Goal: Information Seeking & Learning: Check status

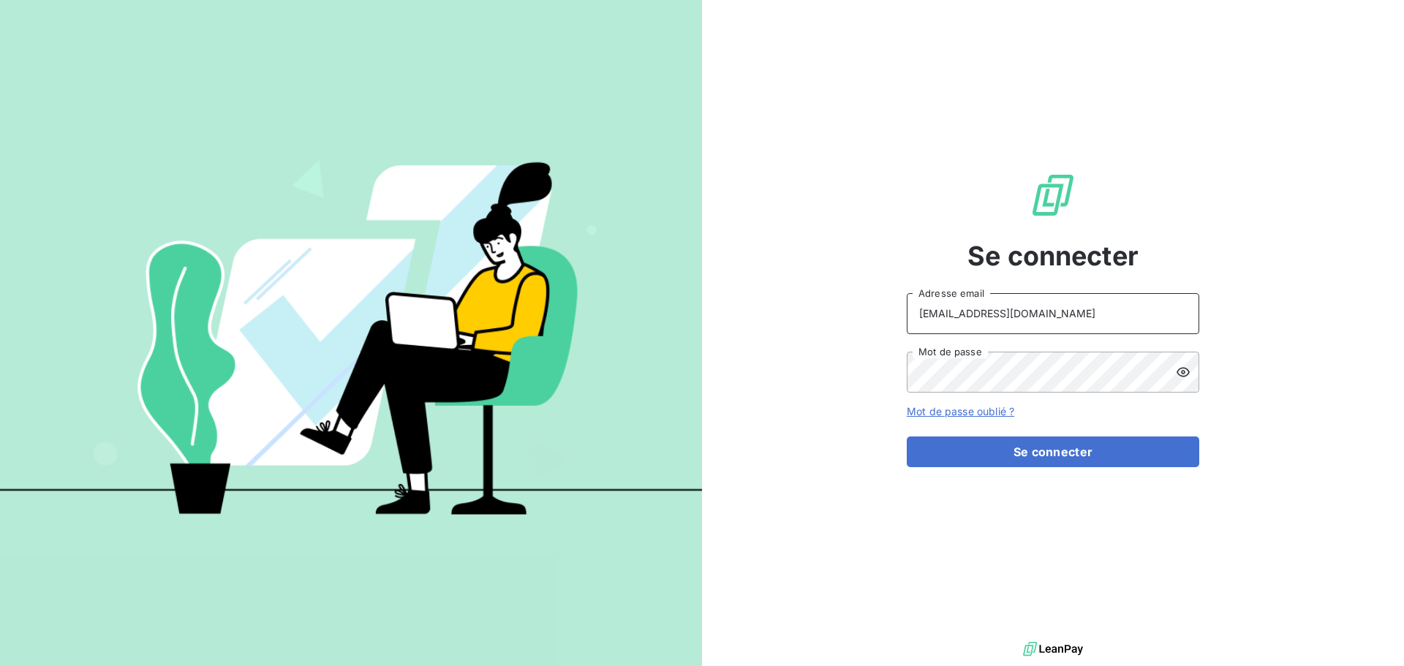
click at [1061, 300] on input "[EMAIL_ADDRESS][DOMAIN_NAME]" at bounding box center [1053, 313] width 293 height 41
type input "[EMAIL_ADDRESS][DOMAIN_NAME]"
click at [1048, 439] on button "Se connecter" at bounding box center [1053, 452] width 293 height 31
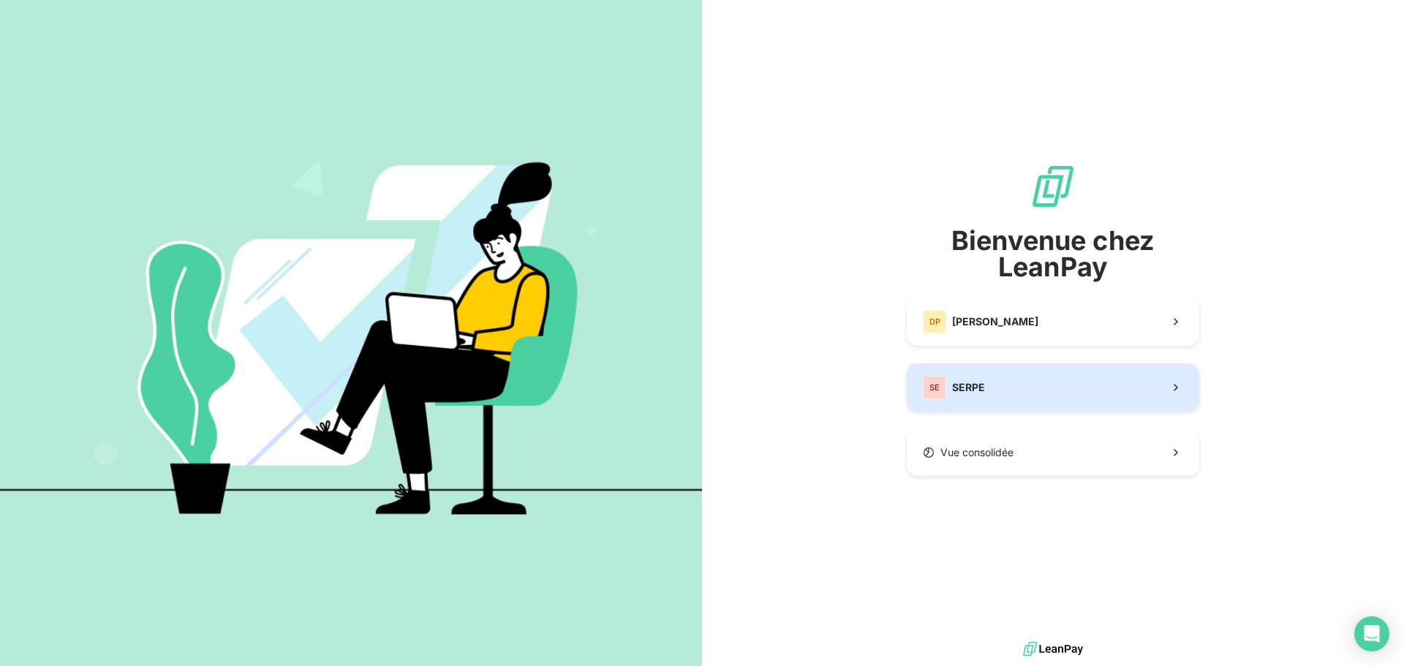
click at [1004, 378] on button "SE SERPE" at bounding box center [1053, 388] width 293 height 48
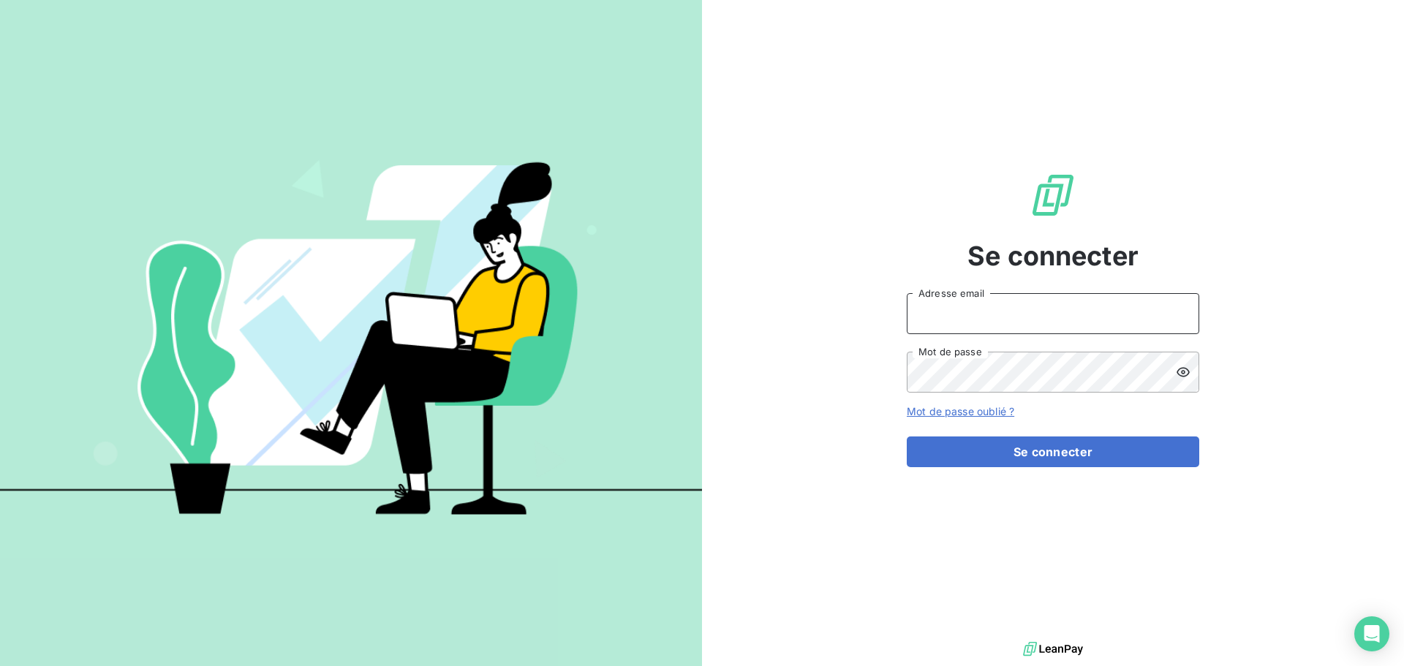
type input "[EMAIL_ADDRESS][DOMAIN_NAME]"
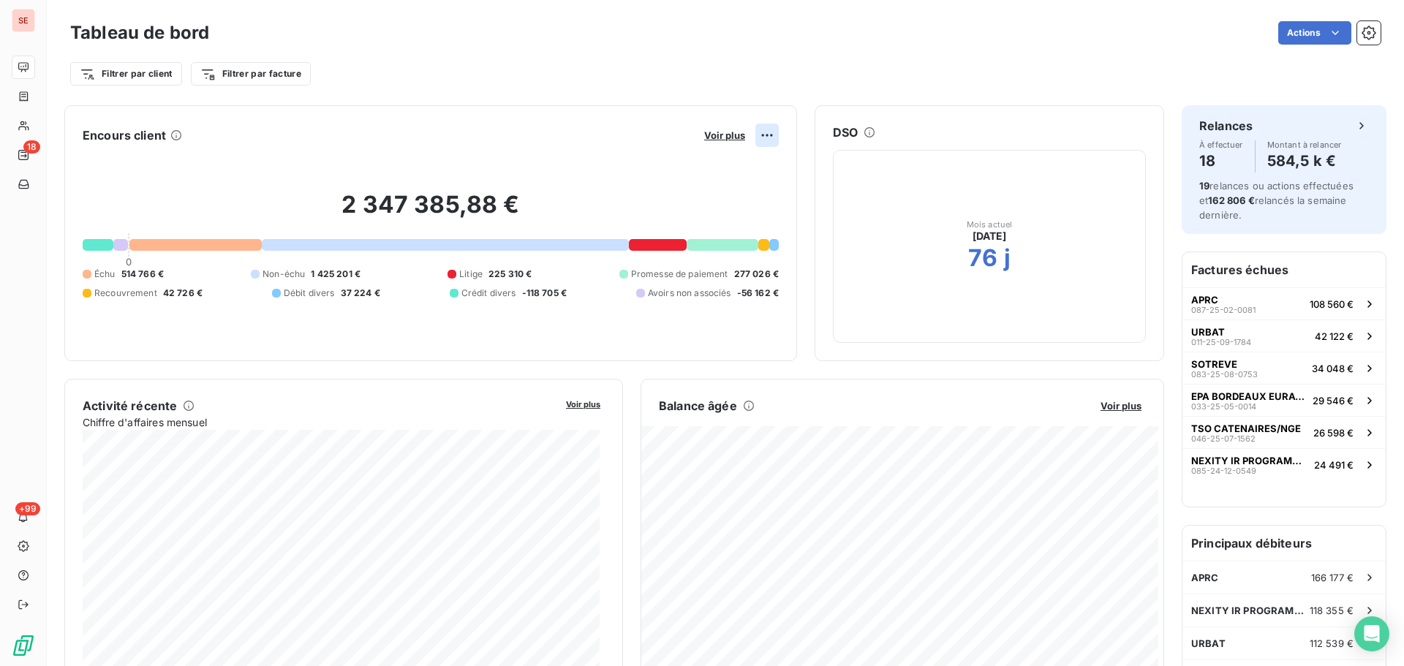
click at [755, 141] on html "SE 18 +99 Tableau de bord Actions Filtrer par client Filtrer par facture Encour…" at bounding box center [702, 333] width 1404 height 666
click at [715, 136] on html "SE 18 +99 Tableau de bord Actions Filtrer par client Filtrer par facture Encour…" at bounding box center [702, 333] width 1404 height 666
click at [715, 136] on span "Voir plus" at bounding box center [724, 135] width 41 height 12
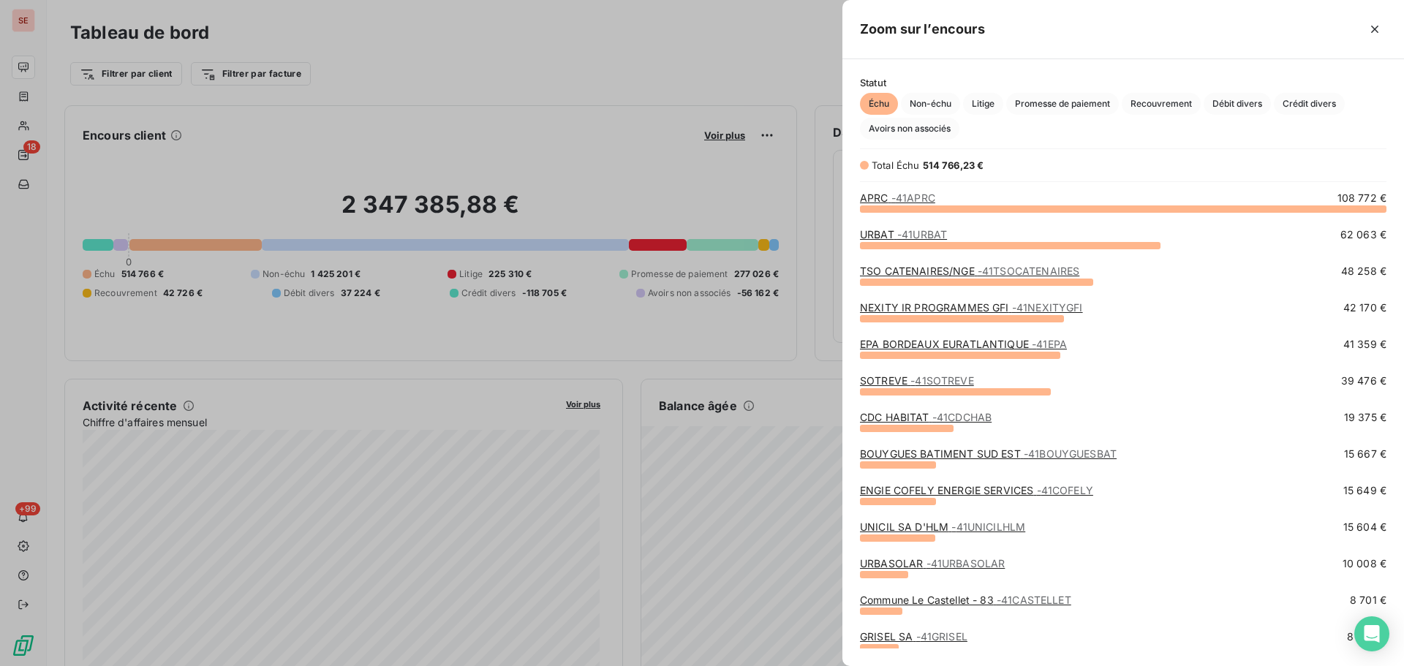
scroll to position [447, 551]
click at [936, 269] on link "TSO CATENAIRES/NGE - 41TSOCATENAIRES" at bounding box center [969, 271] width 219 height 12
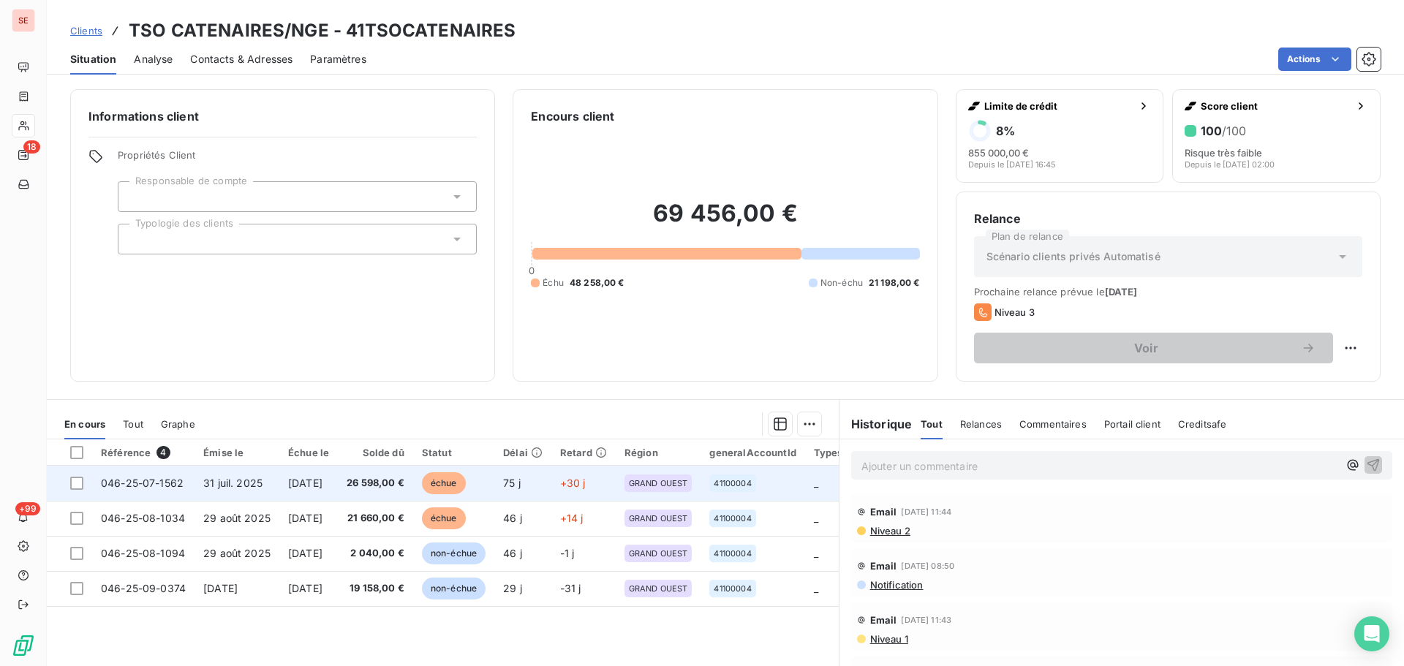
click at [338, 482] on td "[DATE]" at bounding box center [308, 483] width 59 height 35
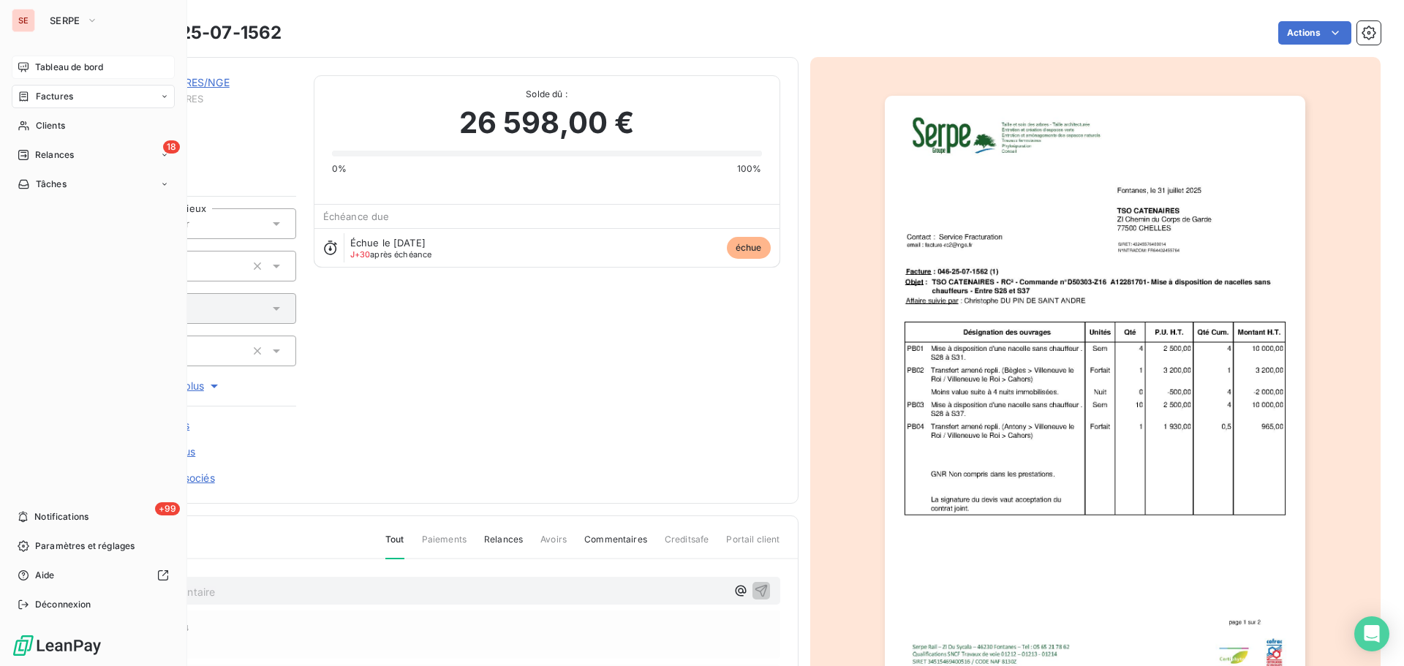
click at [71, 62] on span "Tableau de bord" at bounding box center [69, 67] width 68 height 13
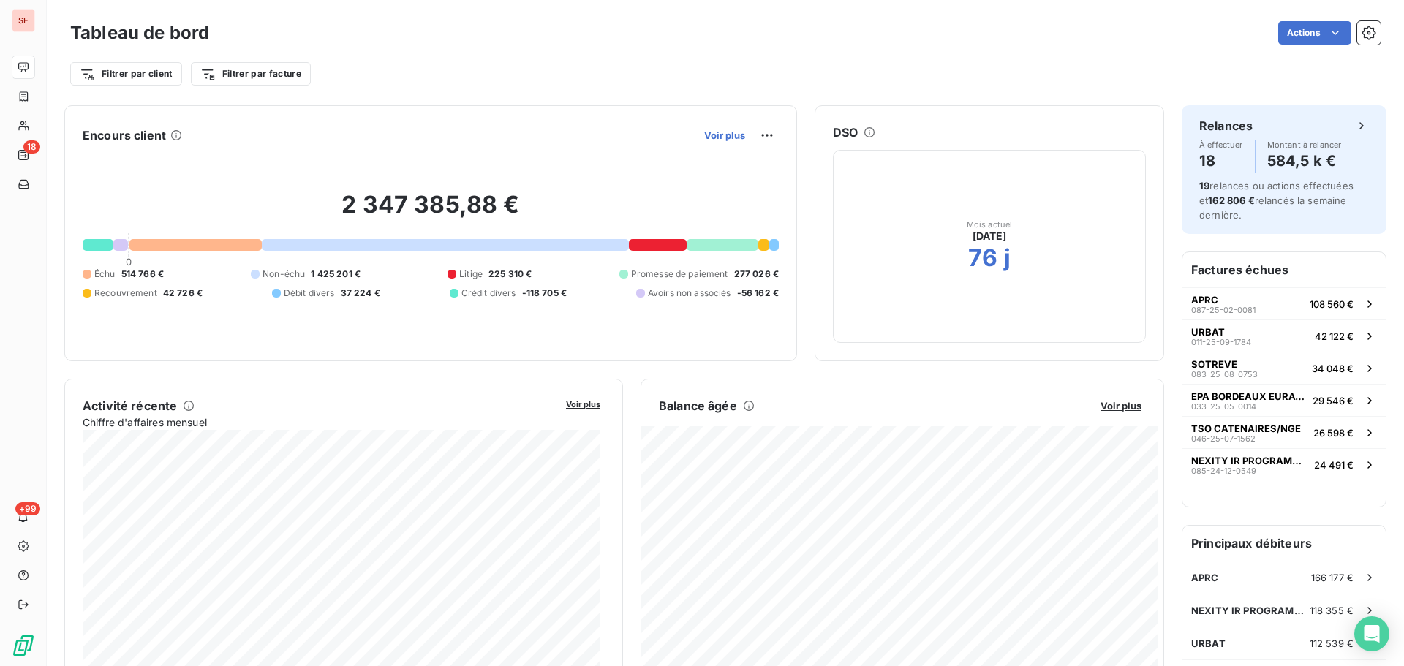
click at [726, 134] on span "Voir plus" at bounding box center [724, 135] width 41 height 12
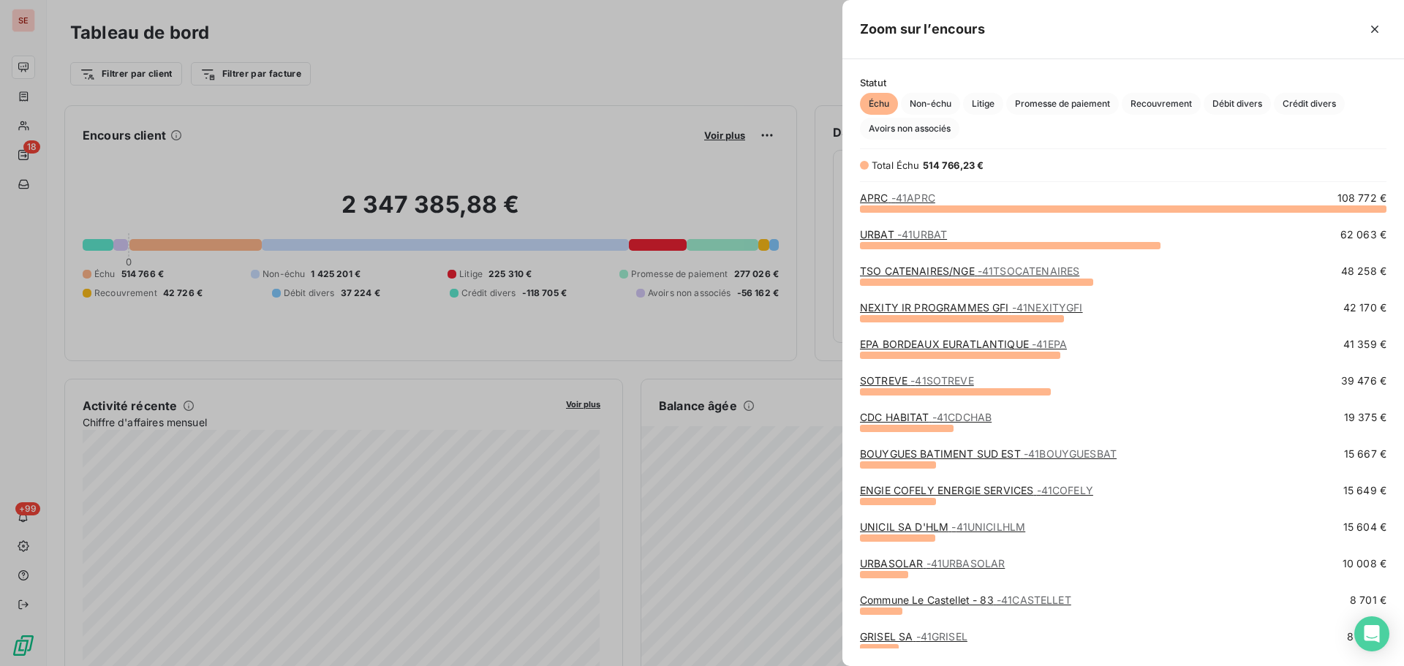
click at [1095, 162] on div "Total Échu 514 766,23 €" at bounding box center [987, 165] width 255 height 15
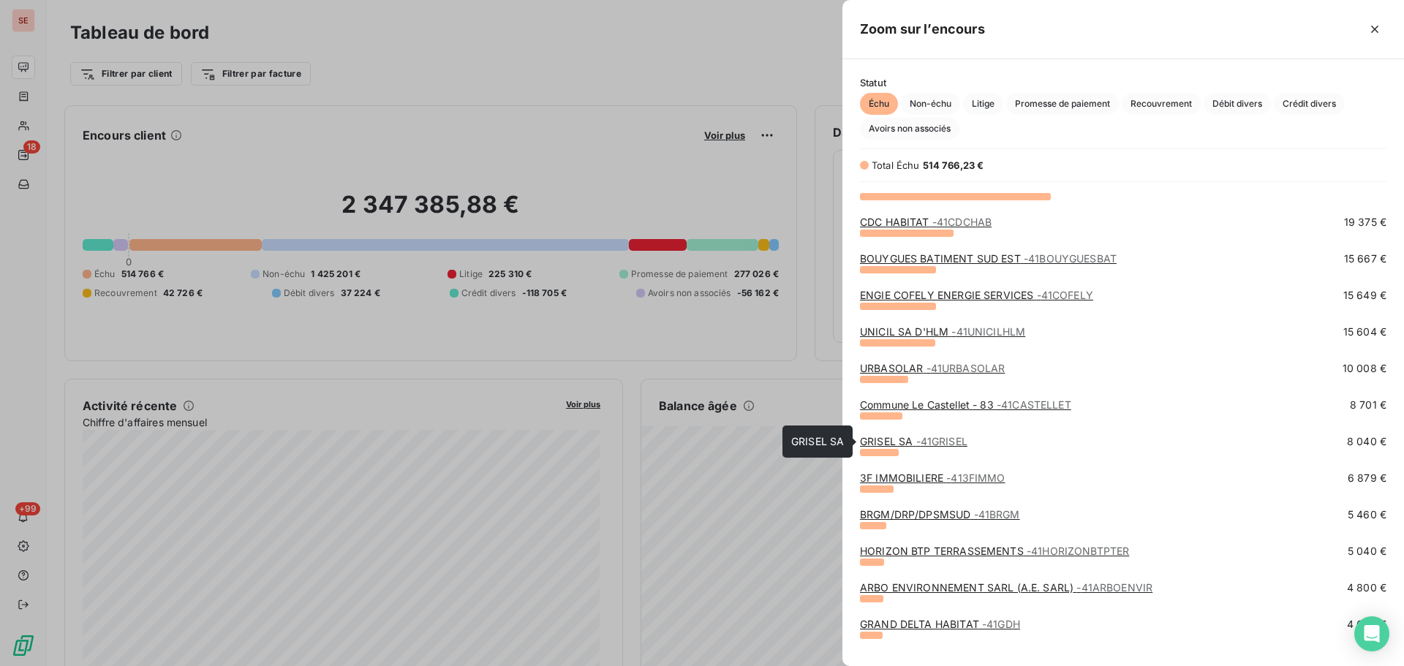
click at [882, 442] on link "GRISEL SA - 41GRISEL" at bounding box center [914, 441] width 108 height 12
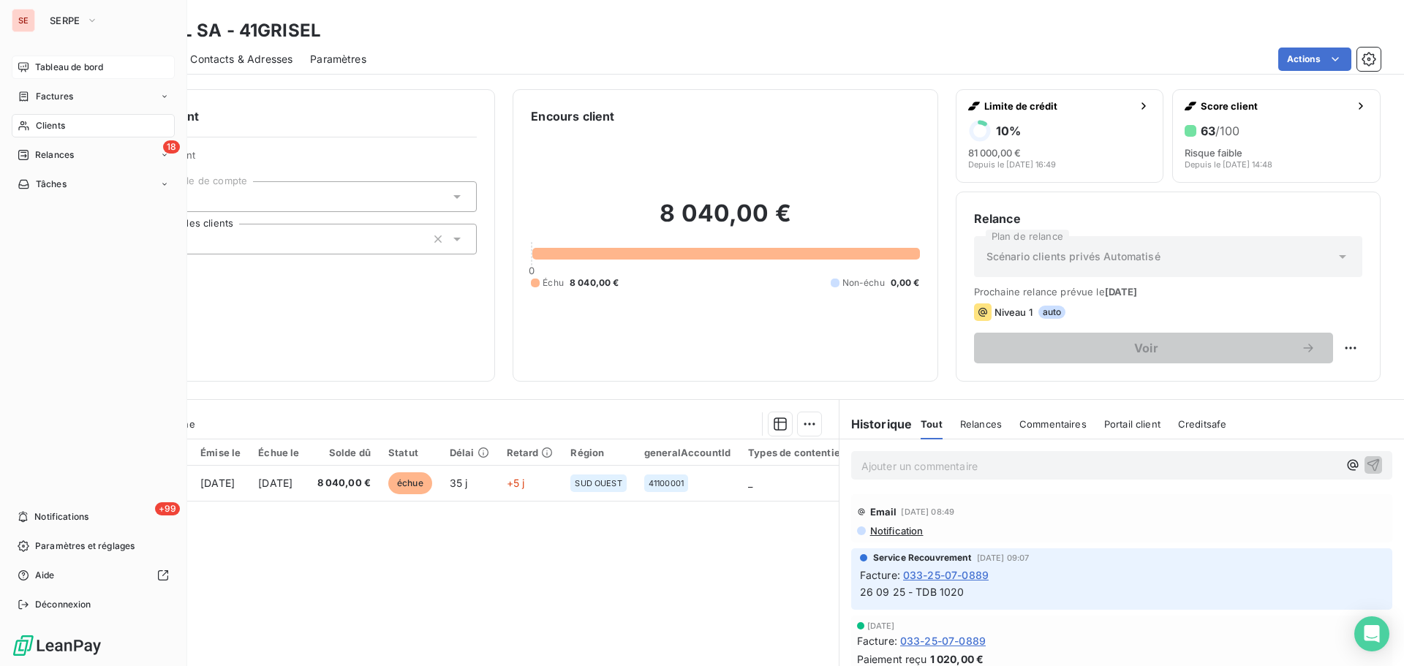
click at [35, 66] on span "Tableau de bord" at bounding box center [69, 67] width 68 height 13
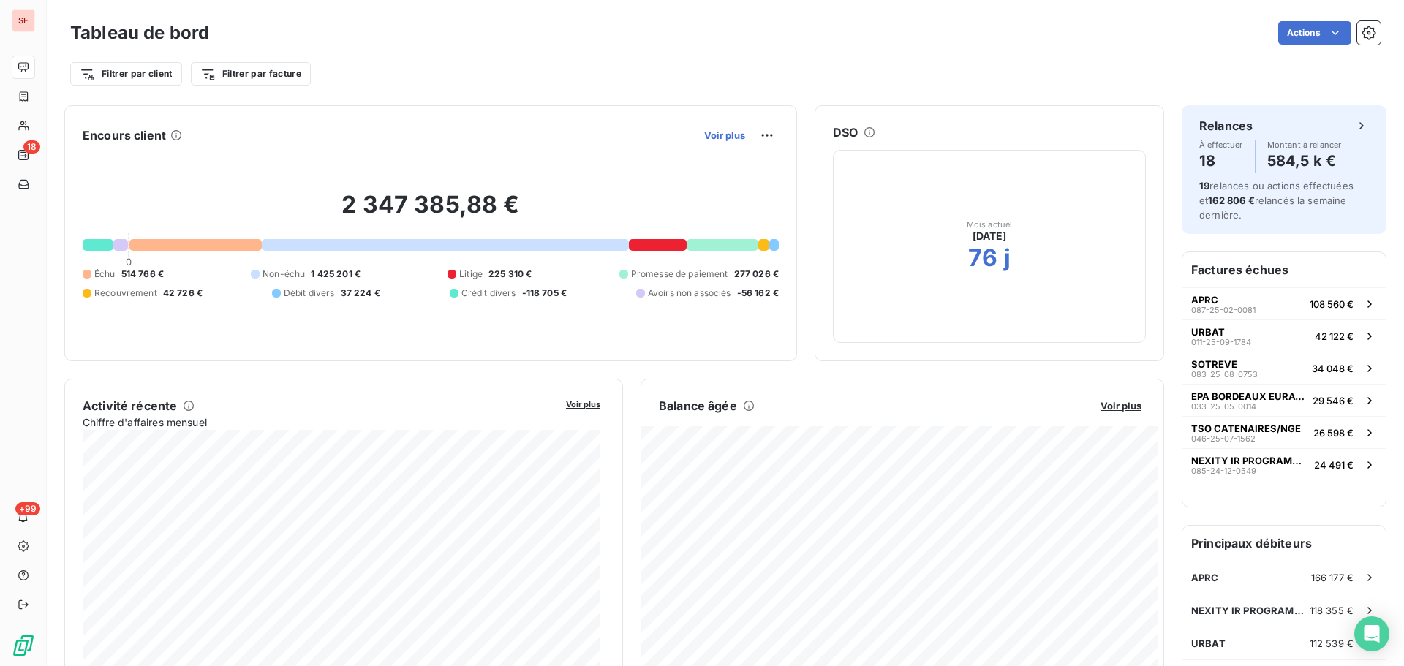
click at [711, 136] on span "Voir plus" at bounding box center [724, 135] width 41 height 12
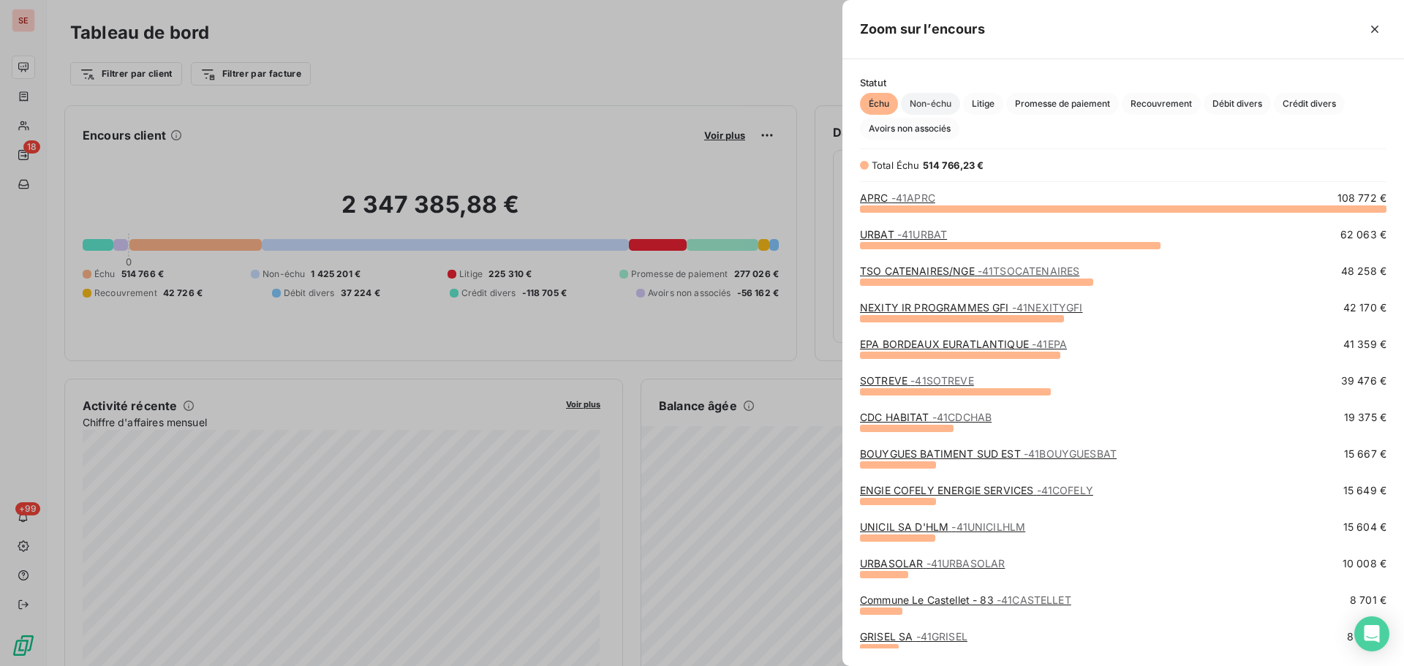
click at [956, 103] on span "Non-échu" at bounding box center [930, 104] width 59 height 22
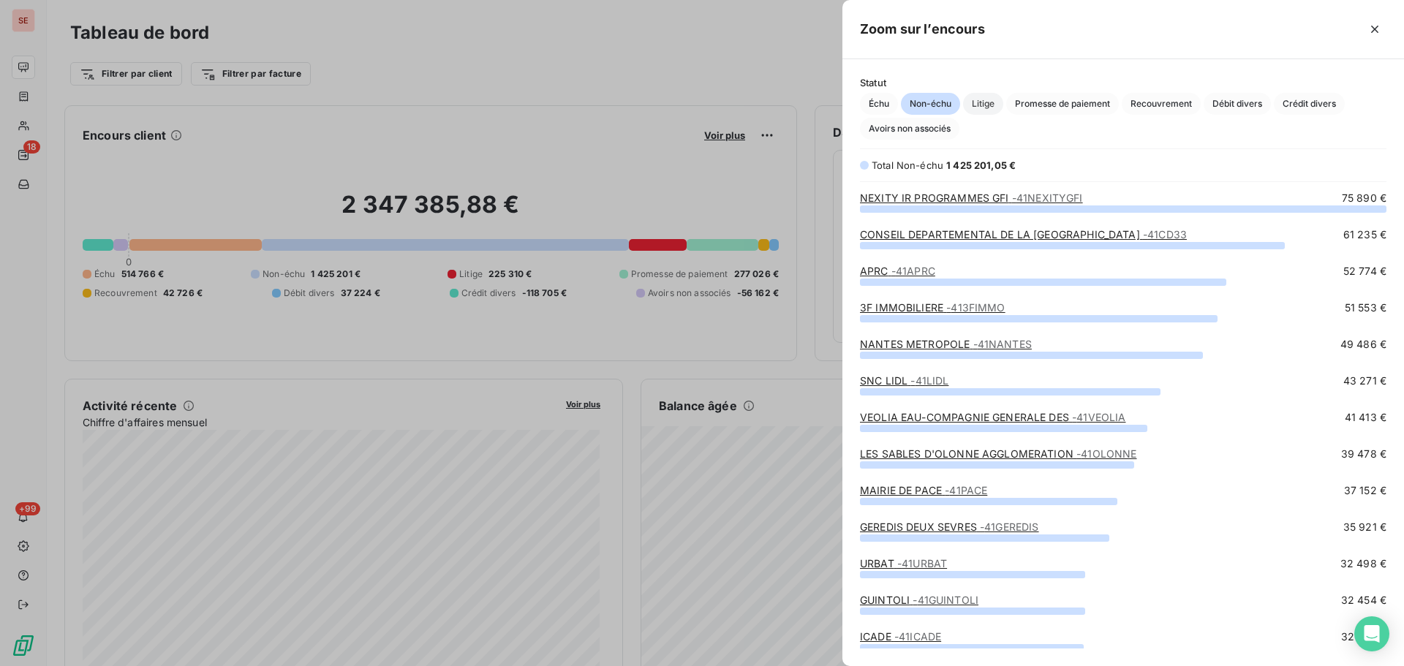
click at [986, 101] on span "Litige" at bounding box center [983, 104] width 40 height 22
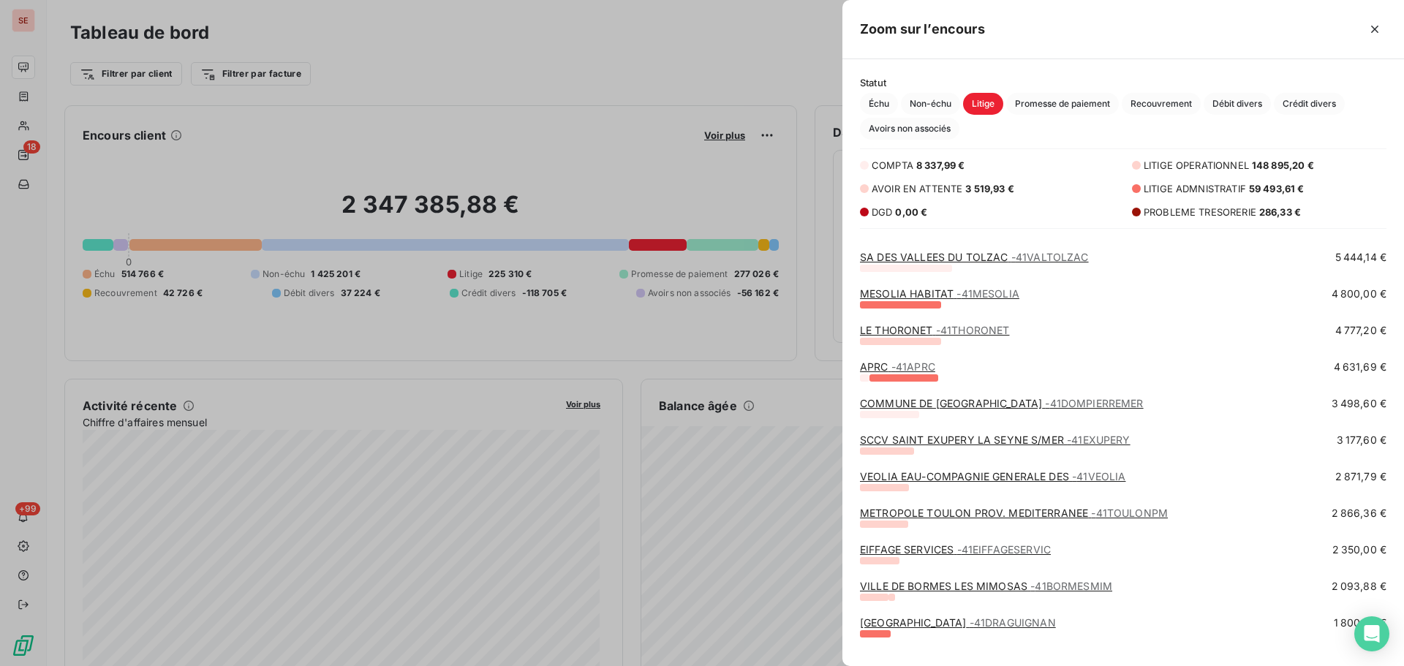
scroll to position [195, 0]
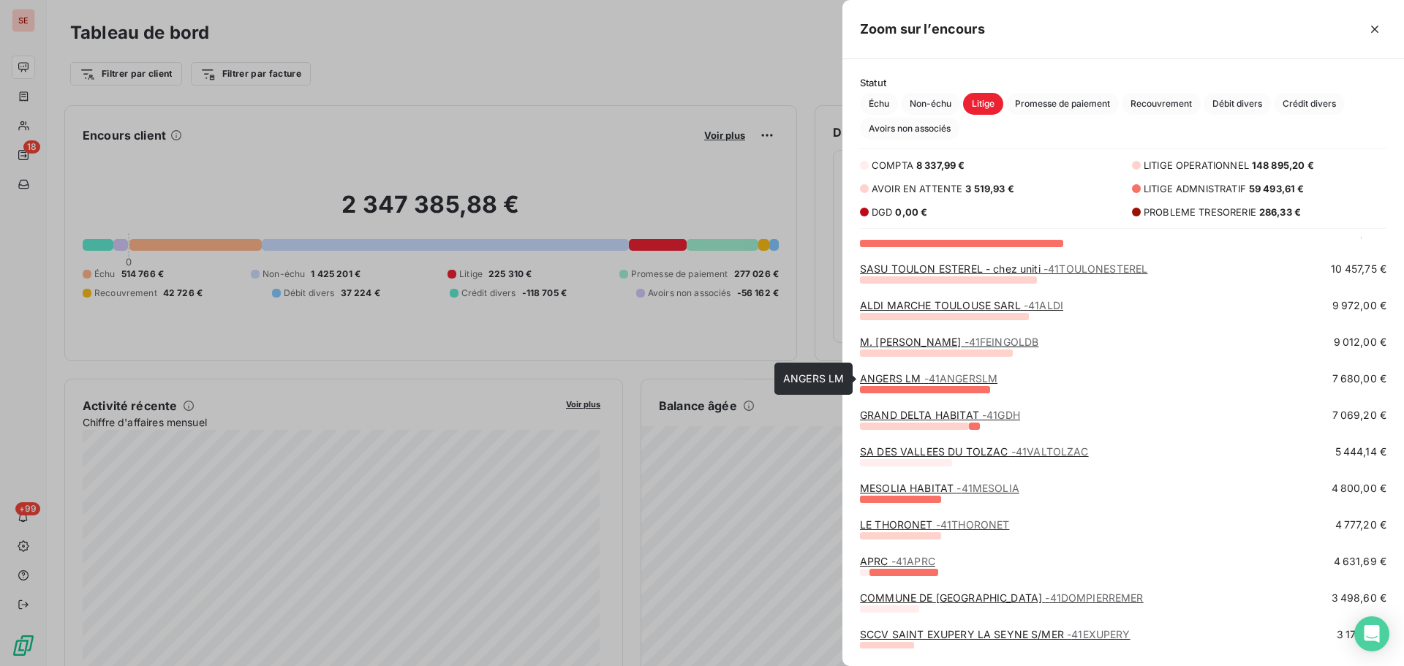
click at [916, 377] on link "ANGERS LM - 41ANGERSLM" at bounding box center [929, 378] width 138 height 12
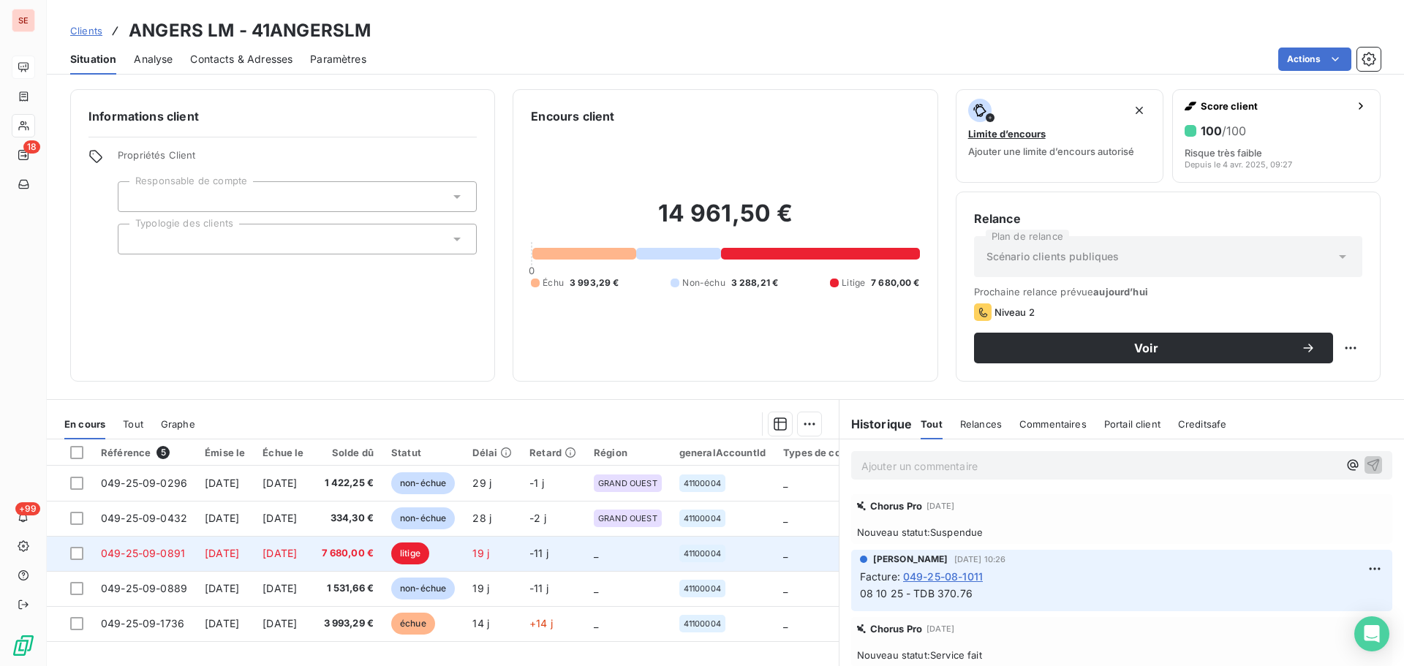
click at [297, 548] on span "[DATE]" at bounding box center [280, 553] width 34 height 12
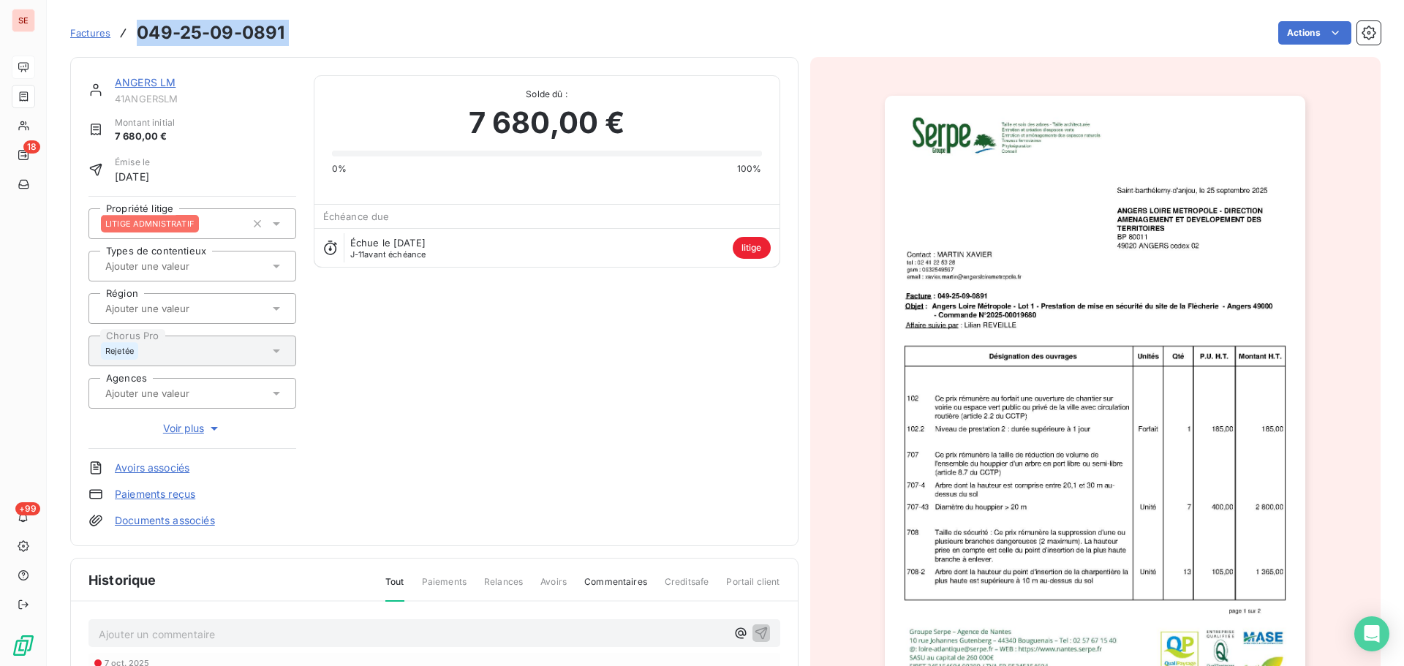
drag, startPoint x: 301, startPoint y: 38, endPoint x: 134, endPoint y: 26, distance: 167.2
click at [134, 26] on div "Factures 049-25-09-0891 Actions" at bounding box center [725, 33] width 1311 height 31
copy section "049-25-09-0891 Actions"
click at [189, 635] on p "Ajouter un commentaire ﻿" at bounding box center [413, 634] width 628 height 18
click at [761, 634] on icon "button" at bounding box center [761, 632] width 15 height 15
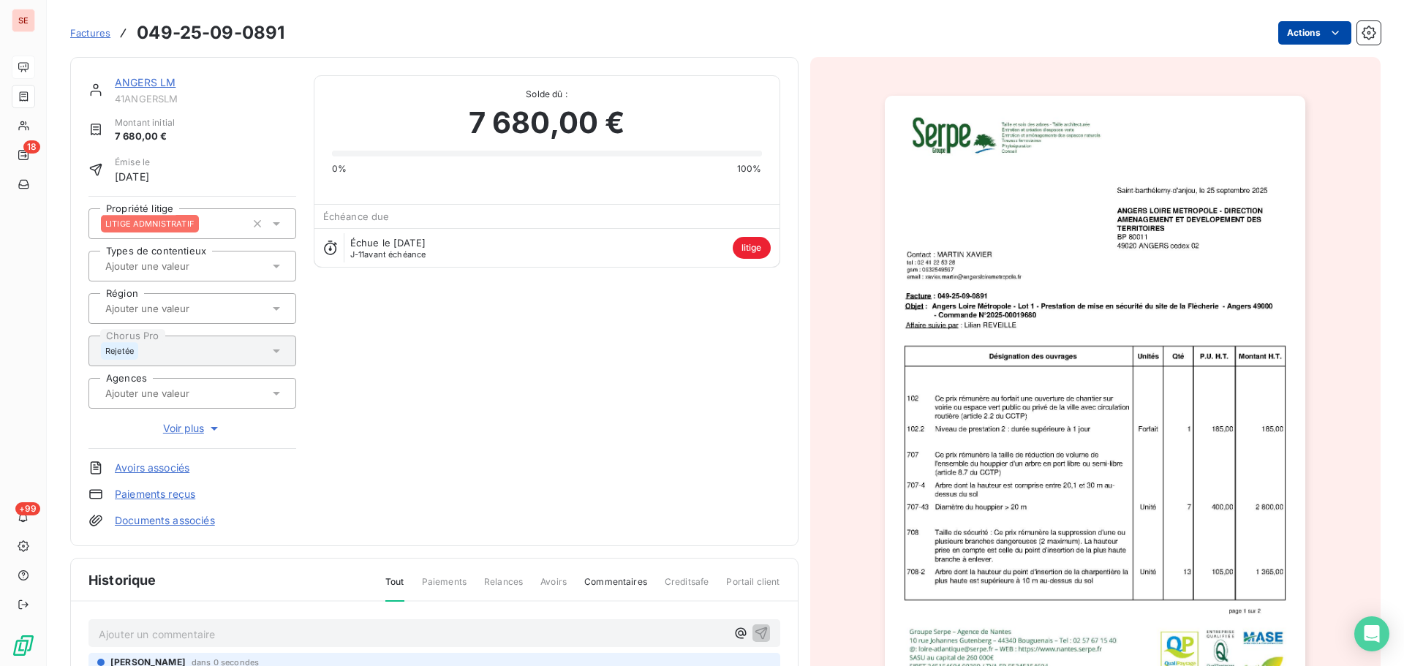
click at [1278, 36] on html "SE 18 +99 Factures 049-25-09-0891 Actions ANGERS LM 41ANGERSLM Montant initial …" at bounding box center [702, 333] width 1404 height 666
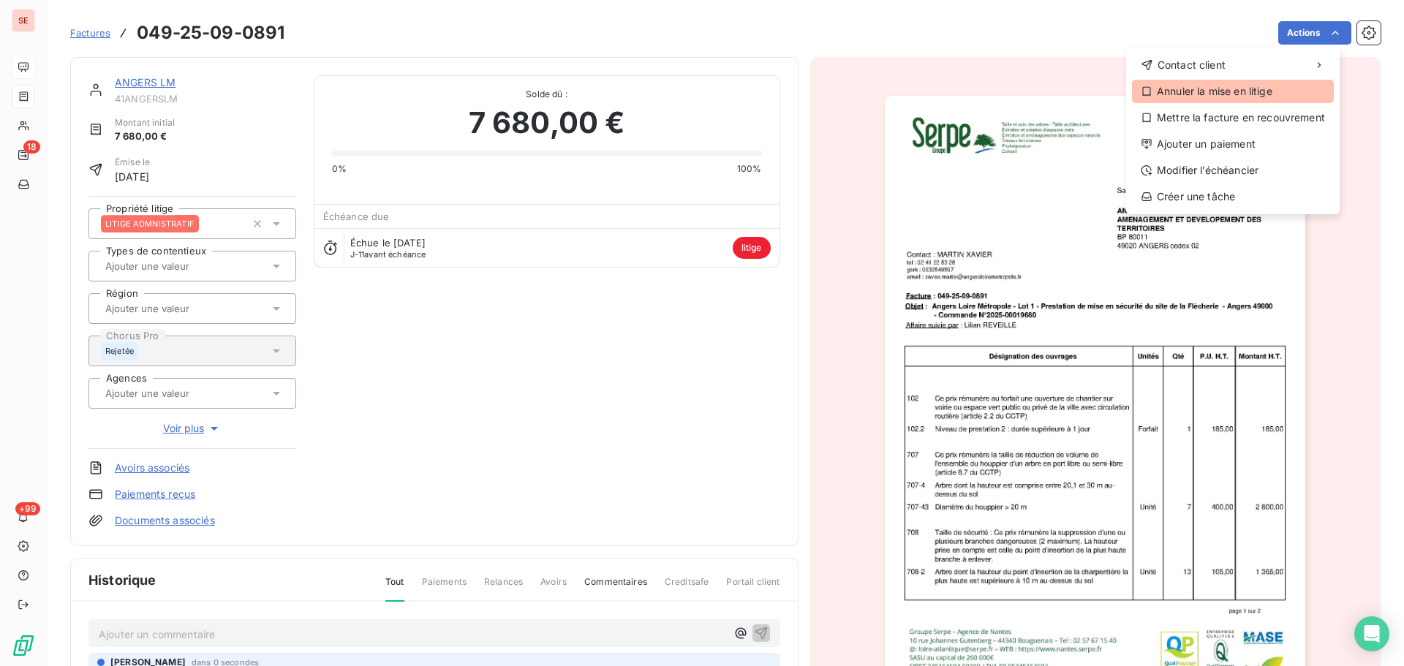
click at [1214, 89] on div "Annuler la mise en litige" at bounding box center [1233, 91] width 202 height 23
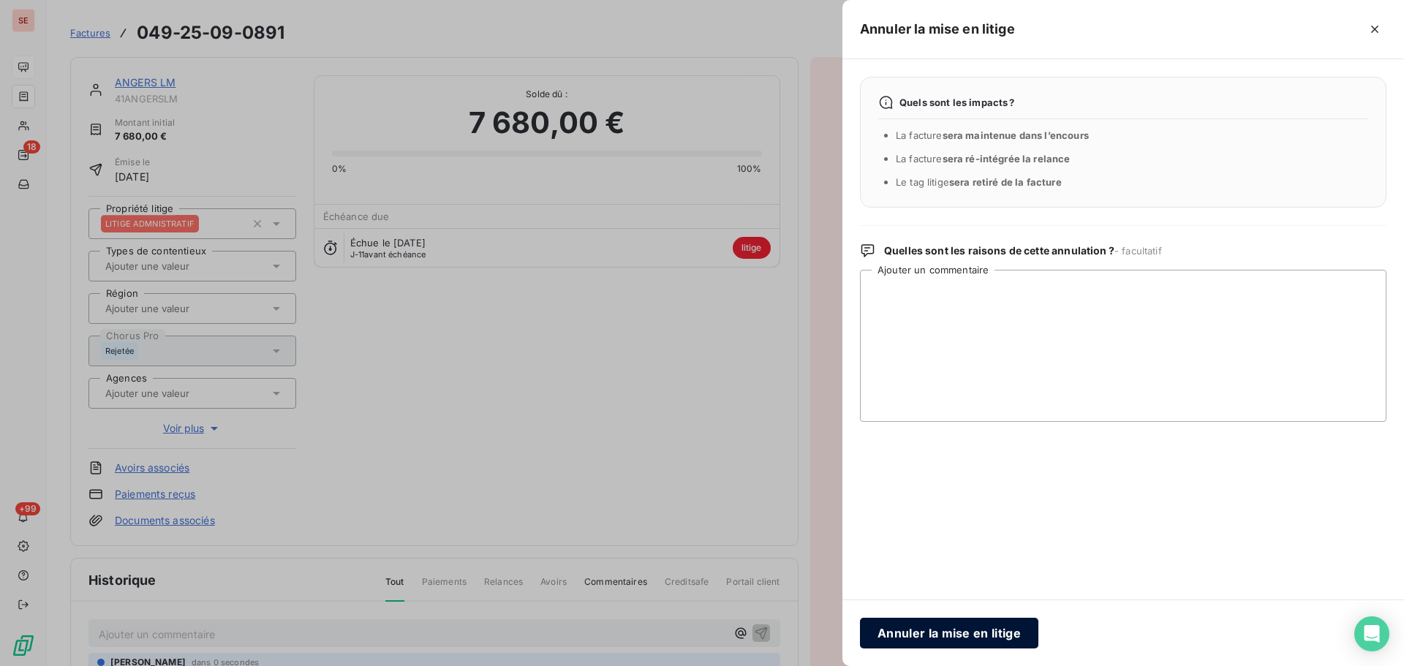
click at [990, 631] on button "Annuler la mise en litige" at bounding box center [949, 633] width 178 height 31
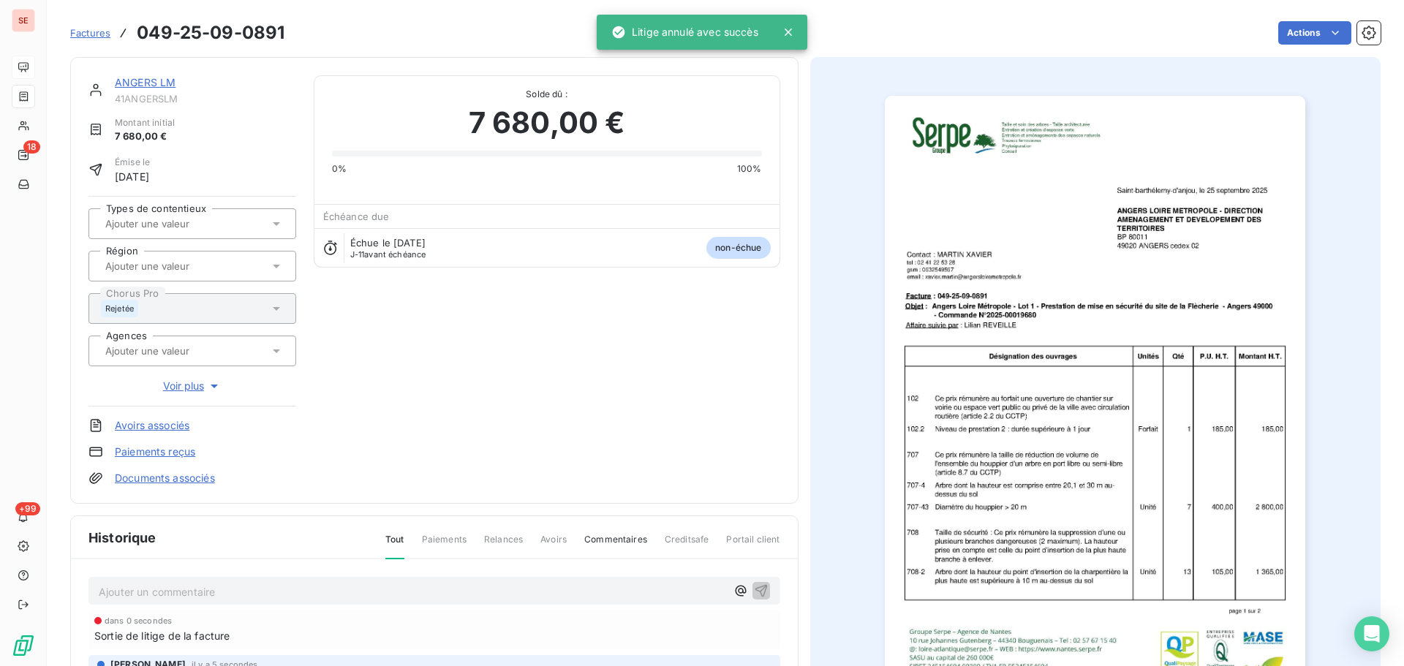
click at [1319, 15] on div "Factures 049-25-09-0891 Actions" at bounding box center [725, 24] width 1311 height 48
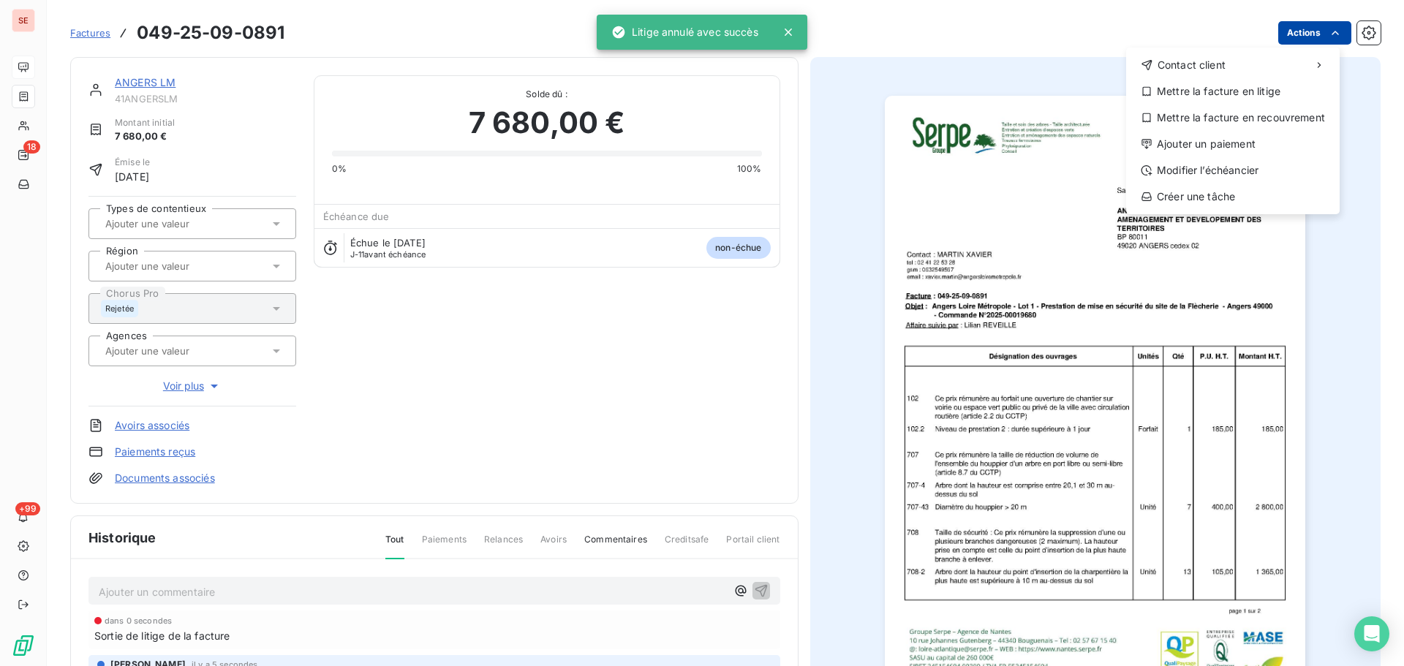
click at [1320, 24] on html "SE 18 +99 Factures [PHONE_NUMBER] Actions Contact client Mettre la facture en l…" at bounding box center [702, 333] width 1404 height 666
click at [1252, 94] on div "Mettre la facture en litige" at bounding box center [1233, 91] width 202 height 23
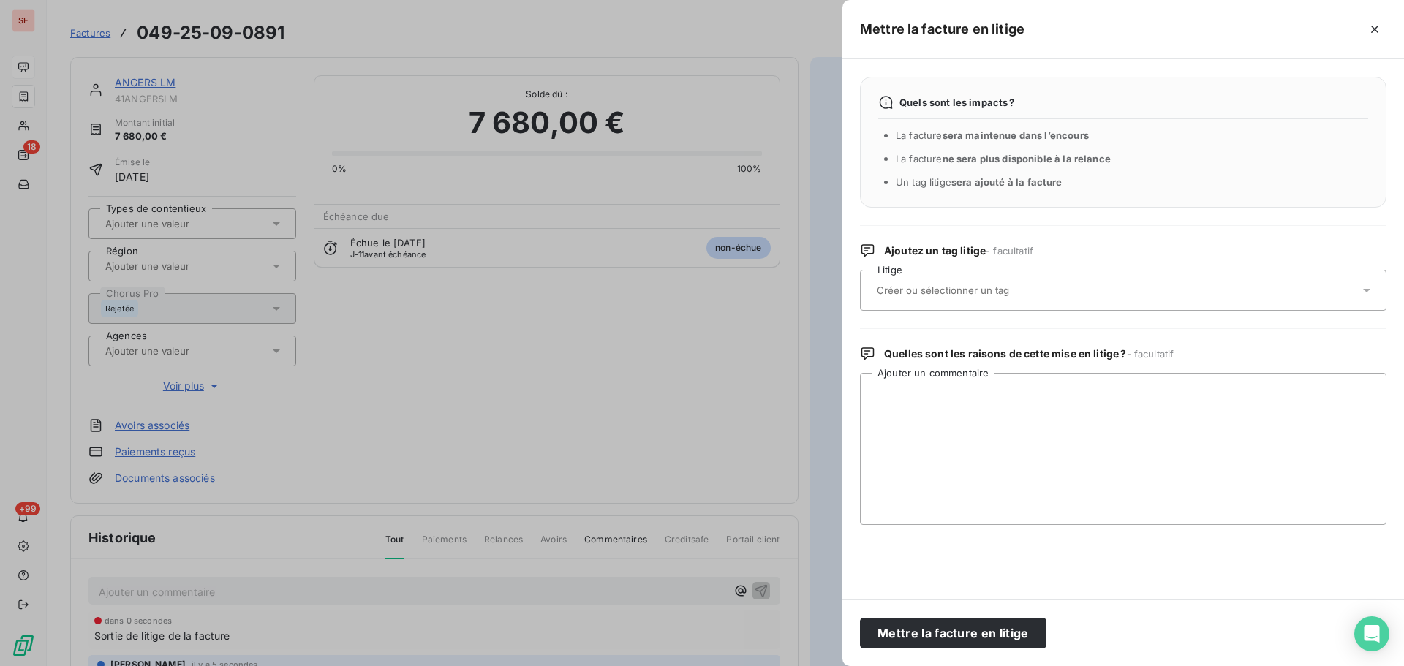
click at [1072, 290] on div at bounding box center [1116, 290] width 487 height 31
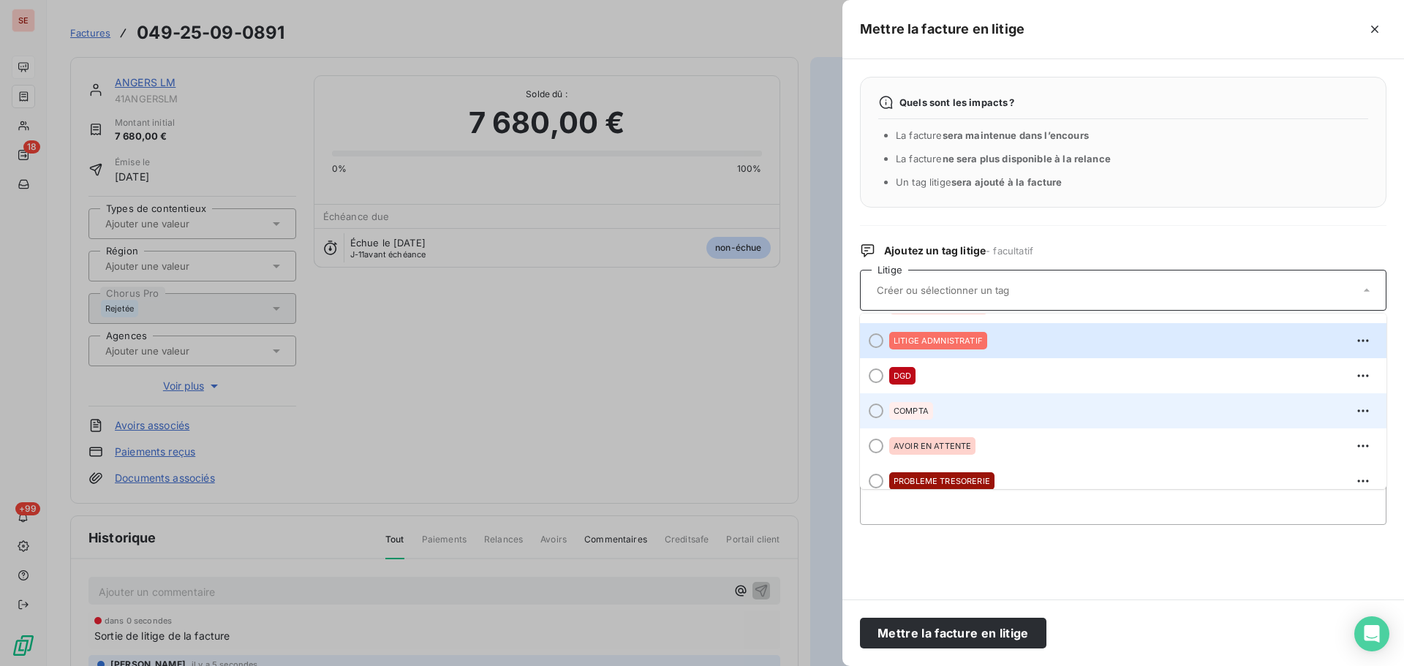
scroll to position [41, 0]
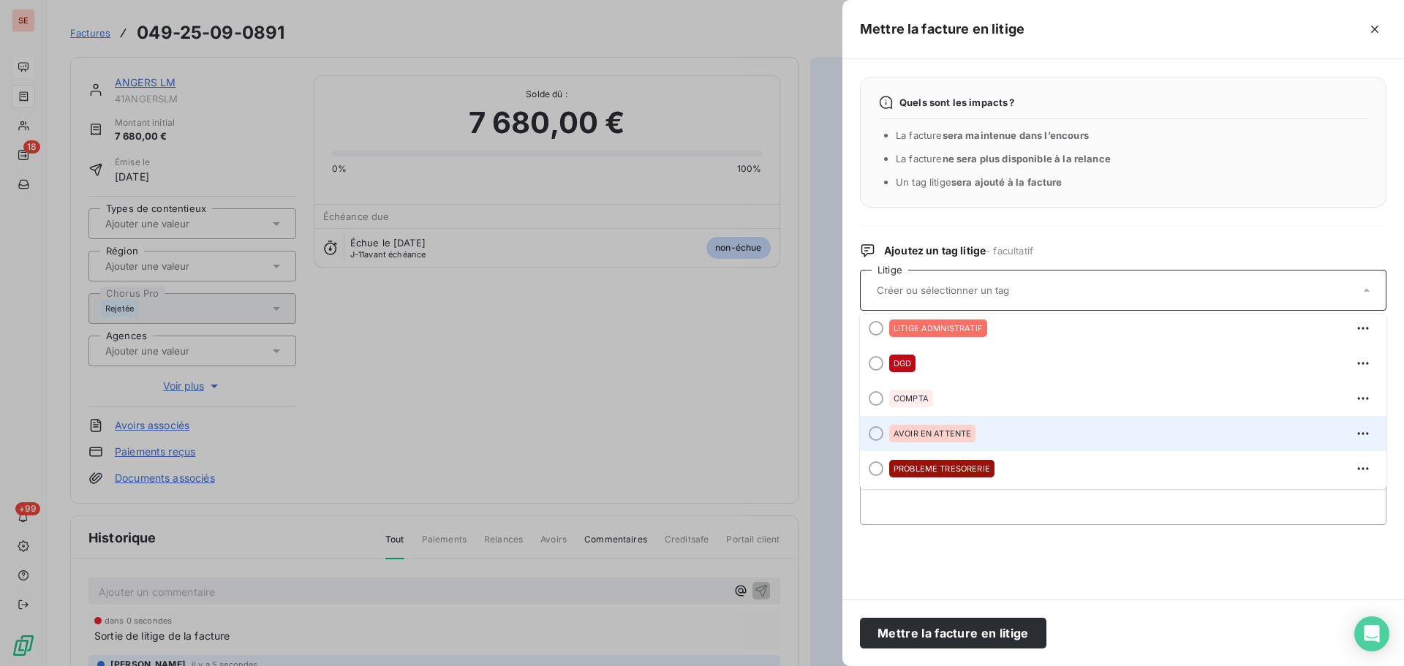
click at [1022, 439] on div "AVOIR EN ATTENTE" at bounding box center [1132, 433] width 486 height 23
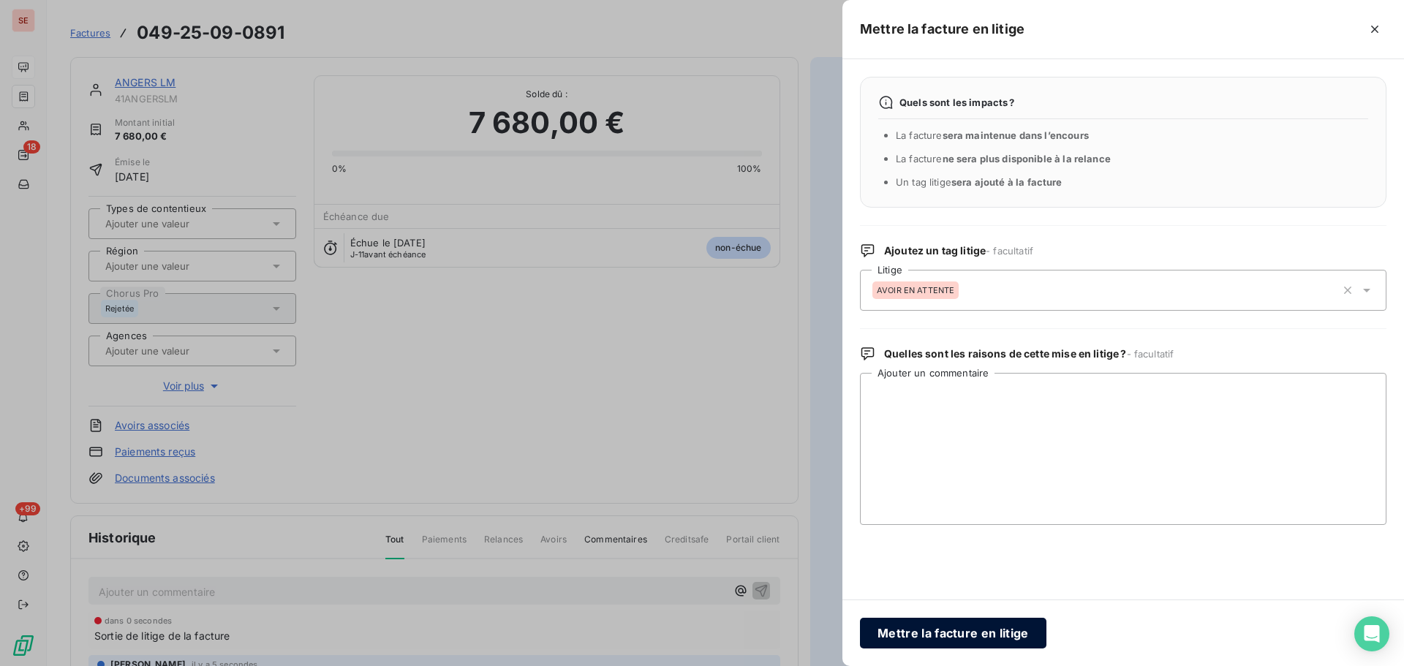
click at [973, 640] on button "Mettre la facture en litige" at bounding box center [953, 633] width 187 height 31
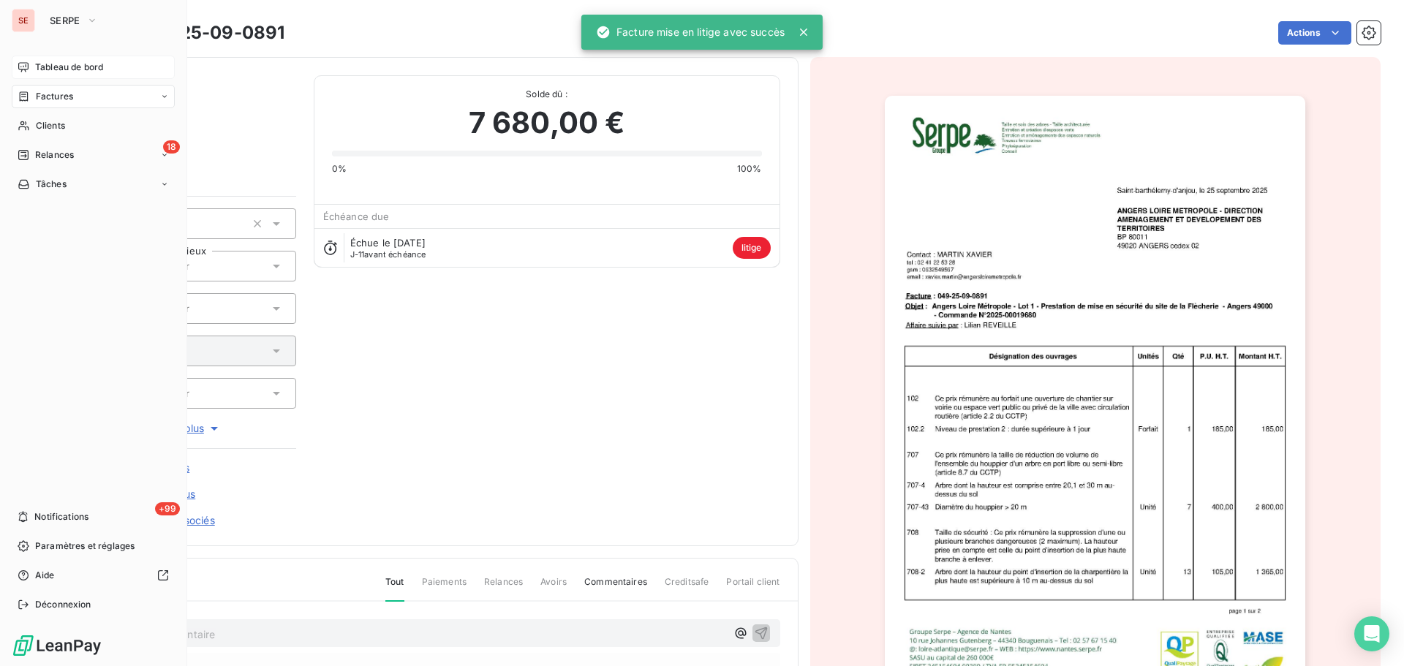
click at [49, 69] on span "Tableau de bord" at bounding box center [69, 67] width 68 height 13
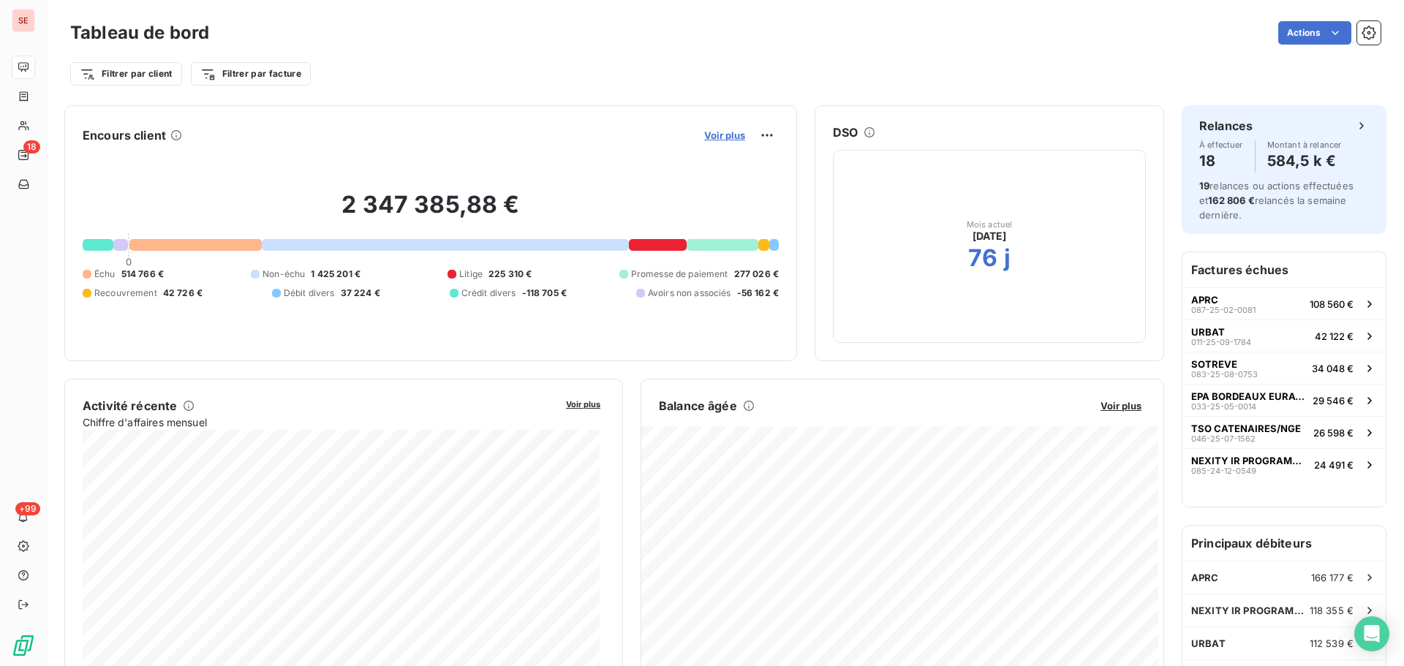
click at [704, 135] on span "Voir plus" at bounding box center [724, 135] width 41 height 12
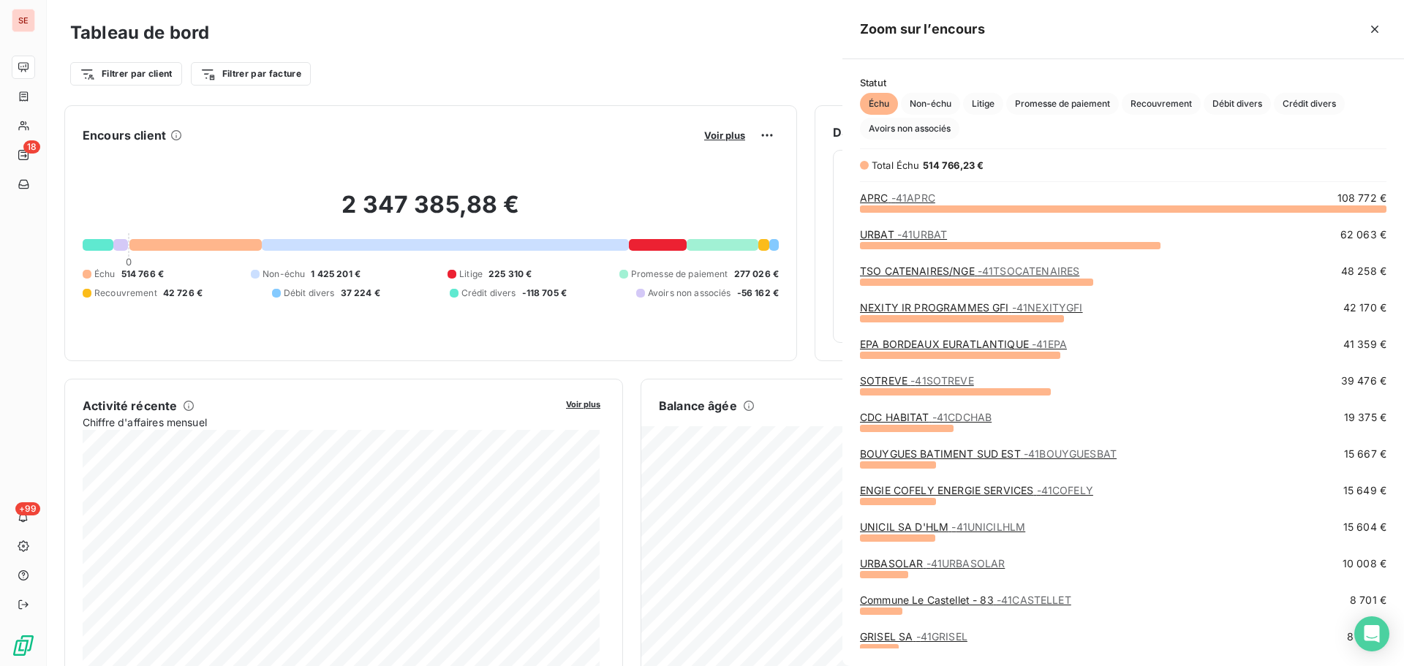
scroll to position [655, 551]
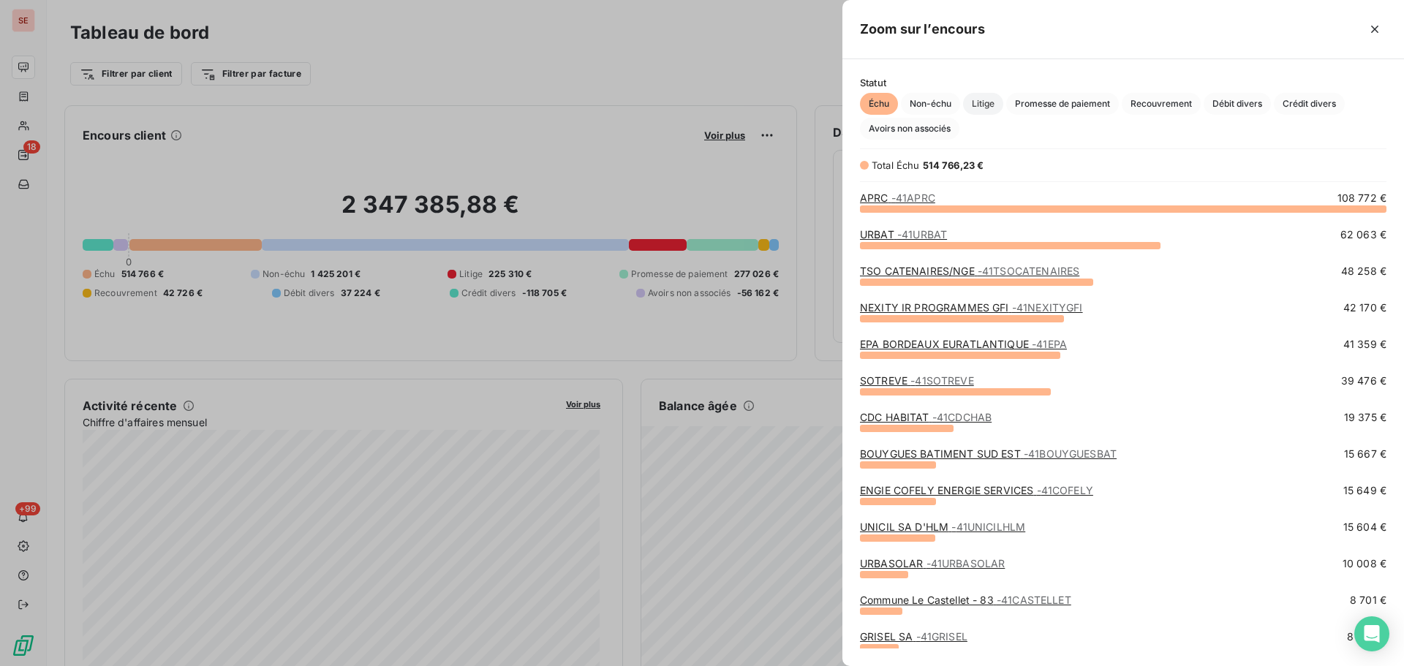
click at [978, 102] on span "Litige" at bounding box center [983, 104] width 40 height 22
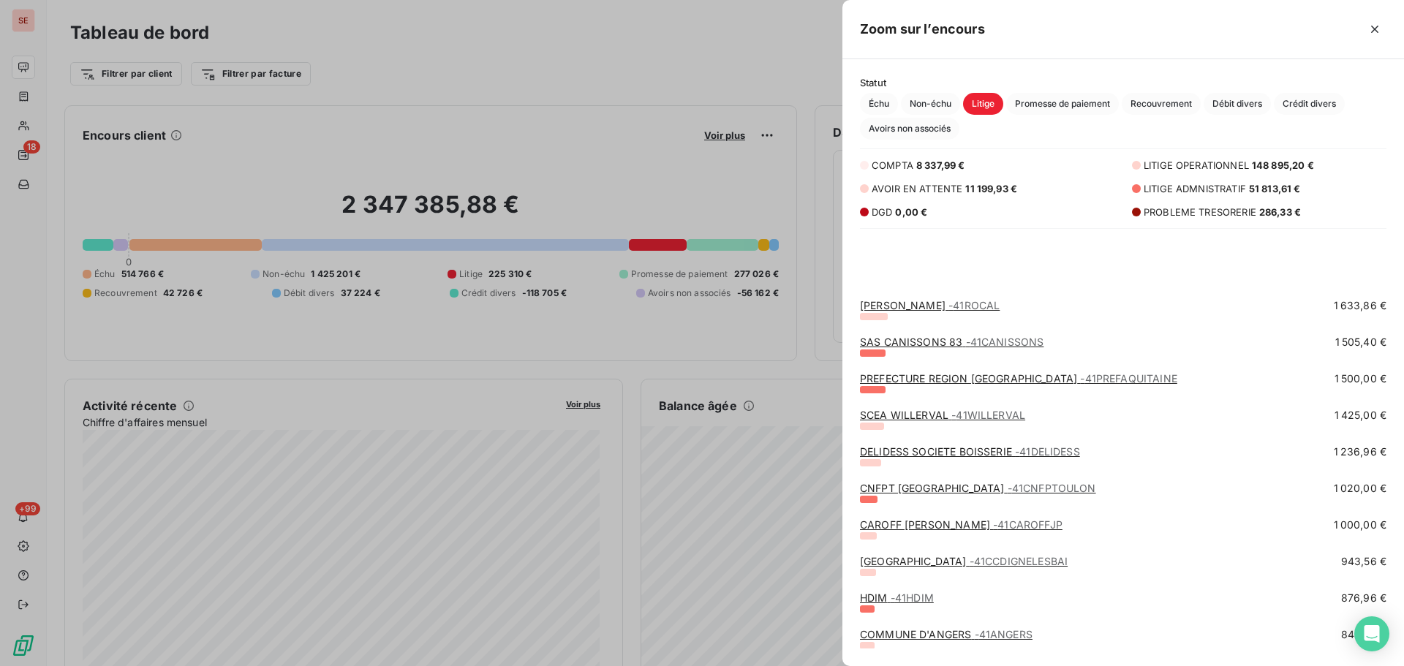
scroll to position [1106, 0]
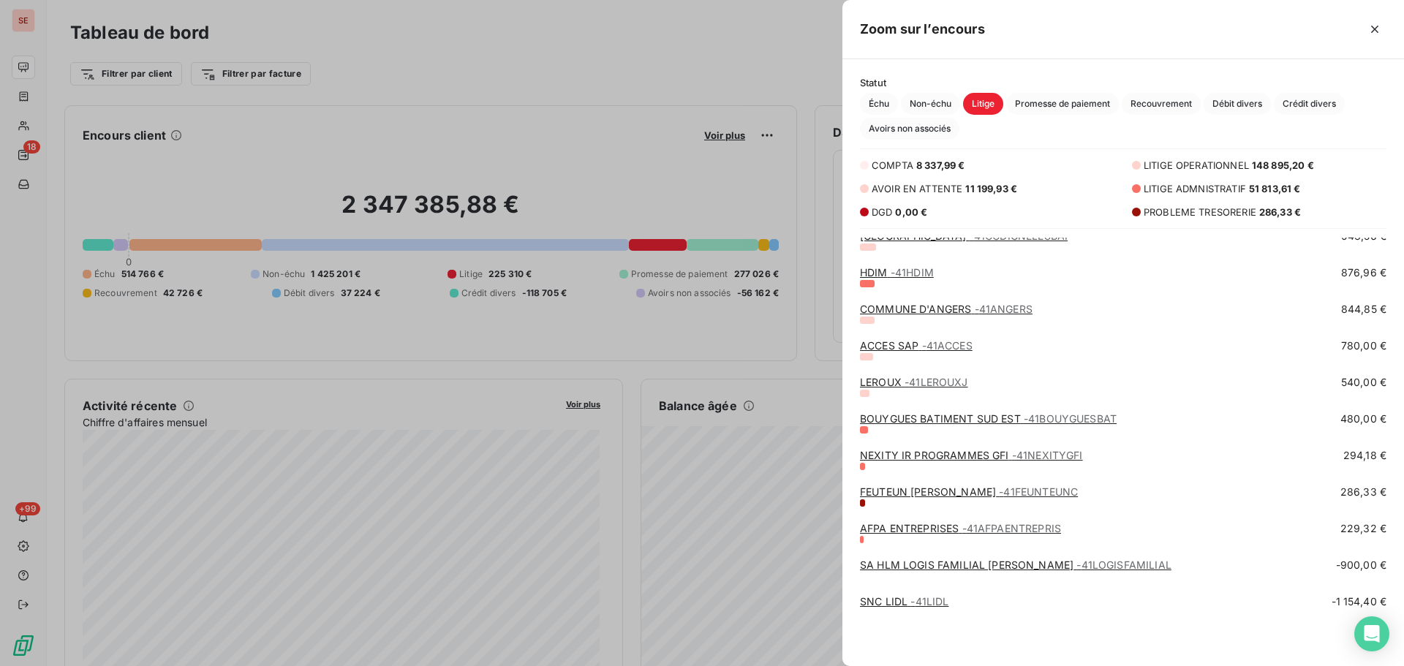
click at [906, 494] on link "FEUTEUN [PERSON_NAME] - 41FEUNTEUNC" at bounding box center [969, 492] width 218 height 12
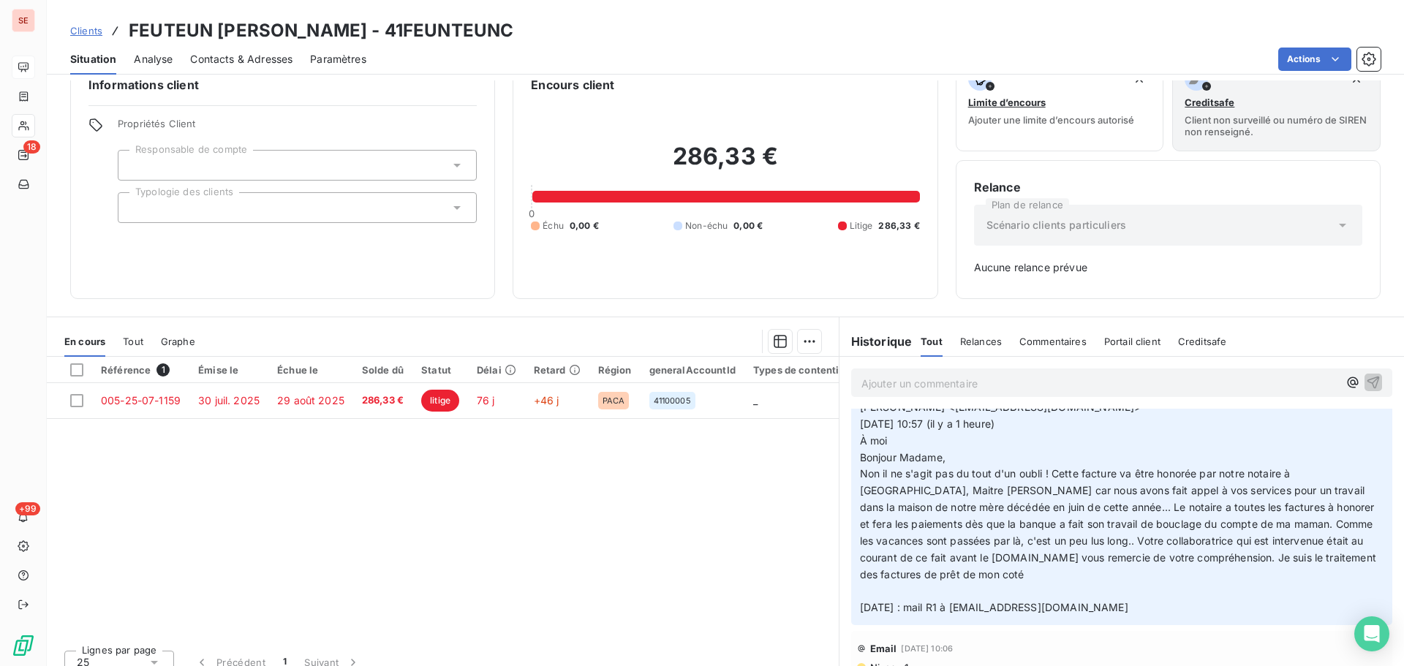
scroll to position [48, 0]
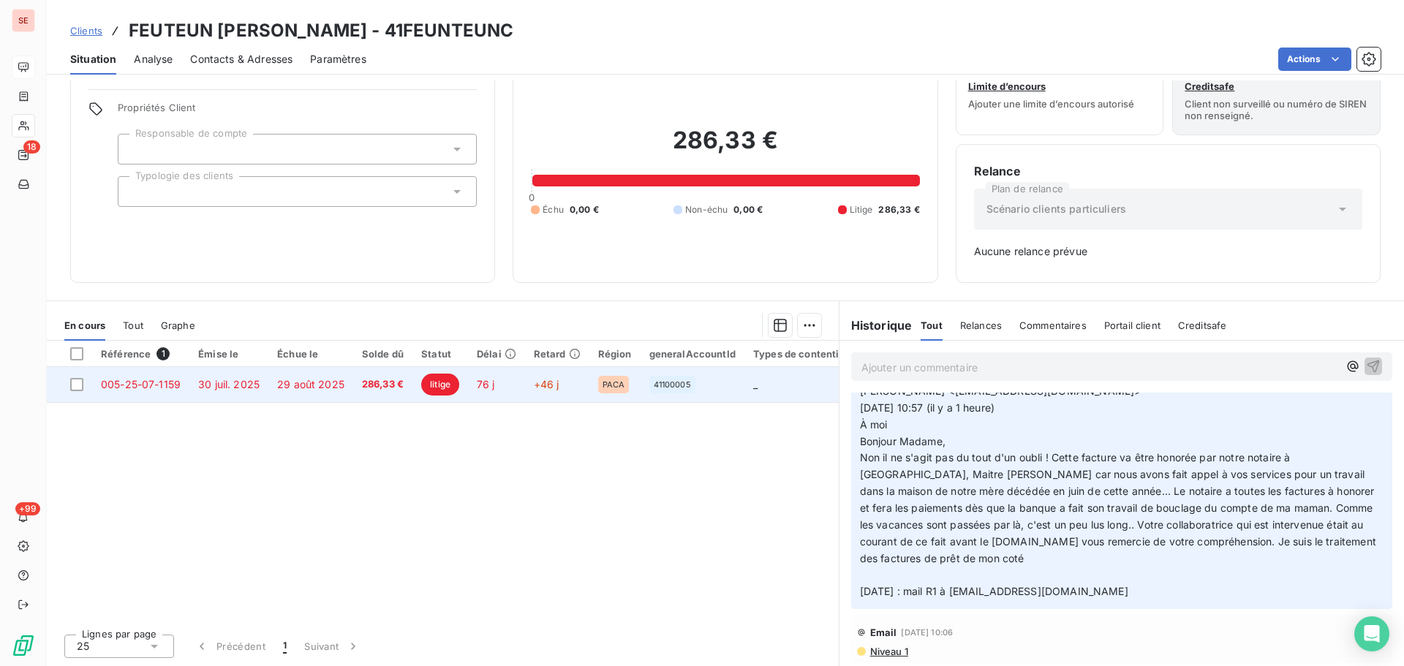
click at [284, 397] on td "29 août 2025" at bounding box center [310, 384] width 85 height 35
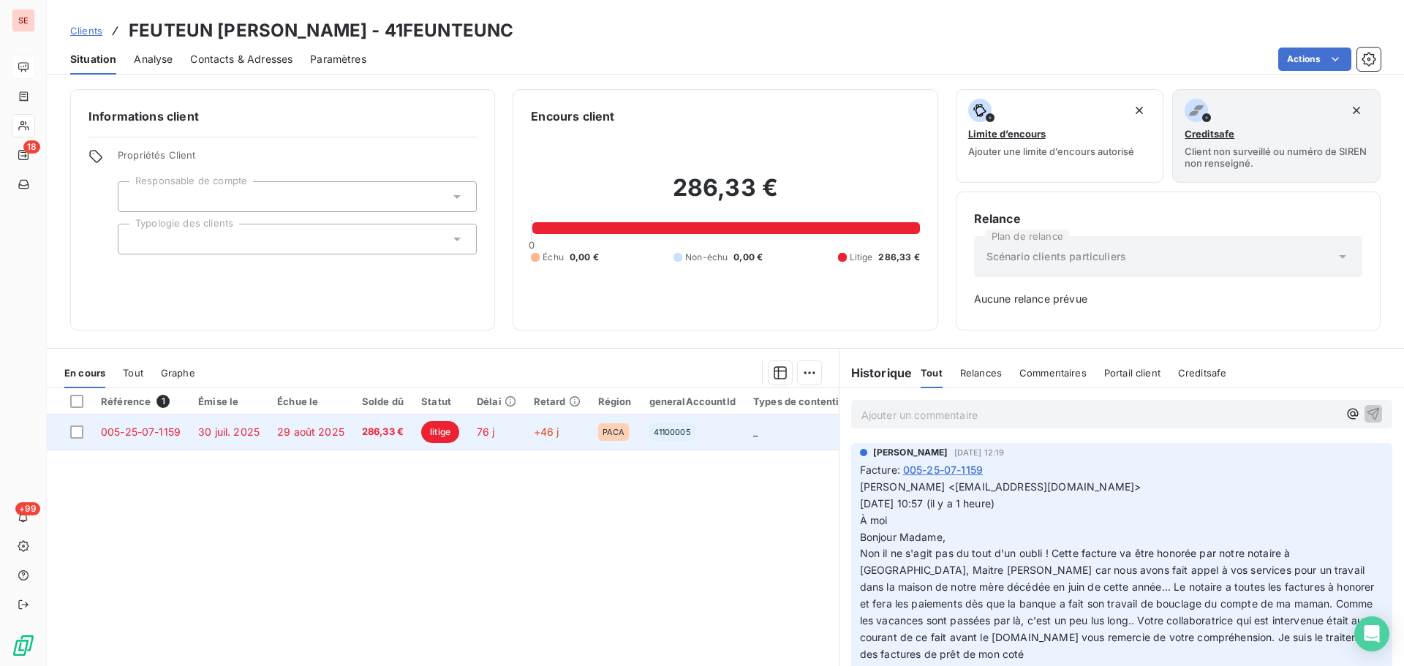
click at [368, 431] on span "286,33 €" at bounding box center [383, 432] width 42 height 15
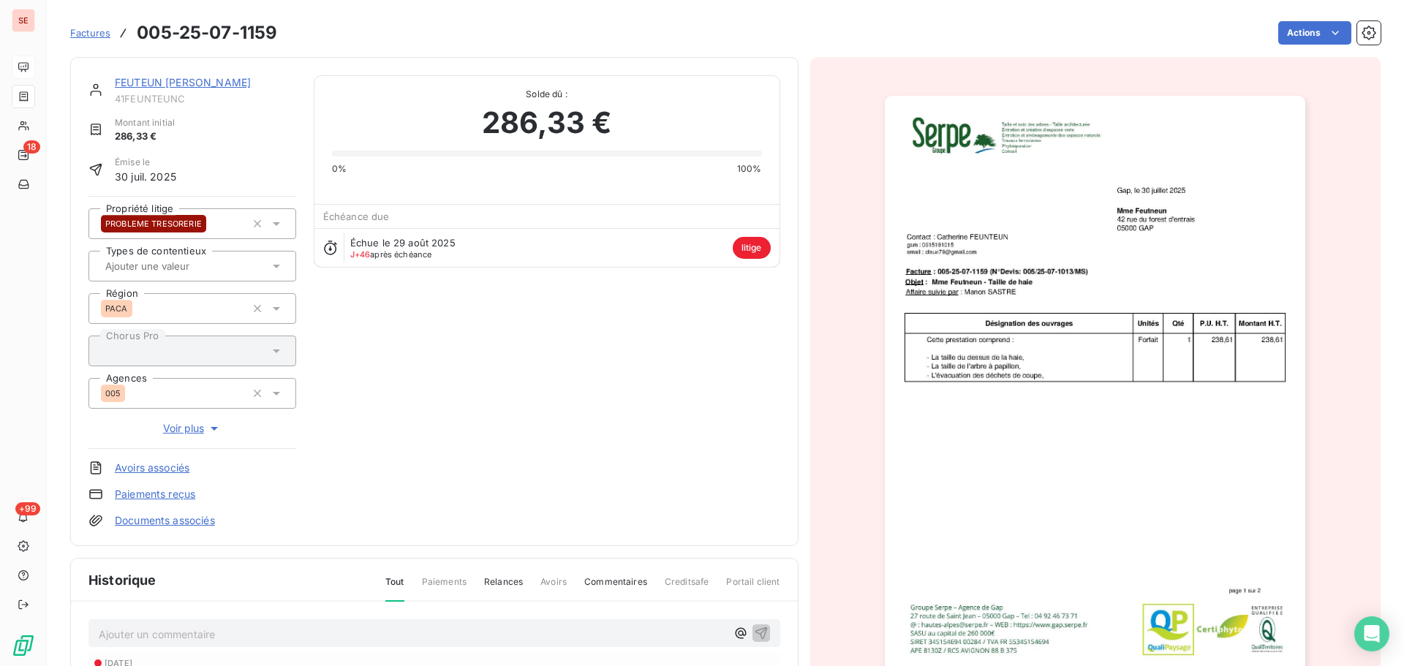
click at [1054, 366] on img "button" at bounding box center [1095, 393] width 421 height 595
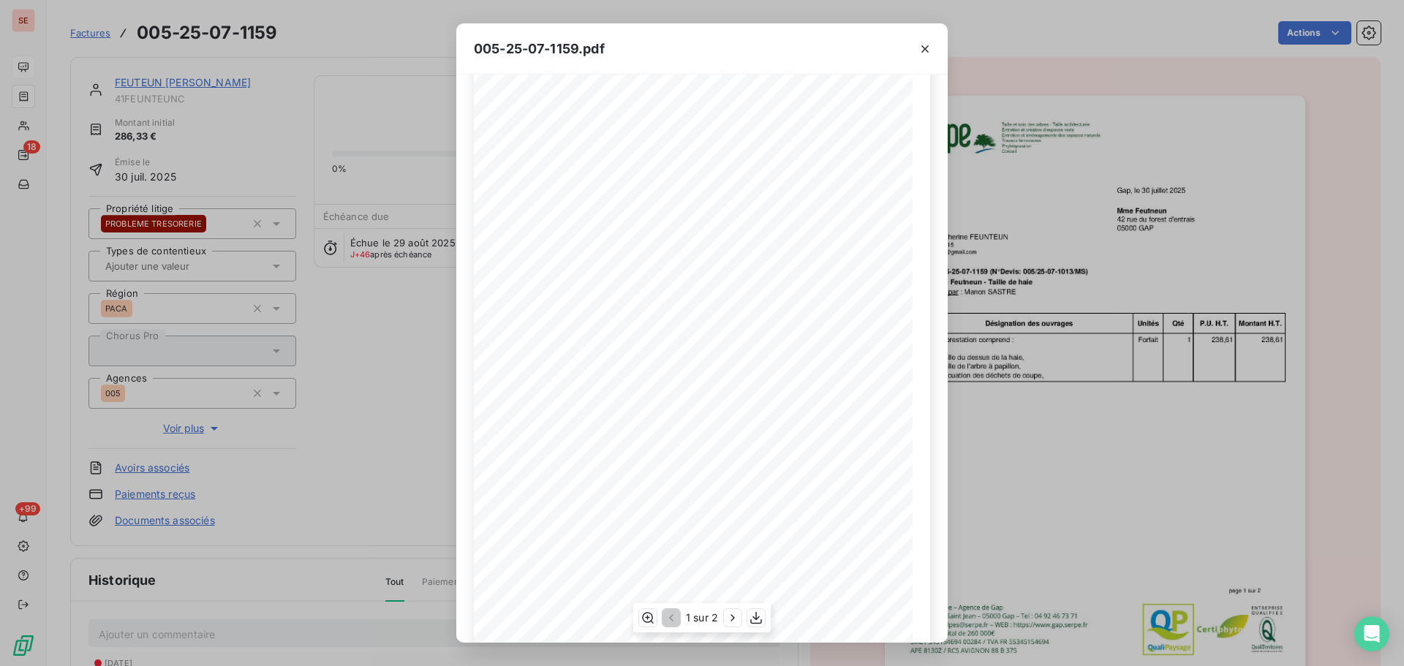
scroll to position [87, 0]
click at [734, 627] on button "button" at bounding box center [733, 618] width 18 height 18
click at [925, 45] on icon "button" at bounding box center [925, 49] width 15 height 15
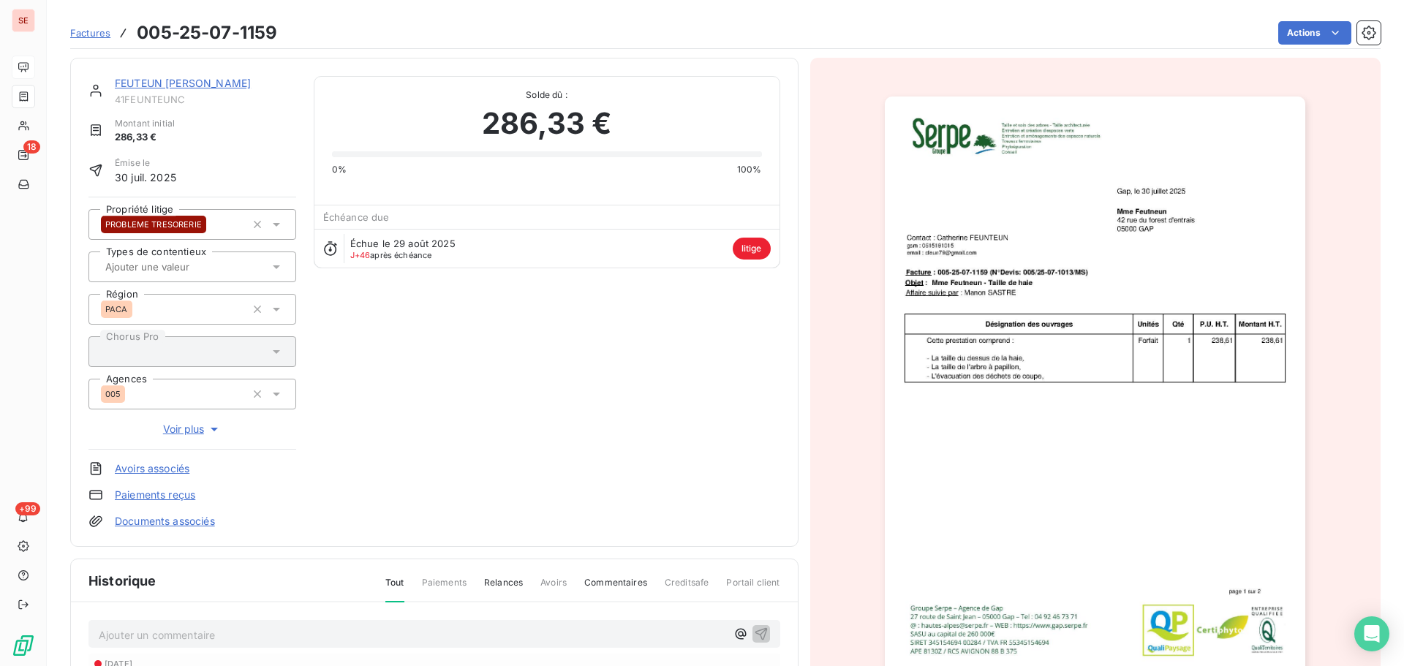
scroll to position [5, 0]
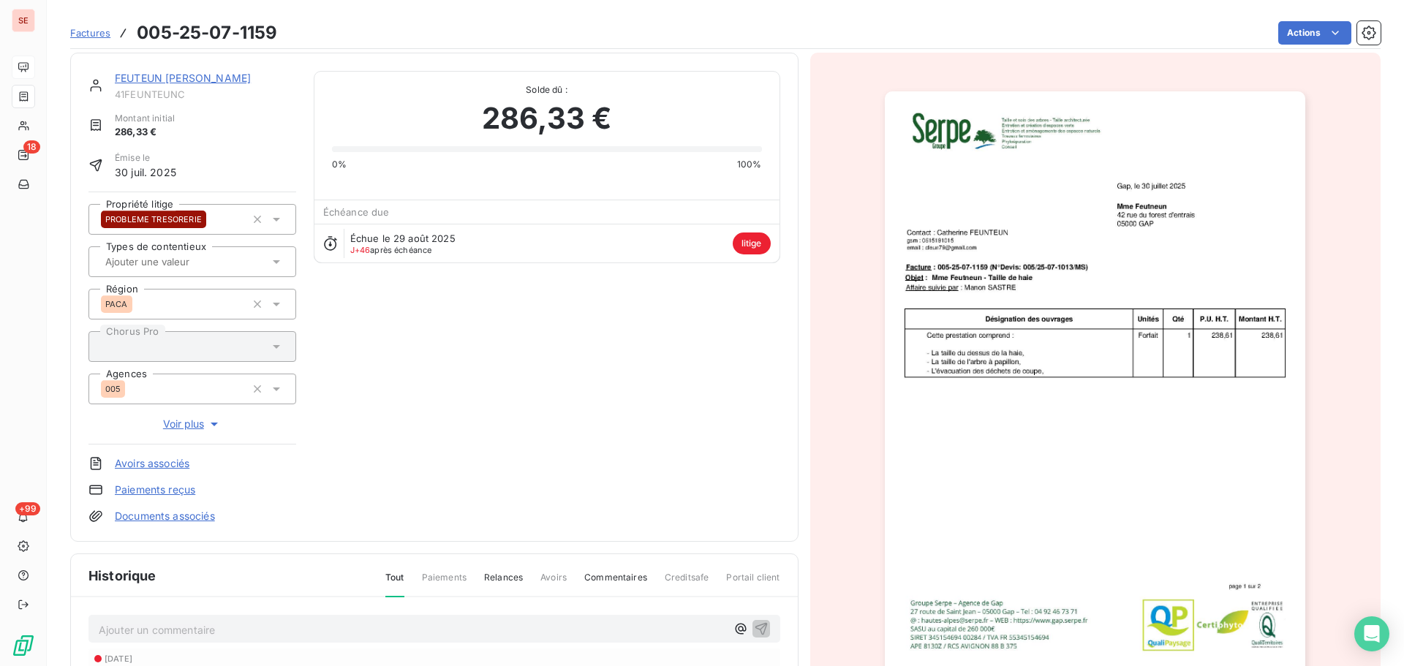
click at [1056, 342] on img "button" at bounding box center [1095, 388] width 421 height 595
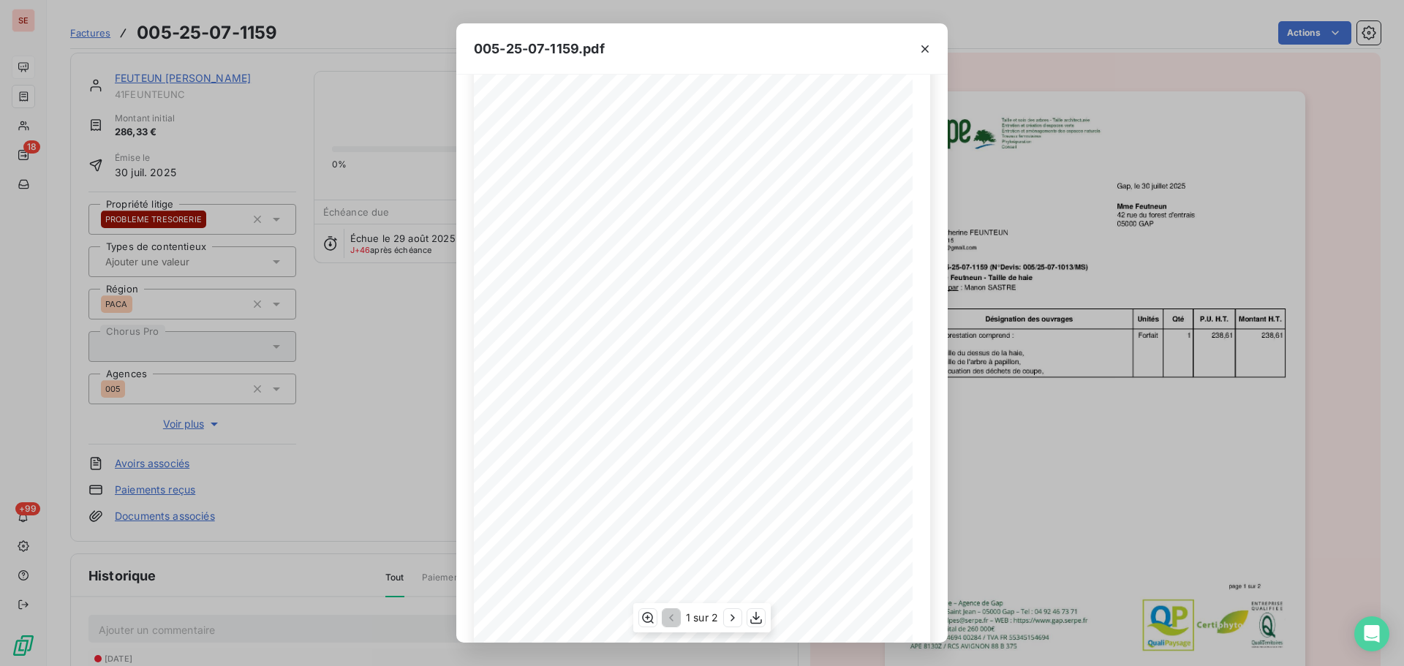
scroll to position [87, 0]
click at [736, 627] on button "button" at bounding box center [733, 618] width 18 height 18
click at [674, 619] on icon "button" at bounding box center [670, 618] width 15 height 15
click at [929, 49] on icon "button" at bounding box center [925, 49] width 15 height 15
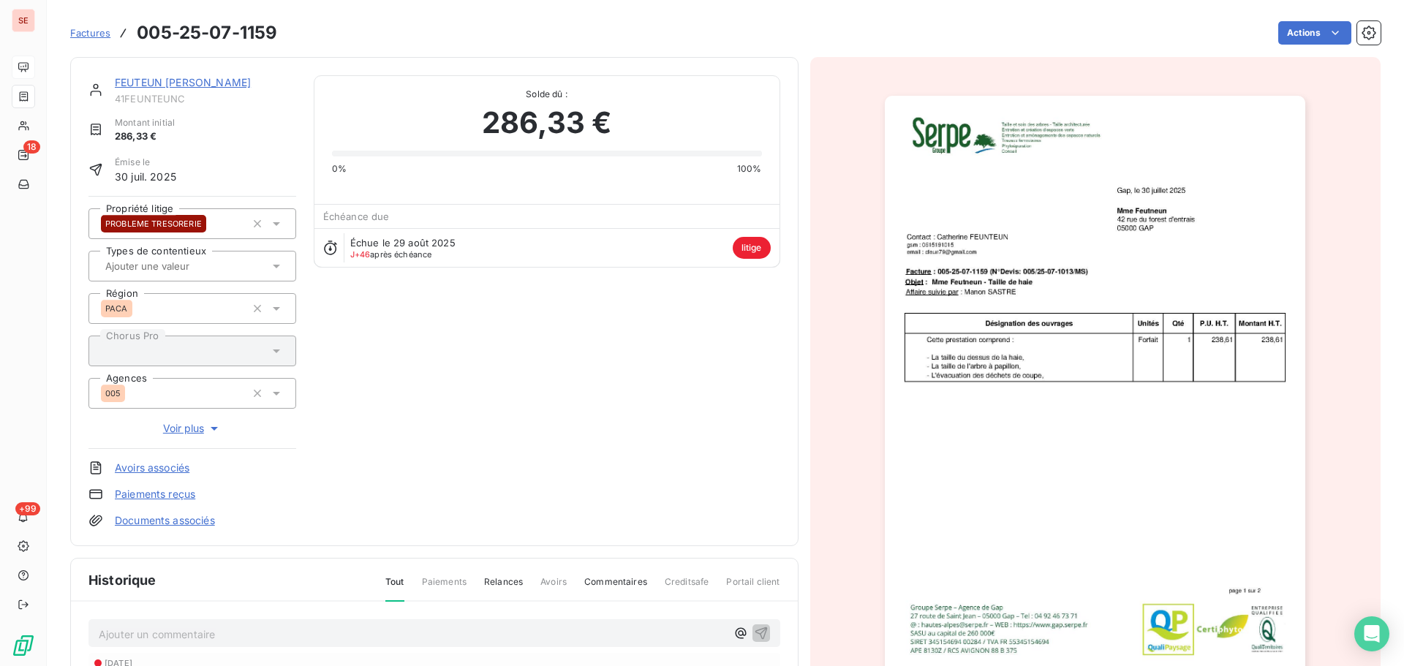
click at [1107, 475] on img "button" at bounding box center [1095, 393] width 421 height 595
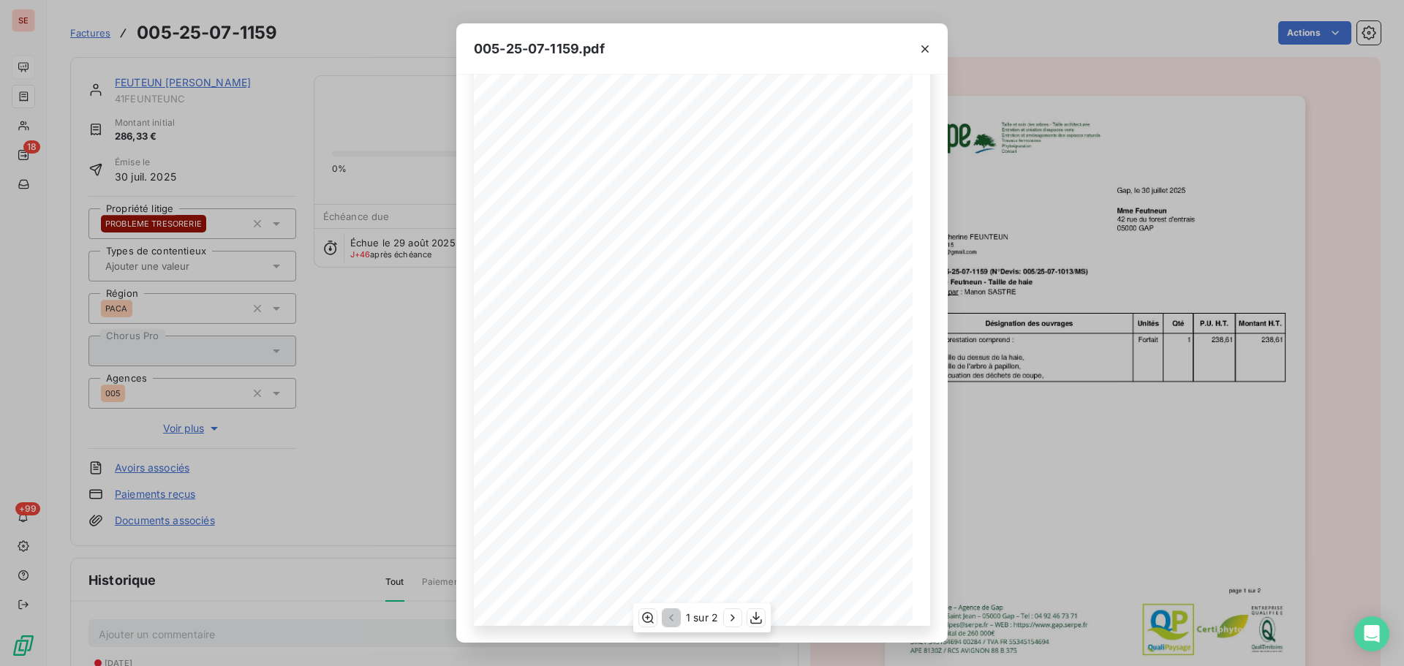
scroll to position [87, 0]
click at [922, 44] on icon "button" at bounding box center [925, 49] width 15 height 15
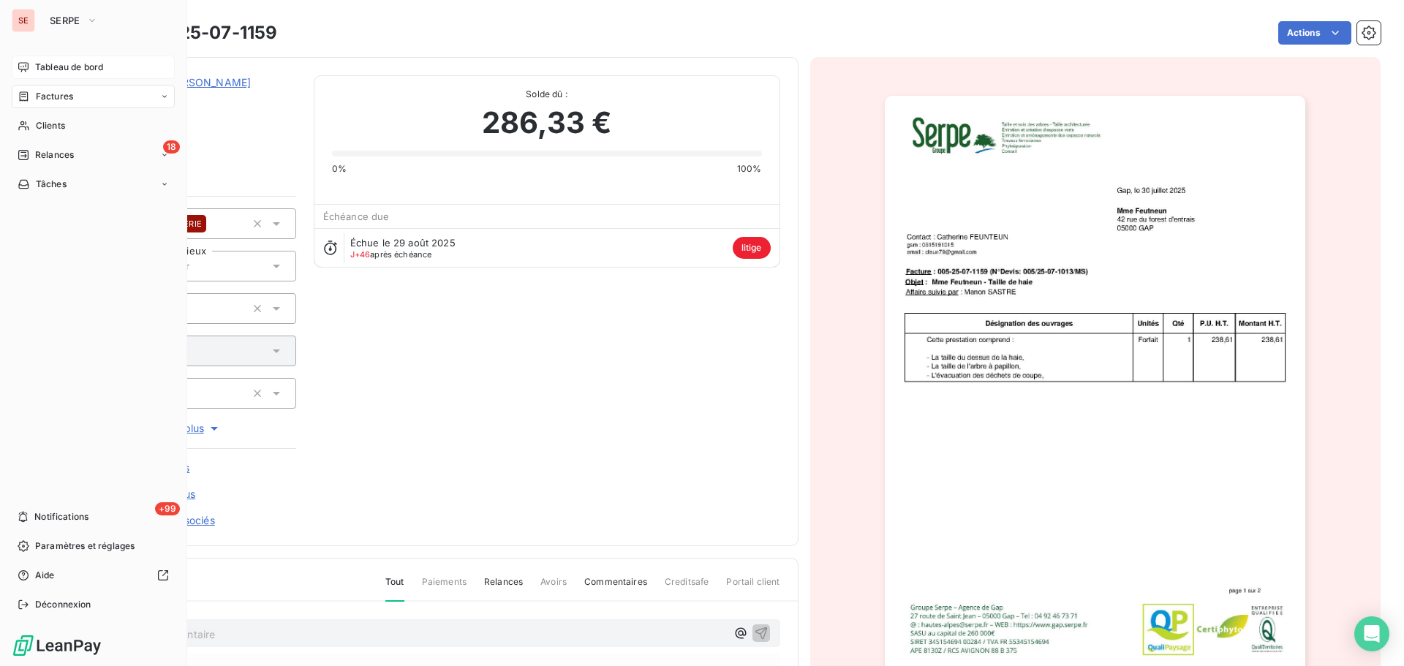
click at [55, 69] on span "Tableau de bord" at bounding box center [69, 67] width 68 height 13
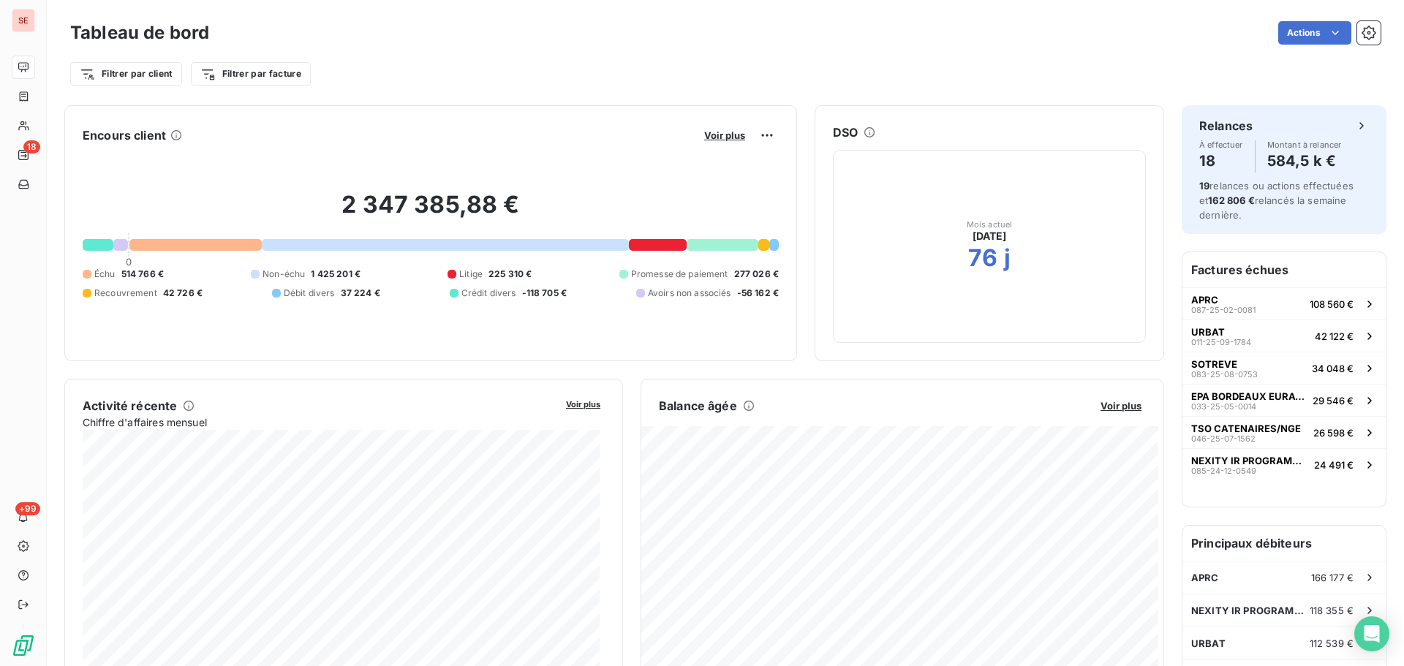
click at [347, 144] on div "Encours client Voir plus" at bounding box center [431, 135] width 696 height 23
click at [718, 129] on button "Voir plus" at bounding box center [725, 135] width 50 height 13
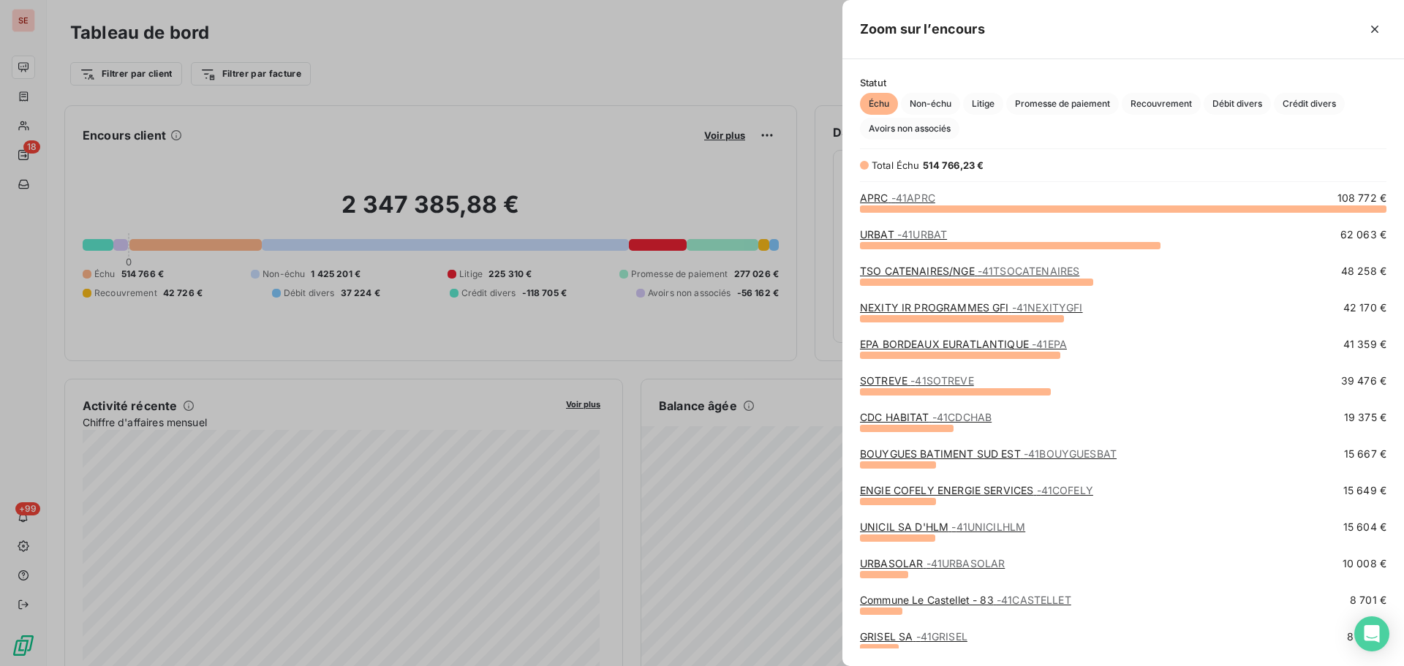
scroll to position [447, 551]
click at [980, 99] on span "Litige" at bounding box center [983, 104] width 40 height 22
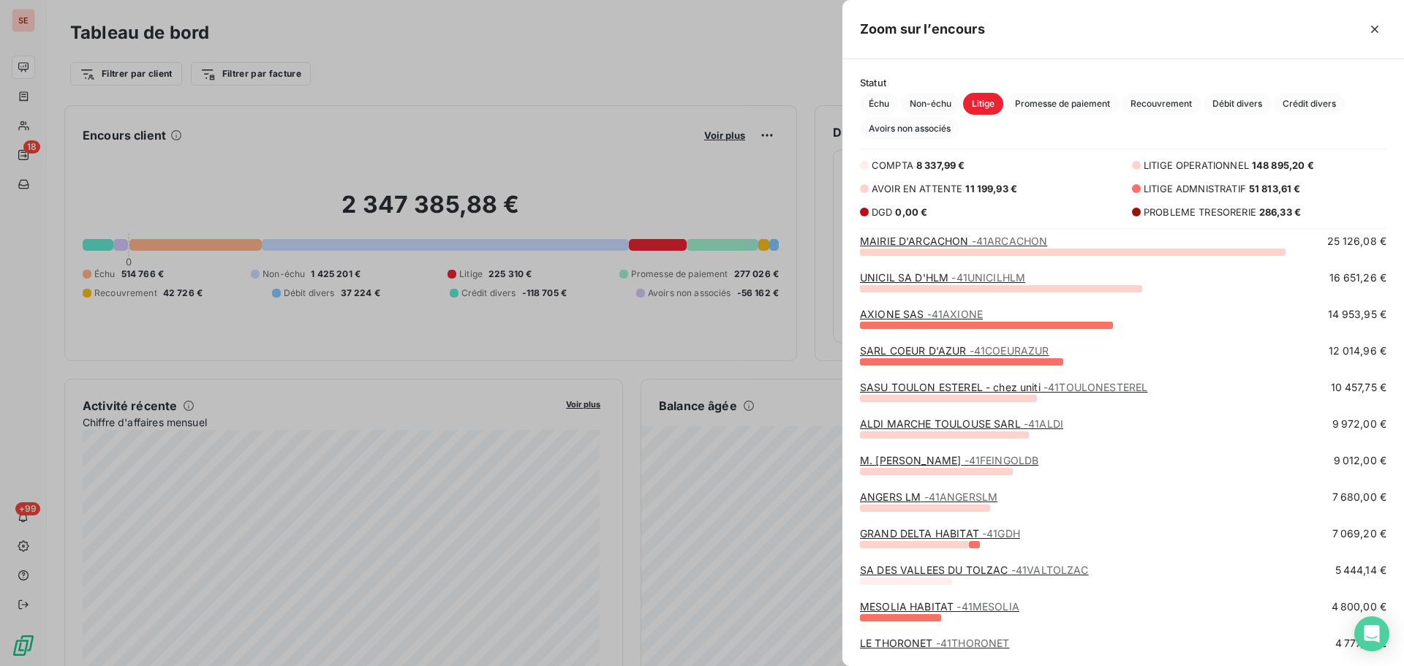
scroll to position [195, 0]
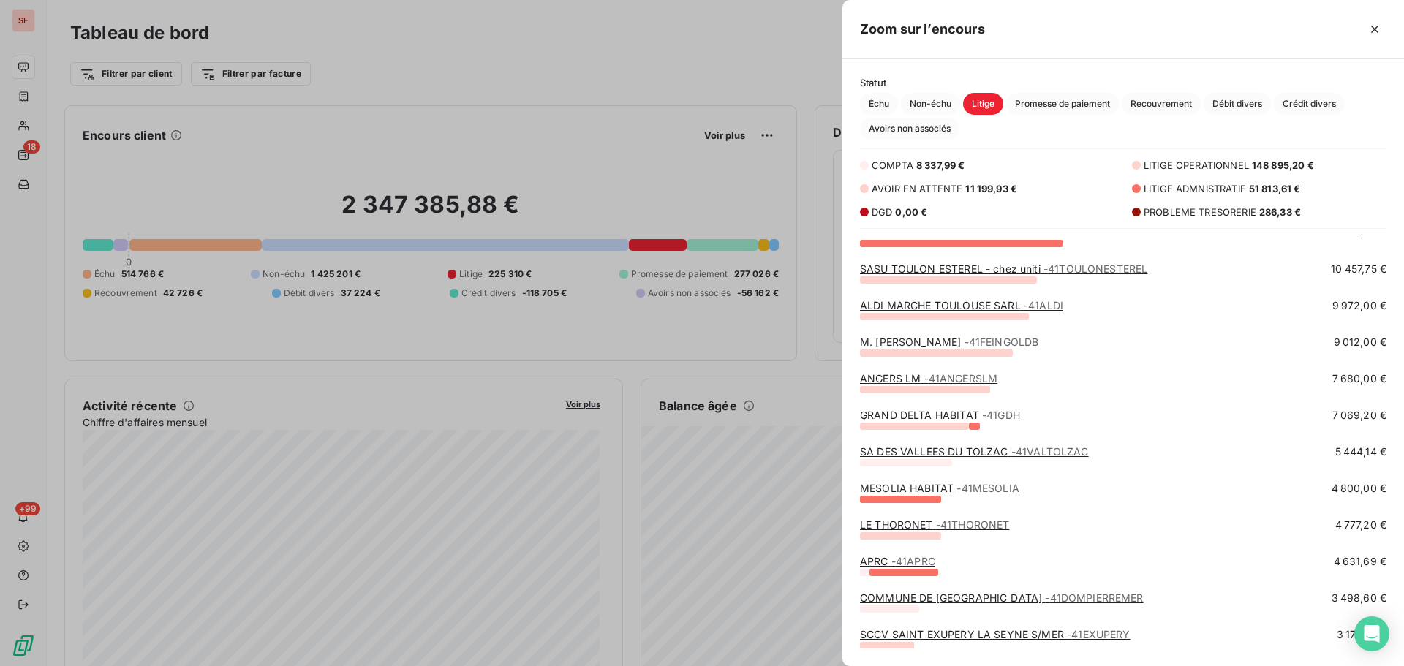
click at [949, 270] on link "SASU TOULON ESTEREL - chez uniti - 41TOULONESTEREL" at bounding box center [1003, 269] width 287 height 12
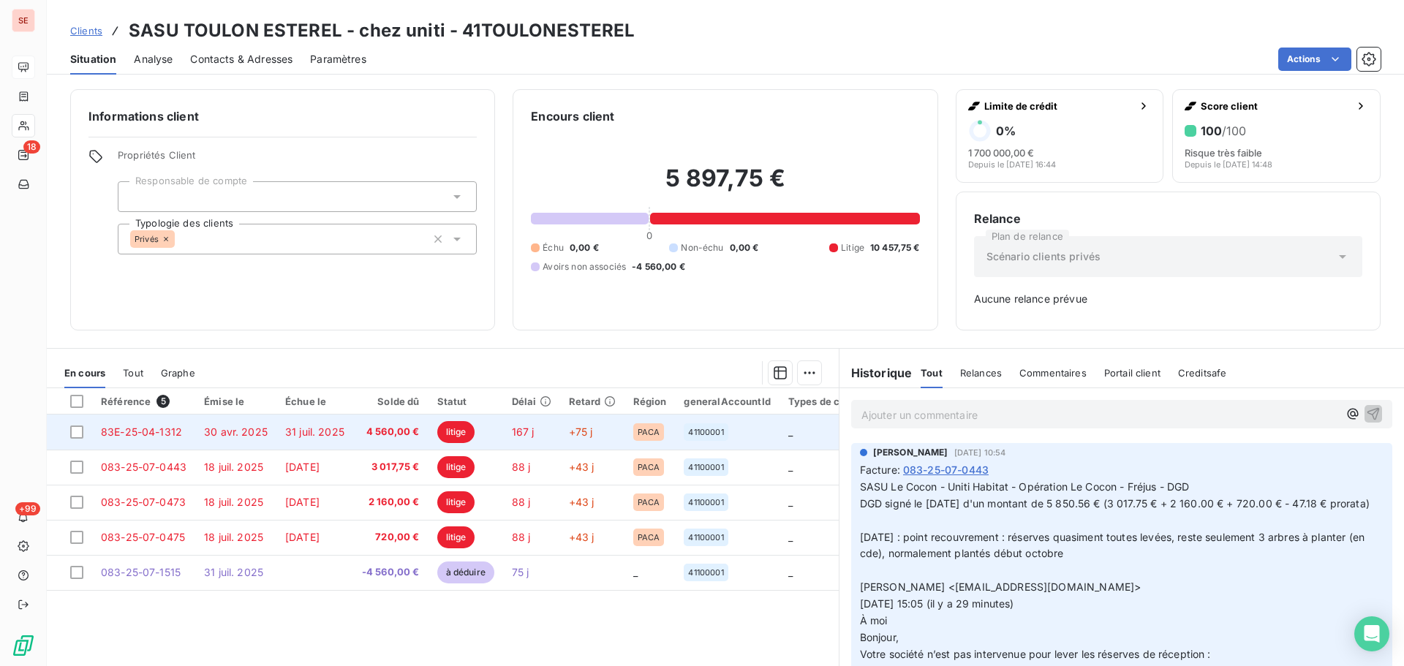
click at [336, 443] on td "31 juil. 2025" at bounding box center [314, 432] width 77 height 35
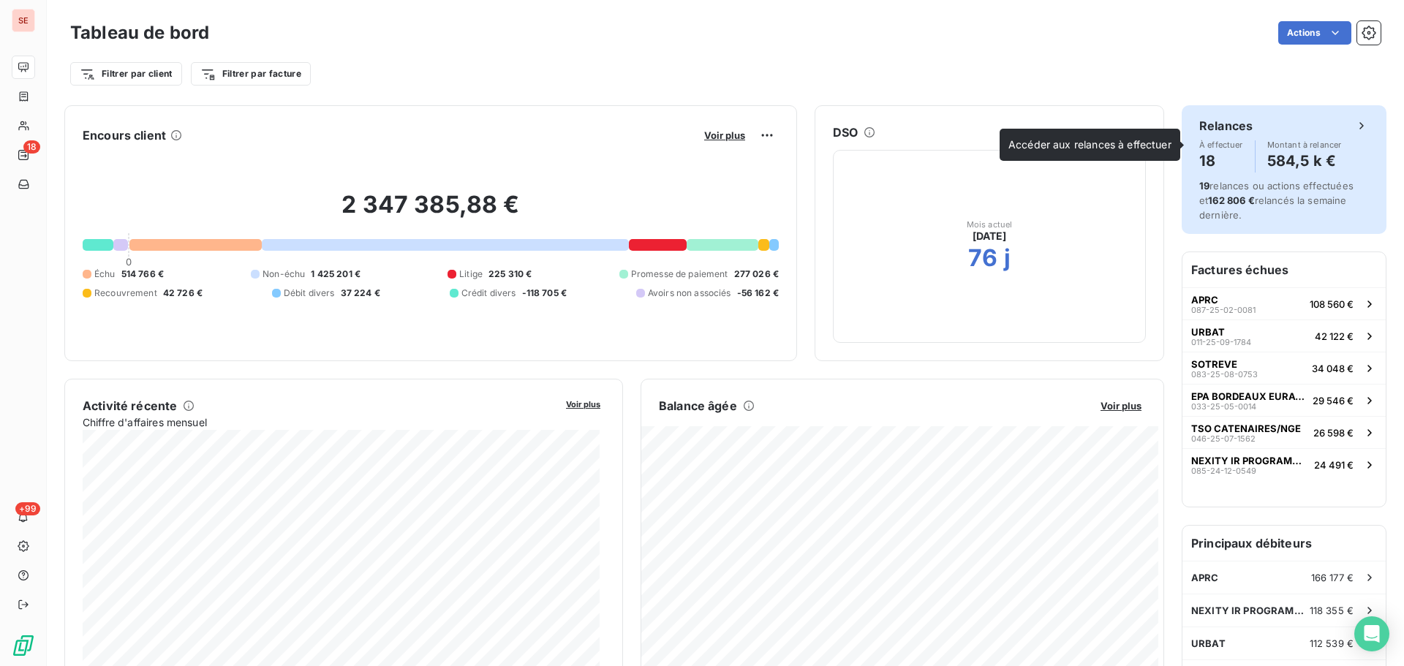
click at [1301, 162] on h4 "584,5 k €" at bounding box center [1305, 160] width 75 height 23
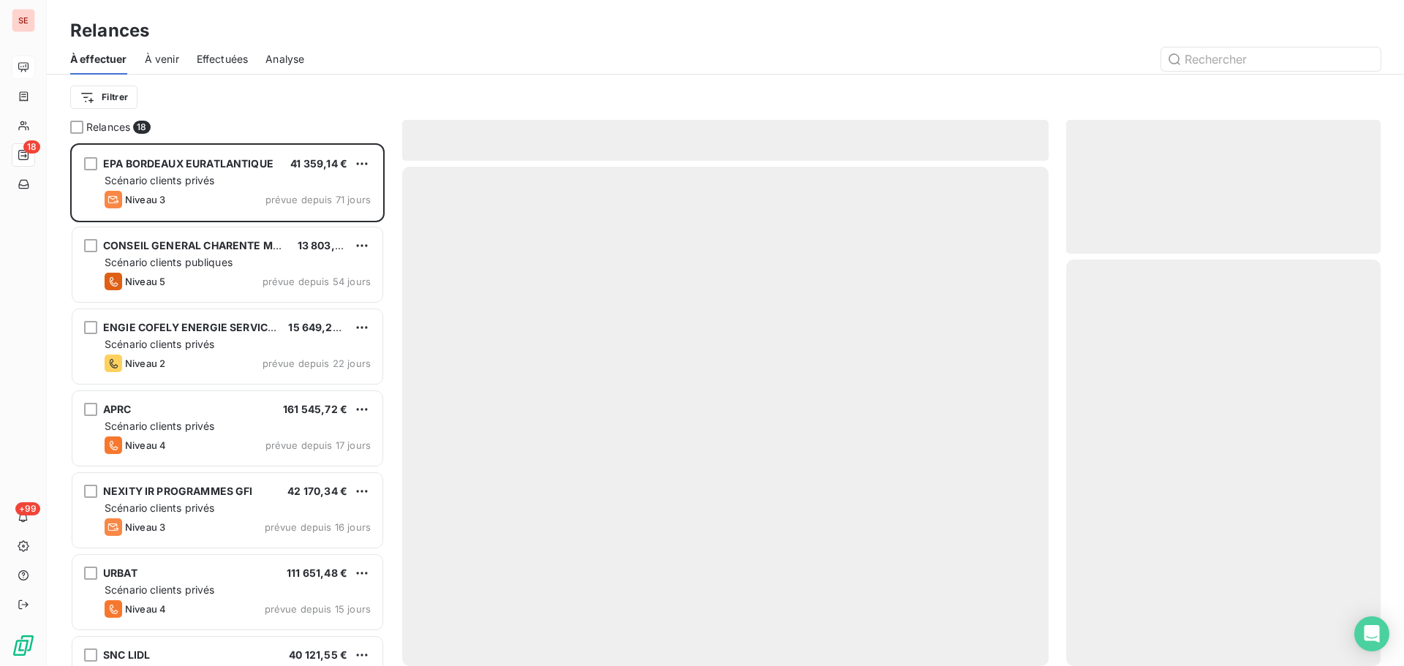
scroll to position [512, 304]
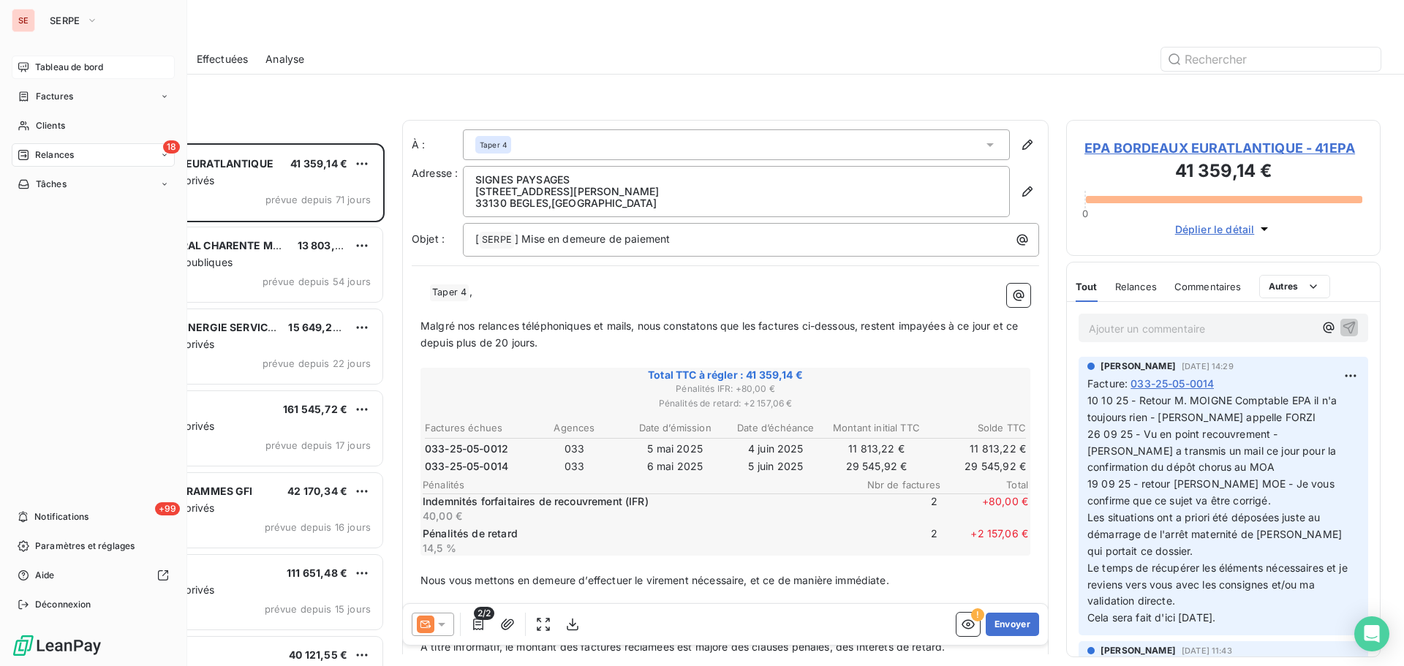
click at [45, 59] on div "Tableau de bord" at bounding box center [93, 67] width 163 height 23
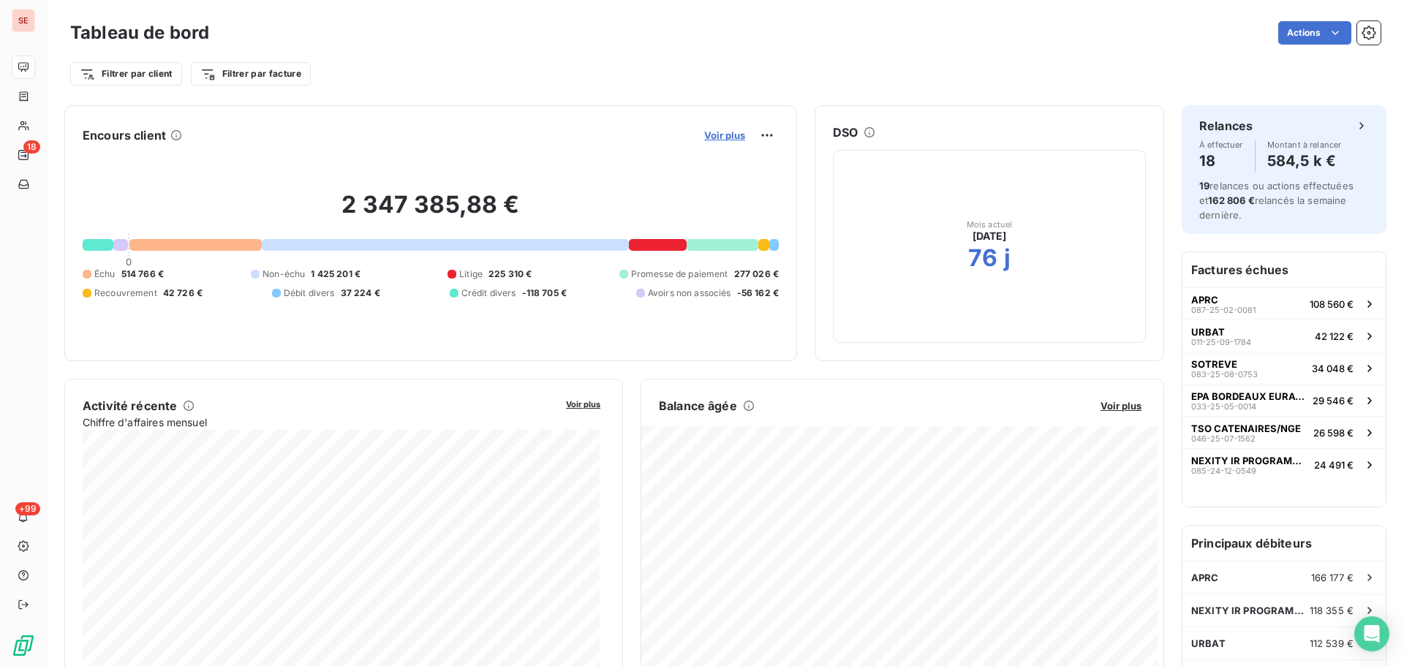
click at [721, 139] on span "Voir plus" at bounding box center [724, 135] width 41 height 12
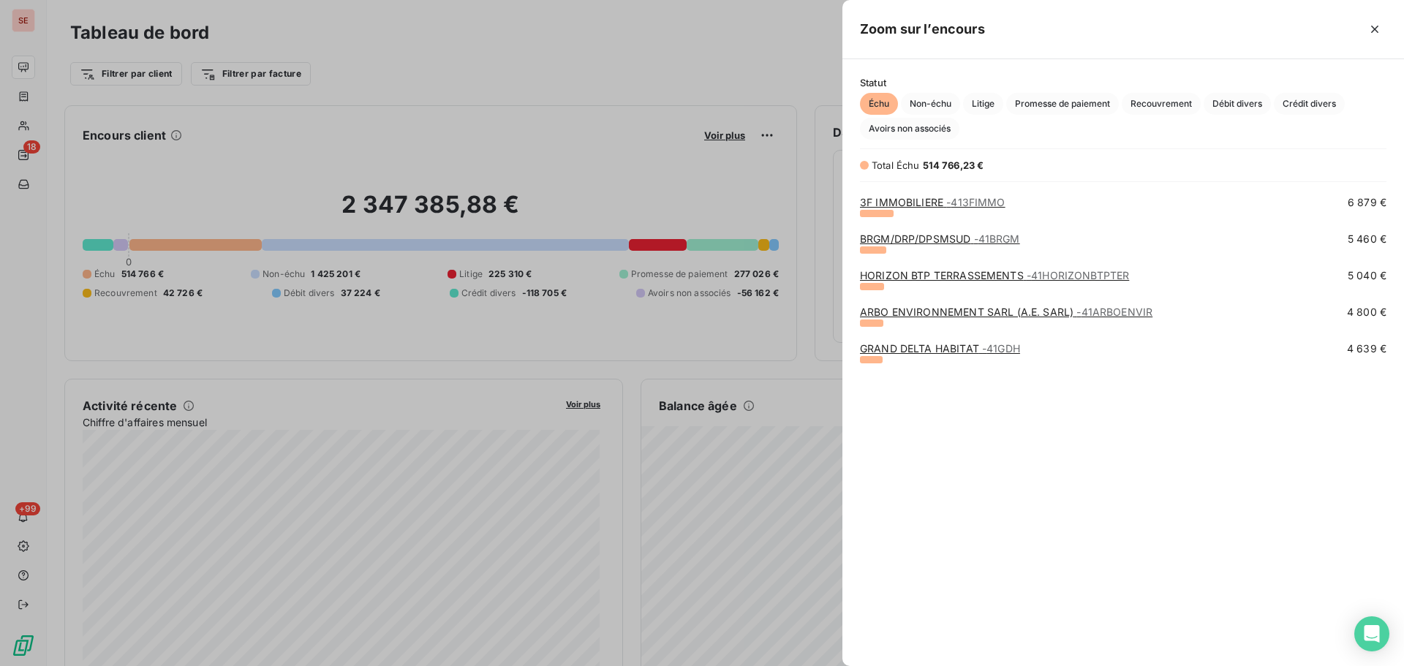
scroll to position [10, 0]
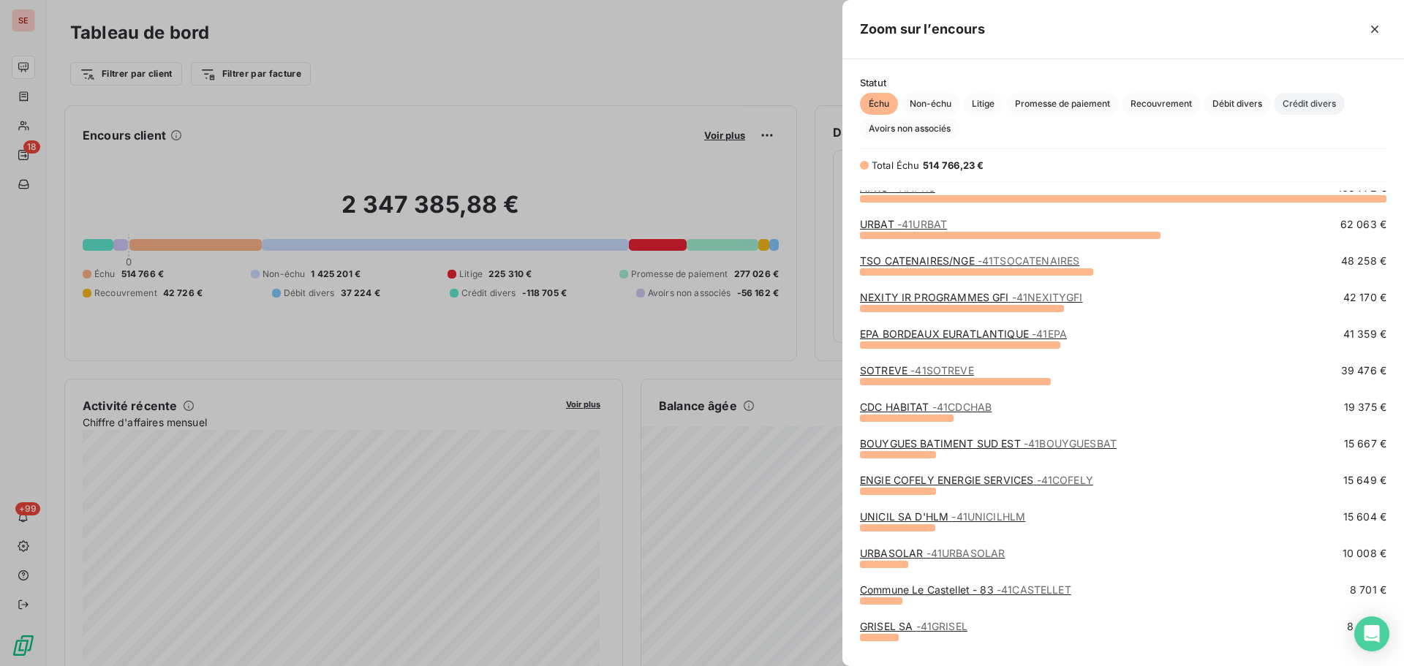
click at [1307, 105] on span "Crédit divers" at bounding box center [1309, 104] width 71 height 22
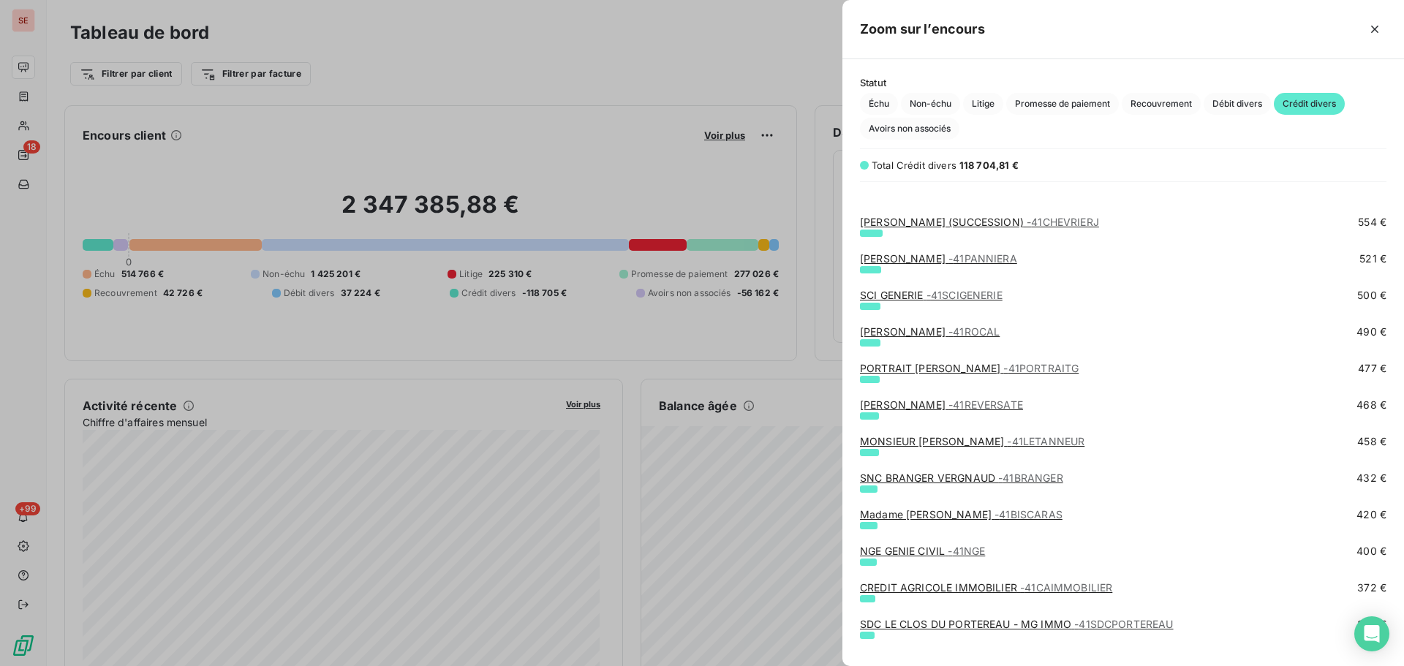
scroll to position [1366, 0]
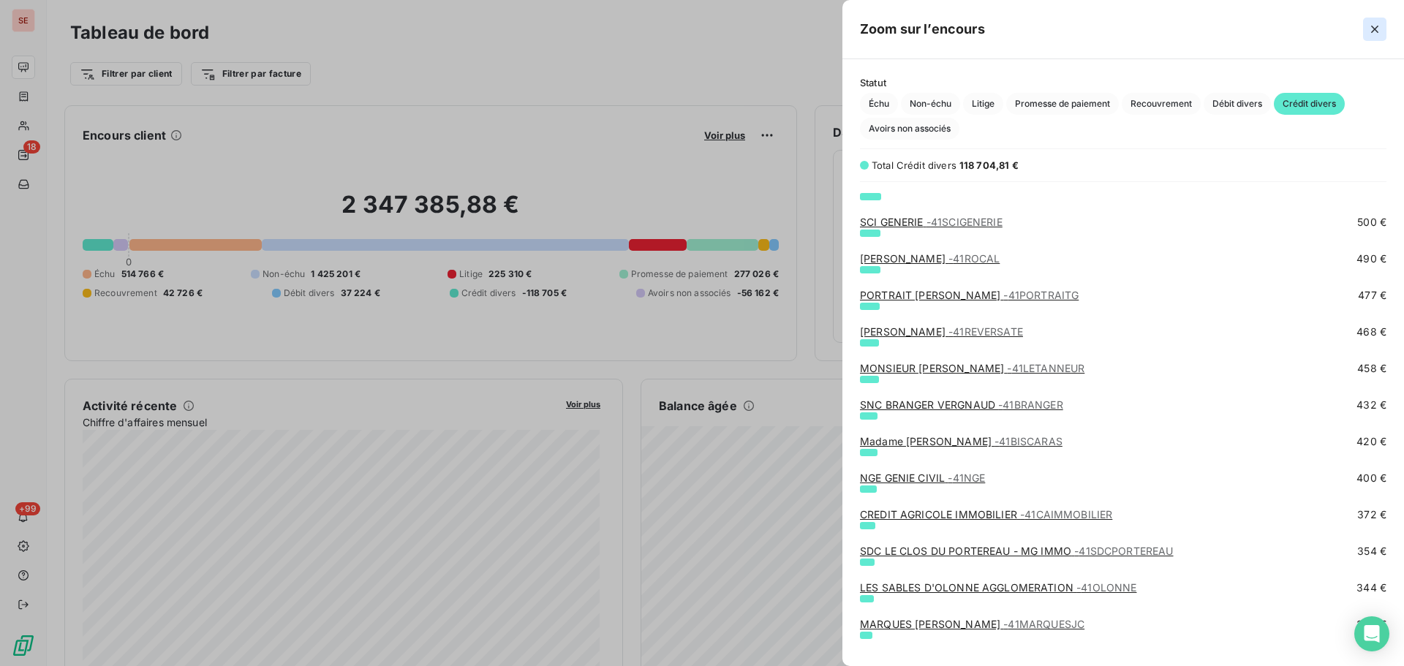
click at [1386, 34] on button "button" at bounding box center [1374, 29] width 23 height 23
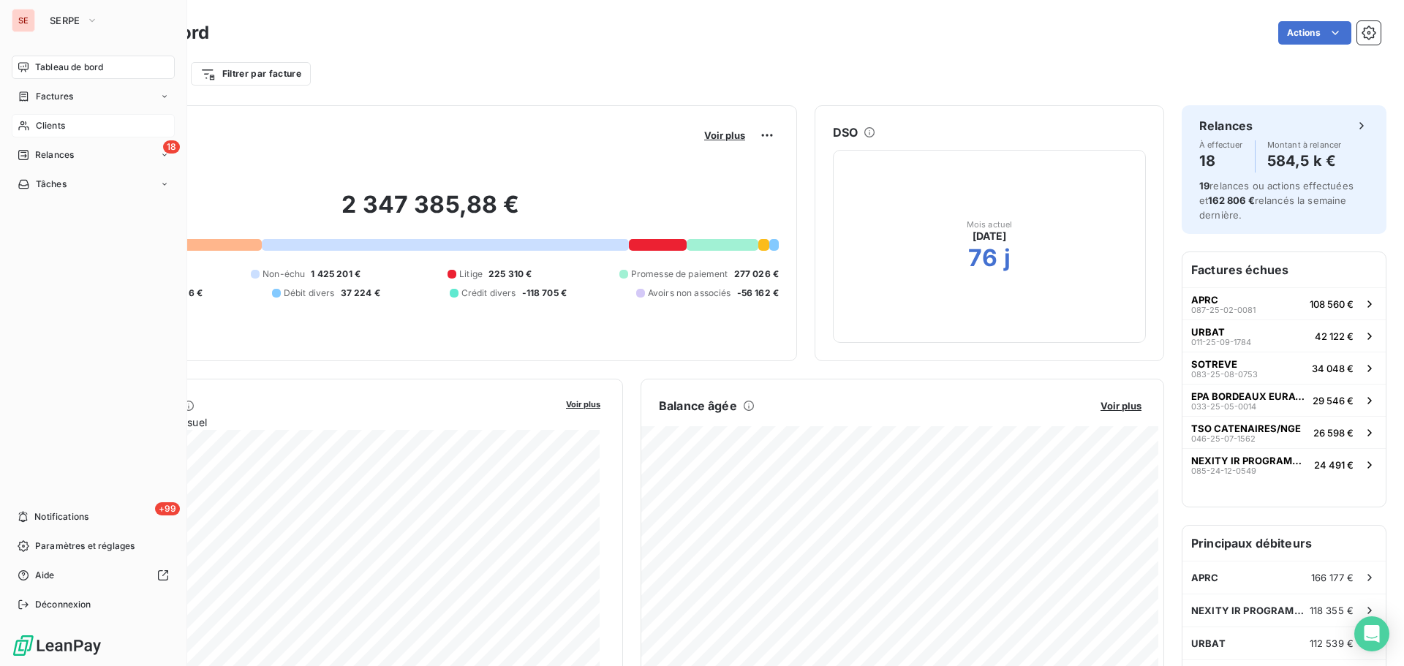
click at [39, 121] on span "Clients" at bounding box center [50, 125] width 29 height 13
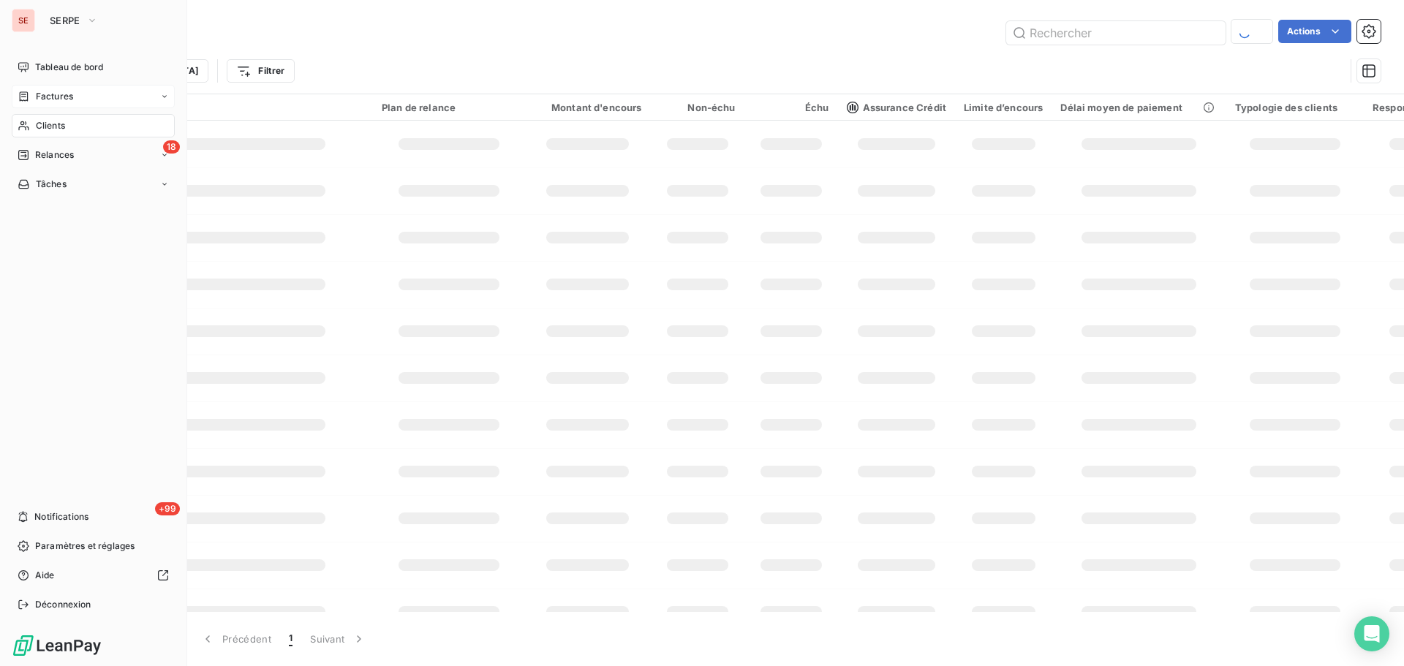
click at [62, 100] on span "Factures" at bounding box center [54, 96] width 37 height 13
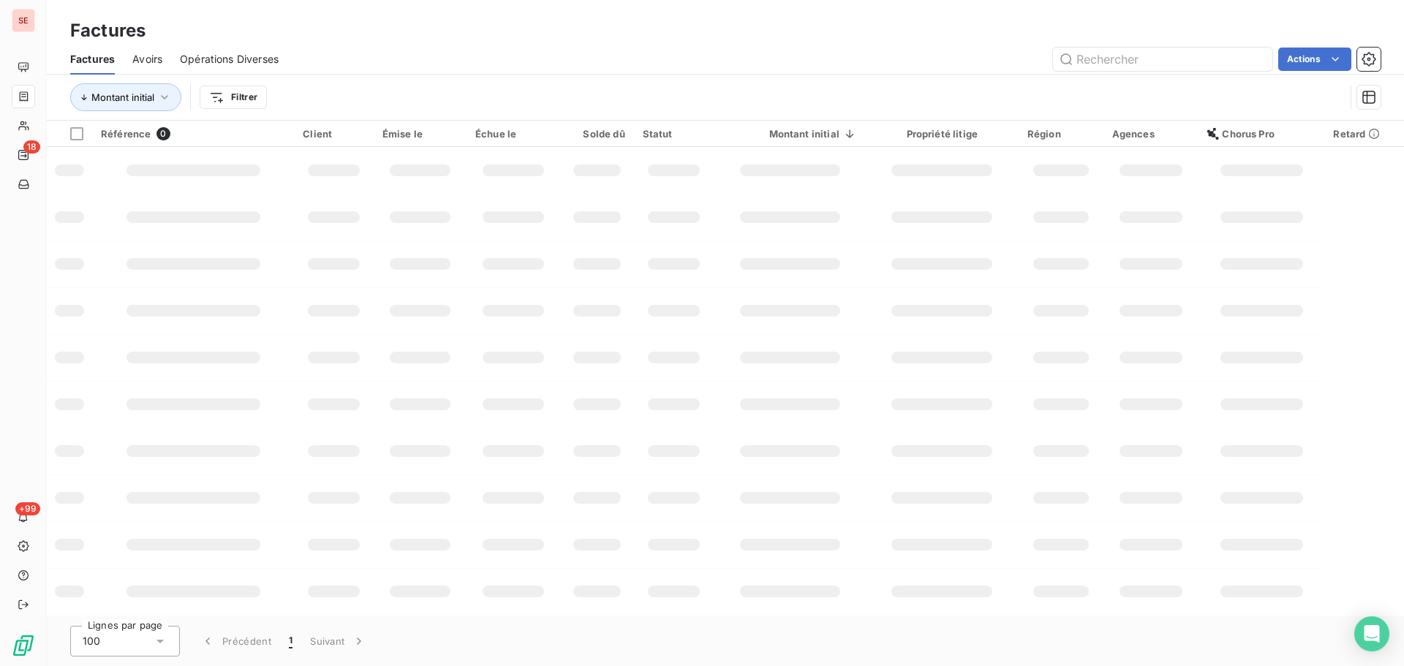
click at [362, 58] on div "Actions" at bounding box center [838, 59] width 1085 height 23
click at [241, 102] on html "SE 18 +99 Factures Factures Avoirs Opérations Diverses Actions Montant initial …" at bounding box center [702, 333] width 1404 height 666
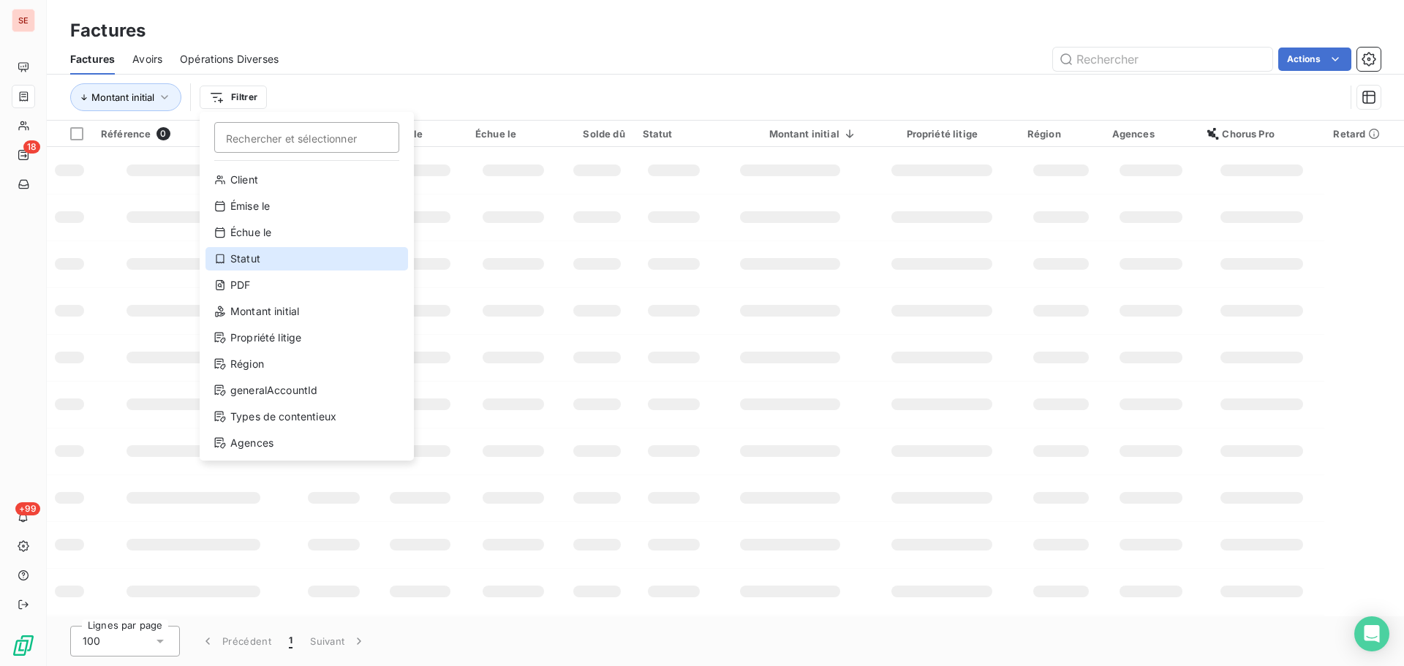
click at [265, 268] on div "Statut" at bounding box center [307, 258] width 203 height 23
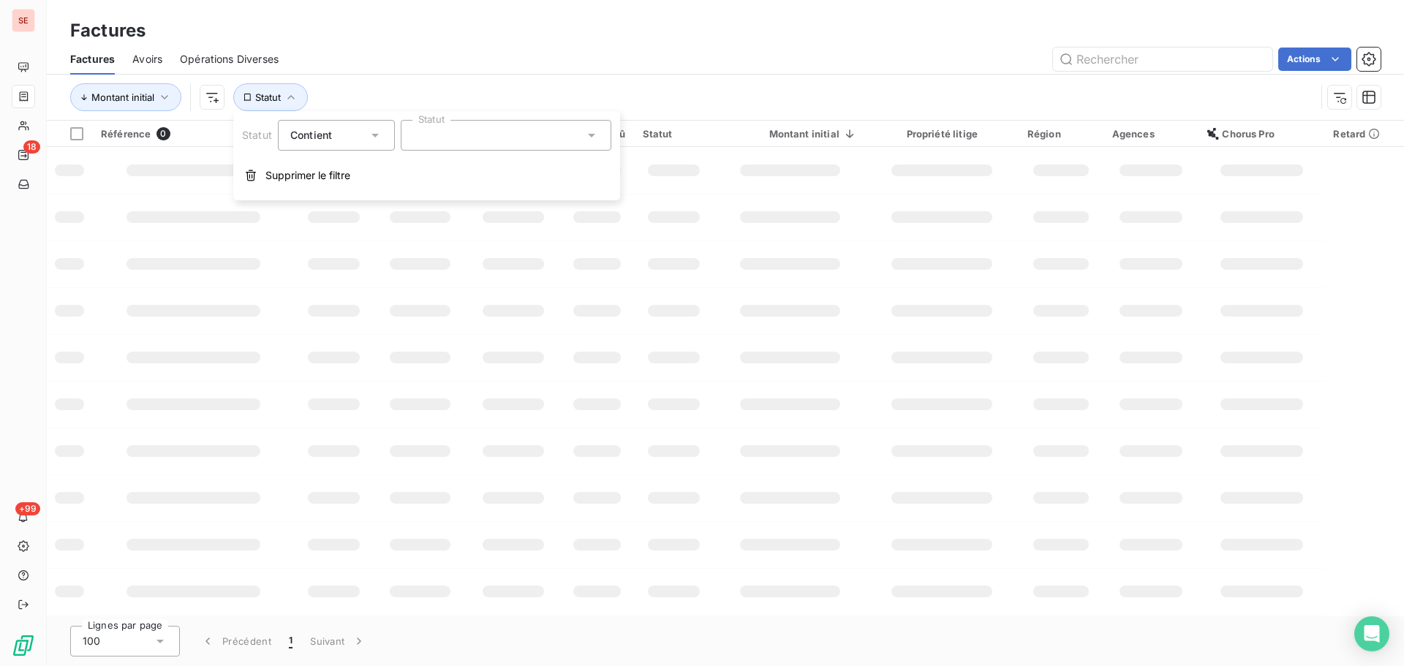
click at [487, 142] on div at bounding box center [506, 135] width 211 height 31
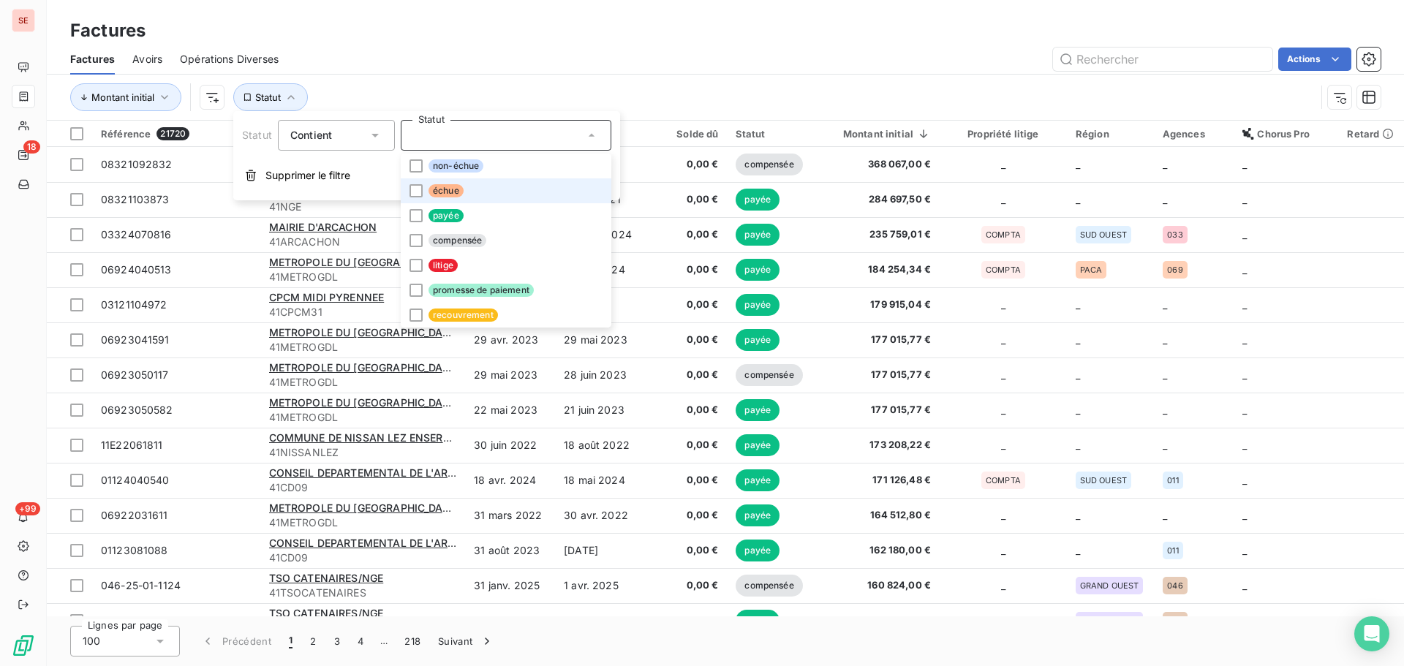
click at [478, 198] on li "échue" at bounding box center [506, 190] width 211 height 25
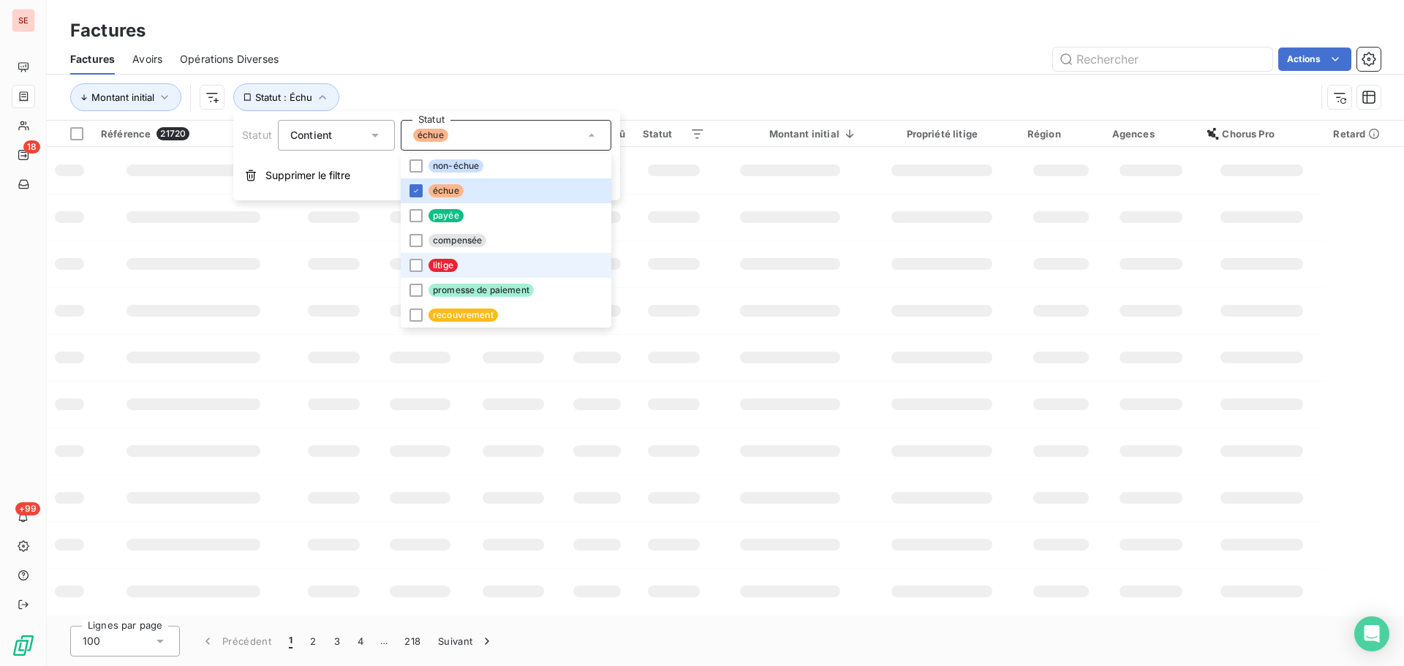
click at [471, 267] on li "litige" at bounding box center [506, 265] width 211 height 25
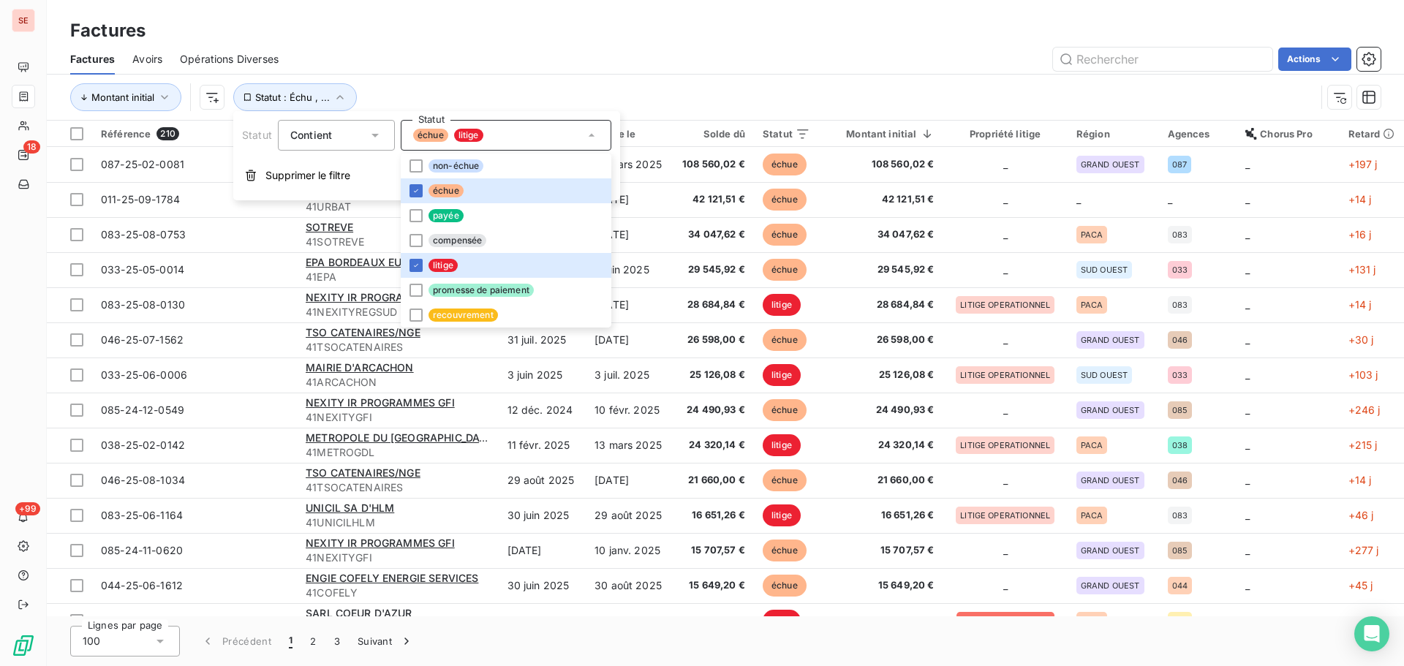
click at [531, 76] on div "Montant initial Statut : Échu , ..." at bounding box center [725, 97] width 1311 height 45
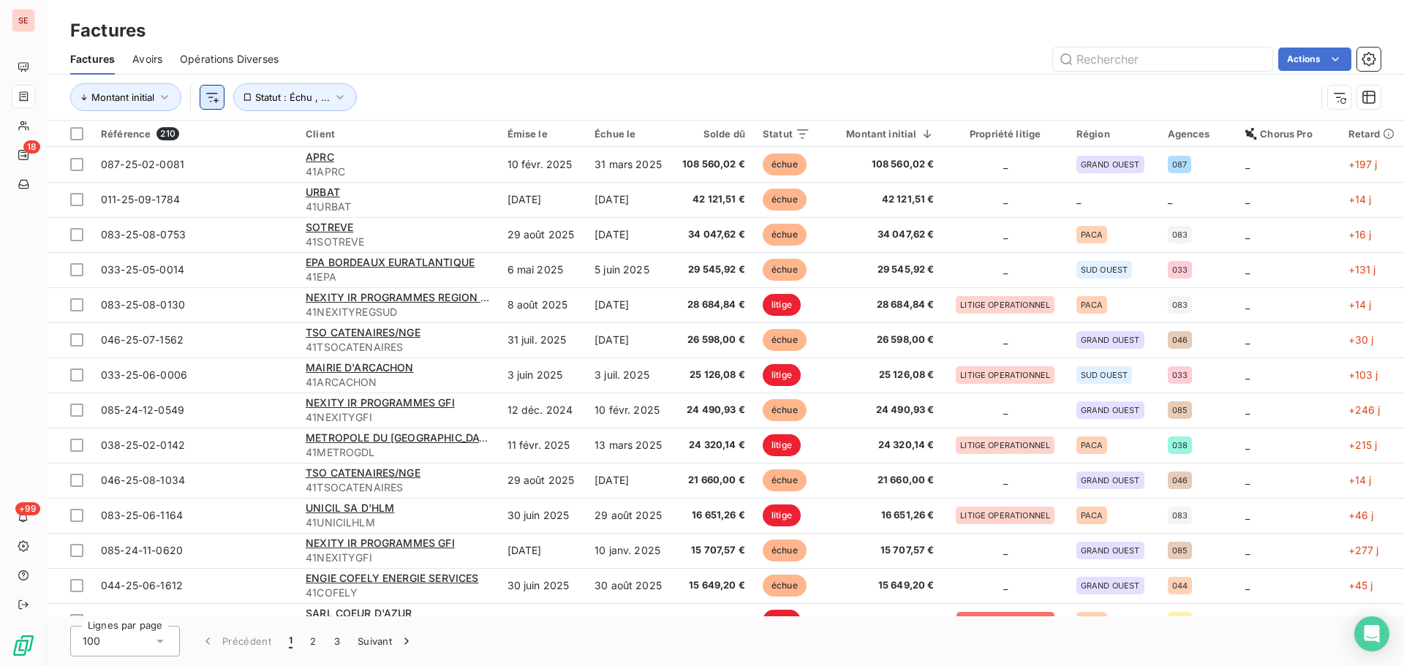
click at [218, 97] on html "SE 18 +99 Factures Factures Avoirs Opérations Diverses Actions Montant initial …" at bounding box center [702, 333] width 1404 height 666
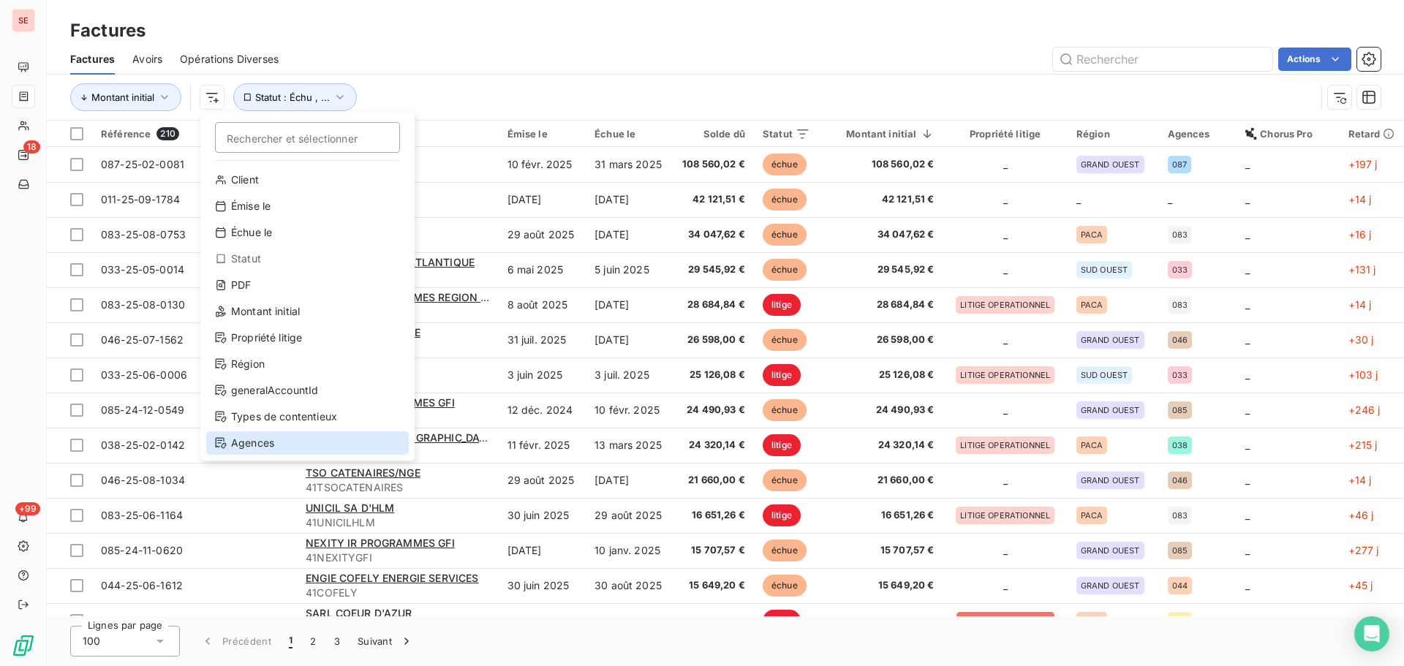
click at [278, 434] on div "Agences" at bounding box center [307, 443] width 203 height 23
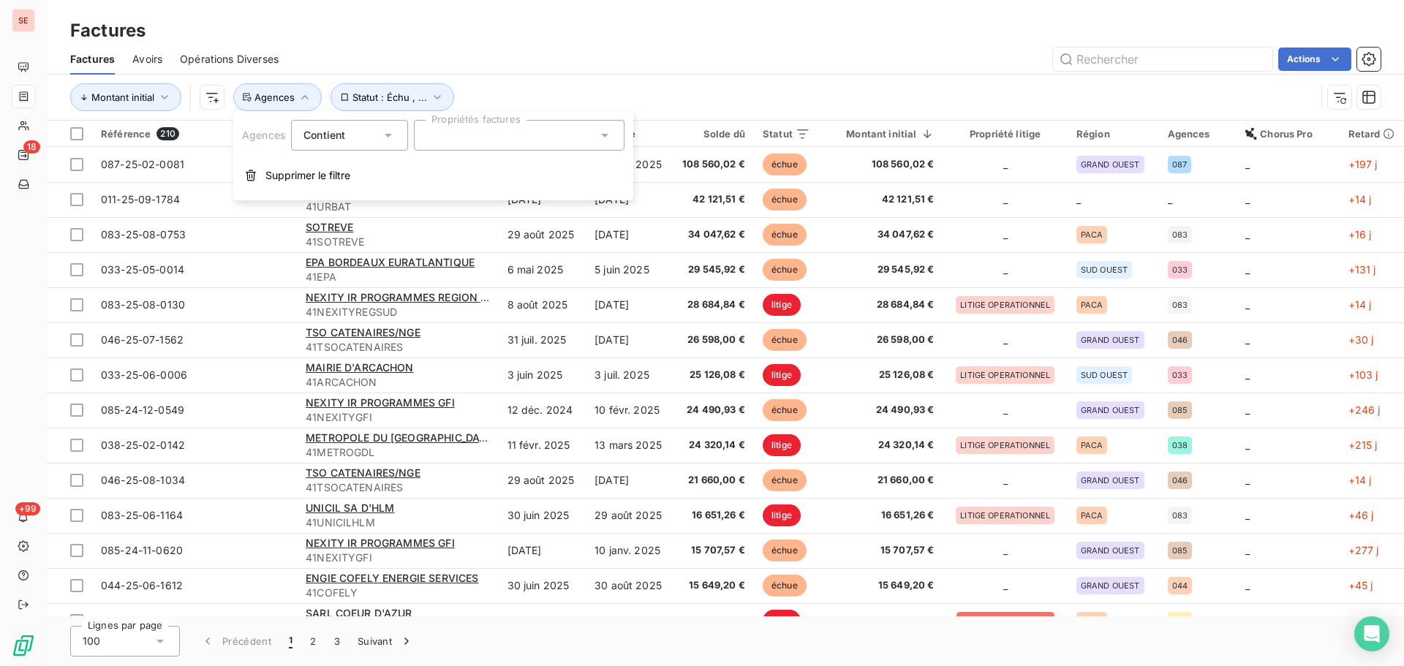
click at [569, 134] on div at bounding box center [519, 135] width 211 height 31
click at [526, 158] on li "084" at bounding box center [519, 171] width 205 height 29
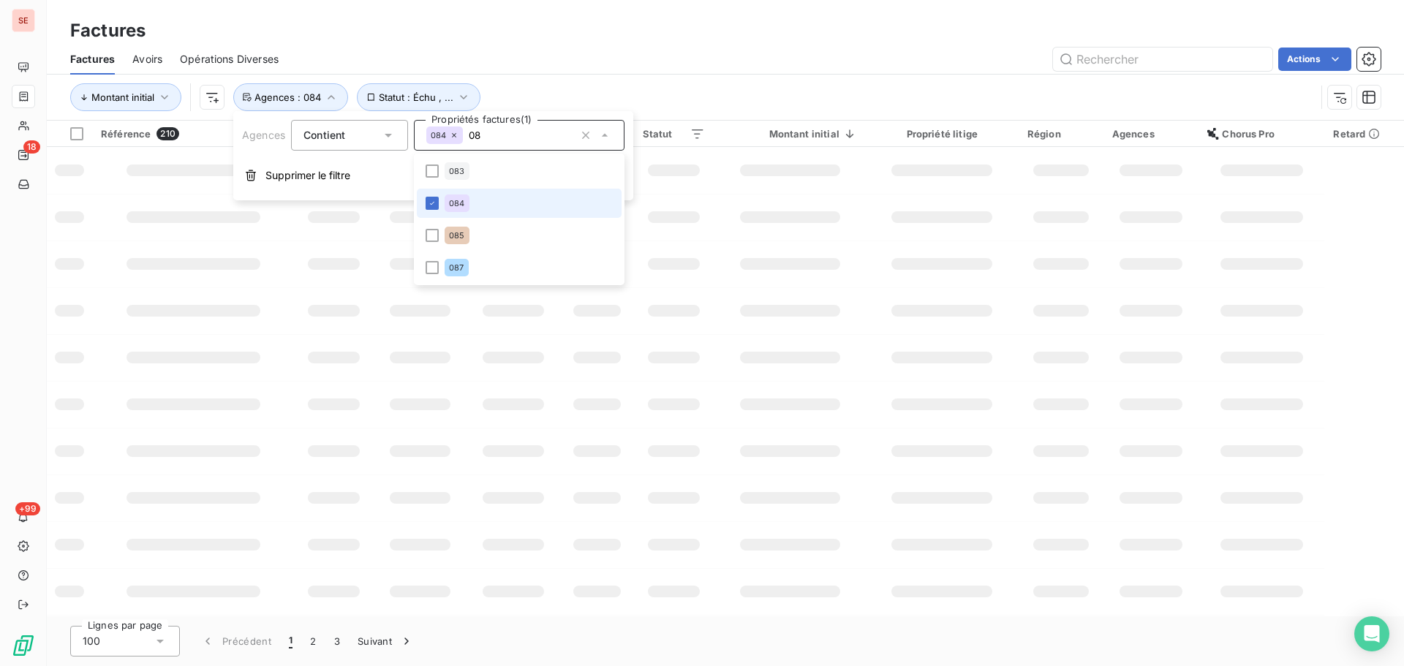
type input "0"
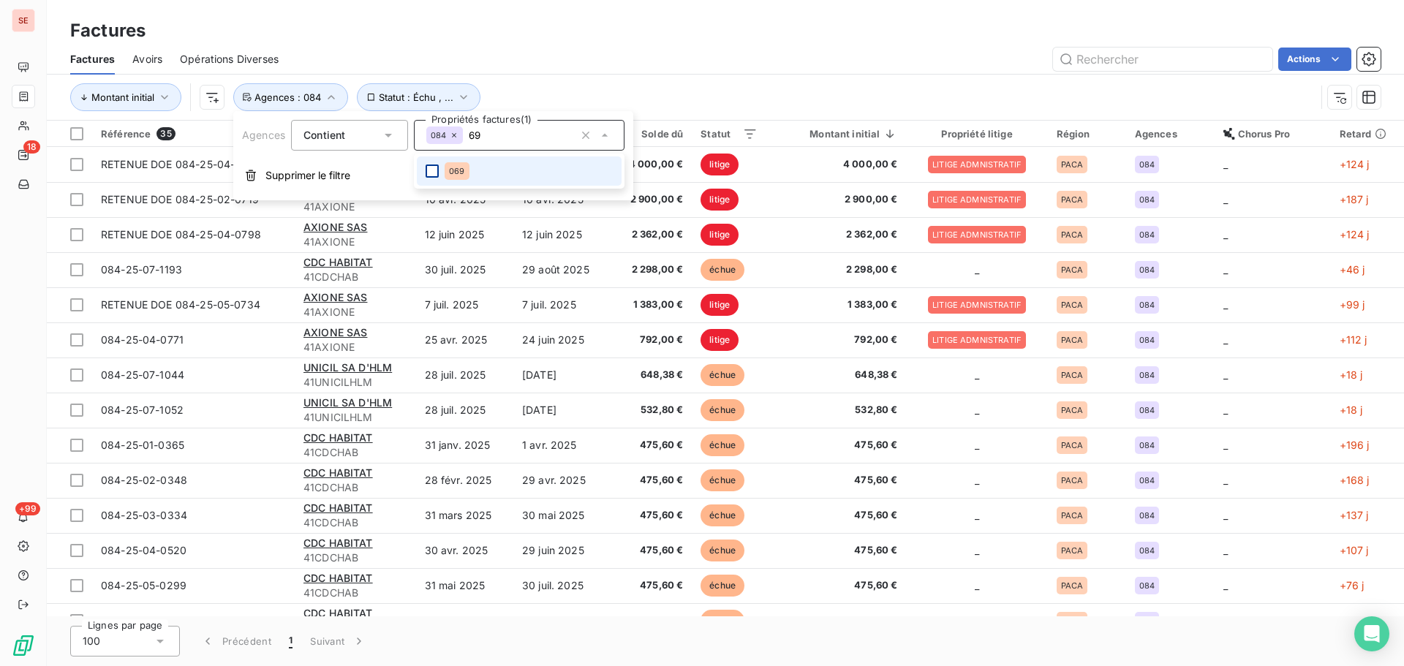
type input "69"
click at [434, 167] on div at bounding box center [432, 171] width 13 height 13
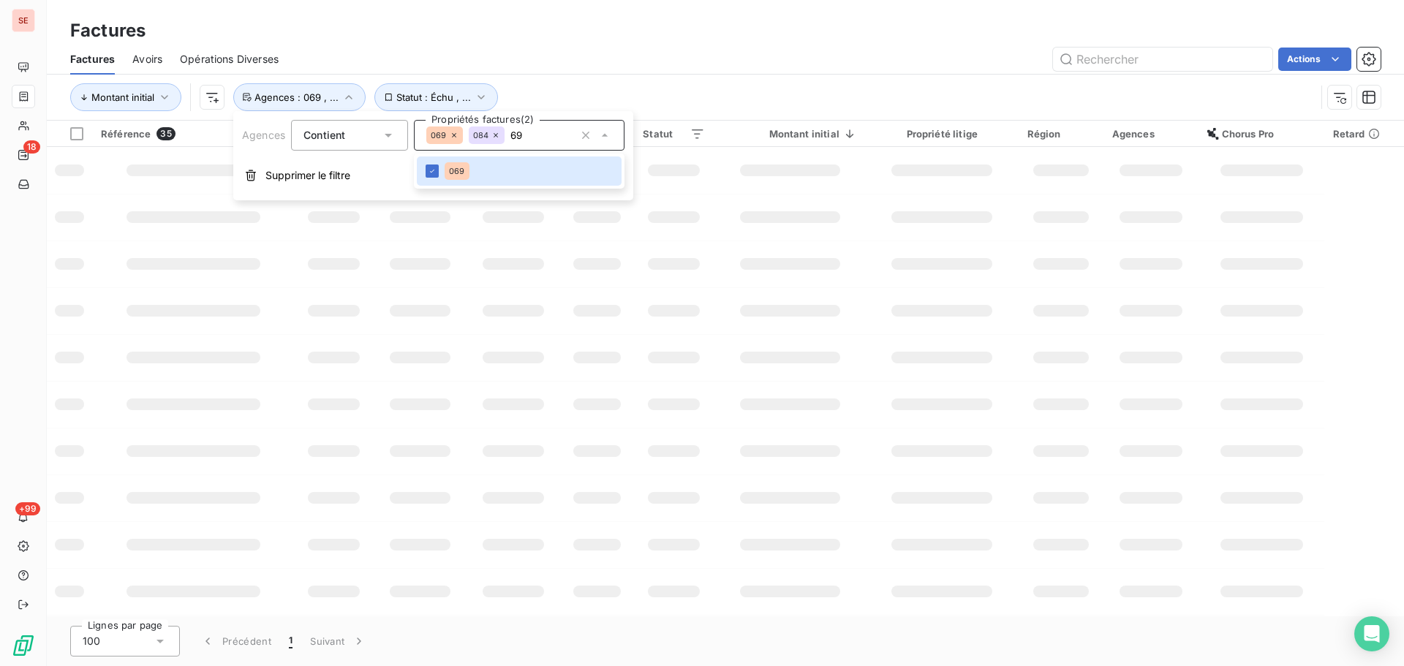
click at [648, 56] on div "Actions" at bounding box center [838, 59] width 1085 height 23
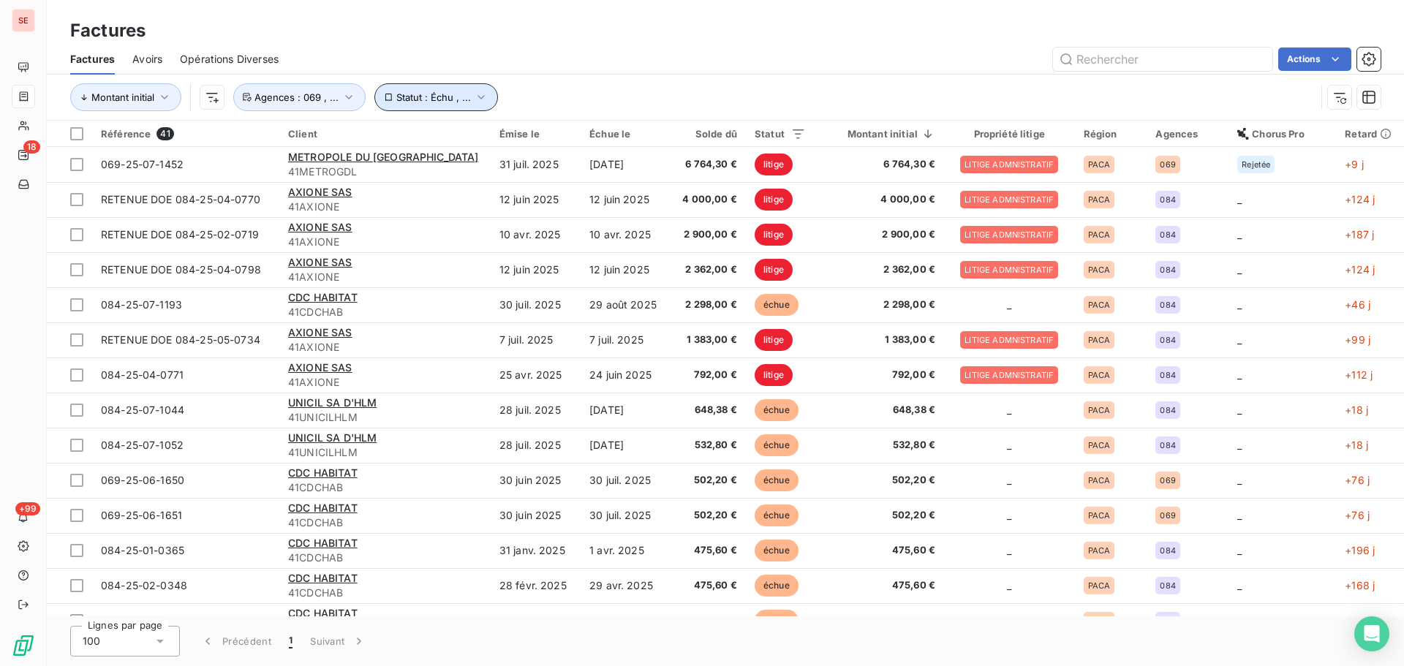
click at [449, 94] on span "Statut : Échu , ..." at bounding box center [433, 97] width 75 height 12
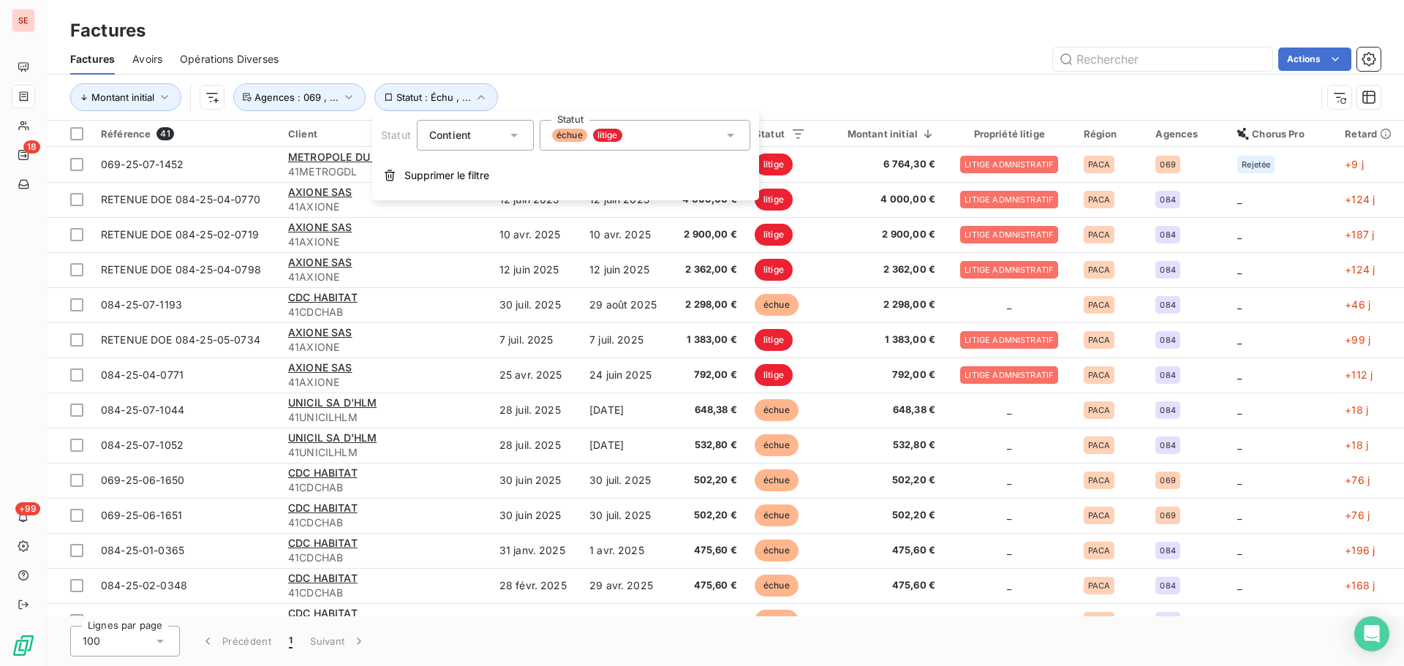
click at [698, 134] on div "échue litige" at bounding box center [645, 135] width 211 height 31
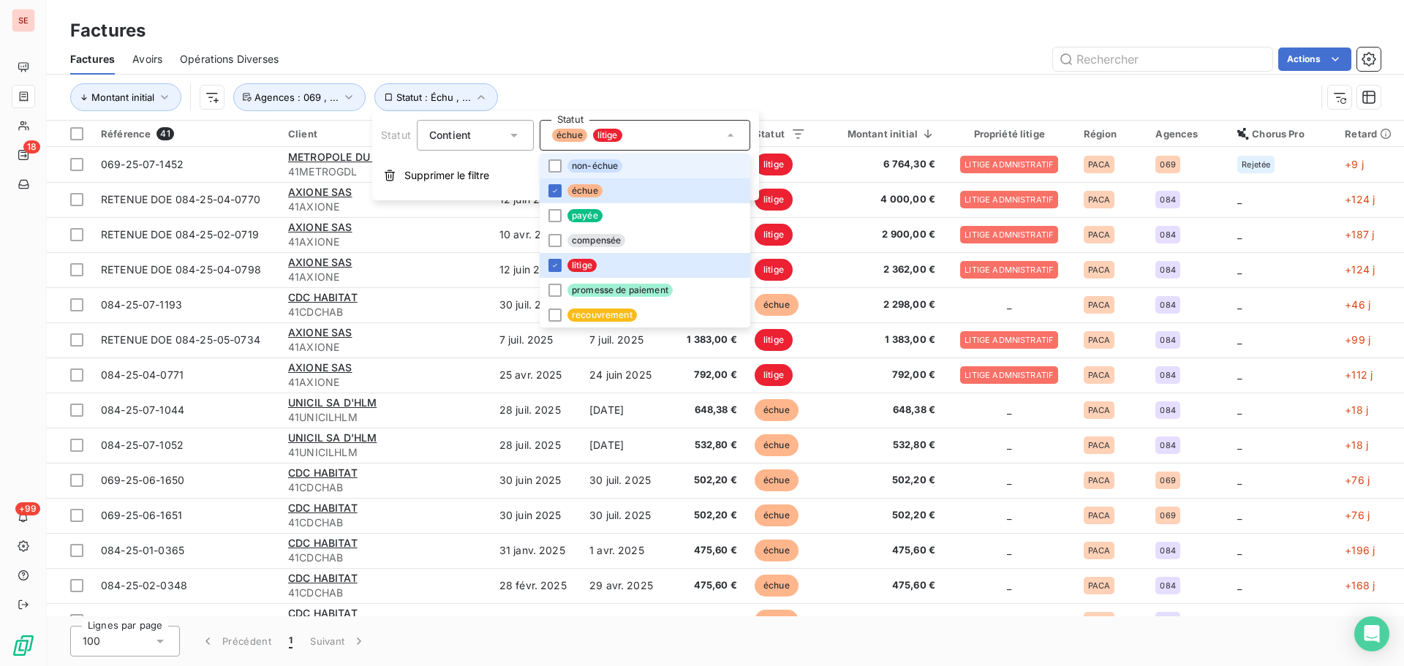
click at [647, 170] on li "non-échue" at bounding box center [645, 166] width 211 height 25
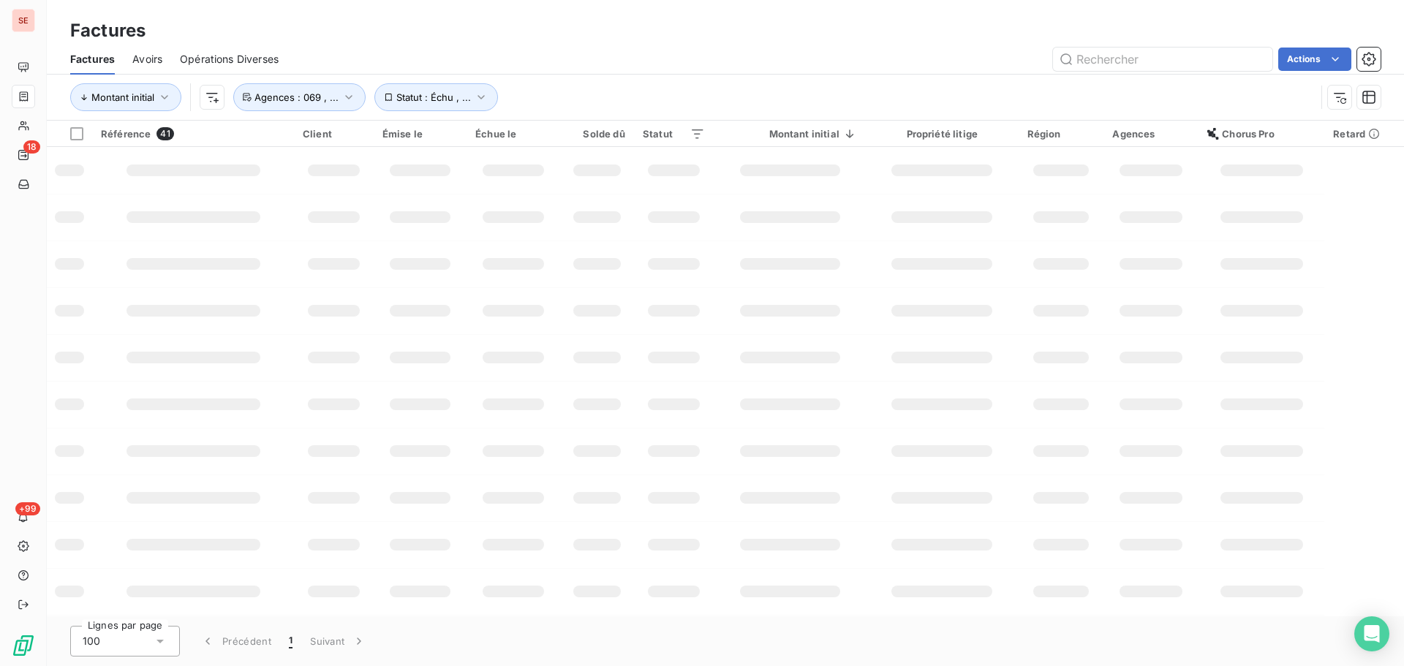
click at [716, 71] on div "Factures Avoirs Opérations Diverses Actions" at bounding box center [726, 59] width 1358 height 31
